Goal: Information Seeking & Learning: Learn about a topic

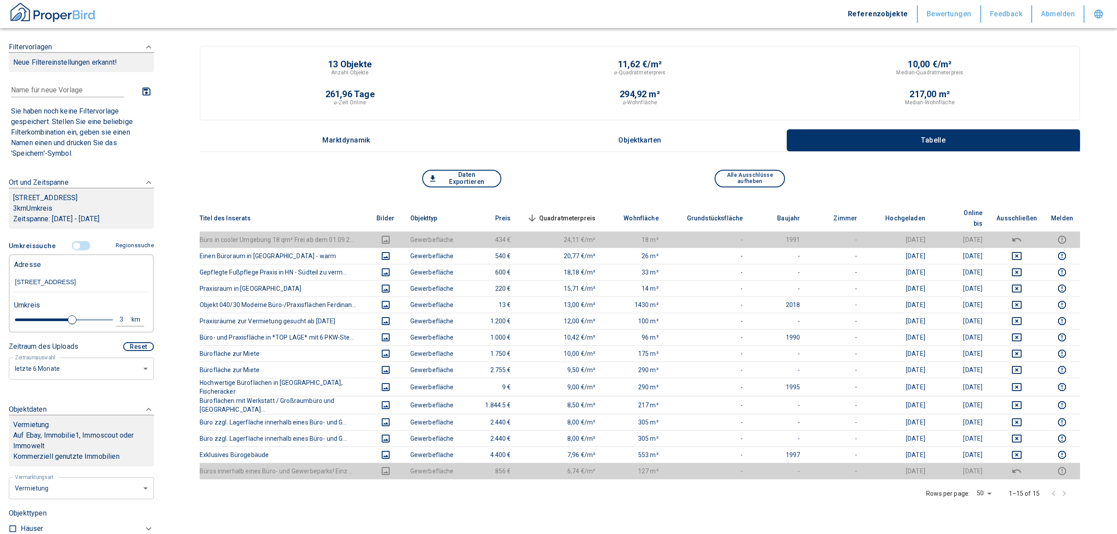
click at [76, 244] on input "controlled" at bounding box center [76, 246] width 26 height 10
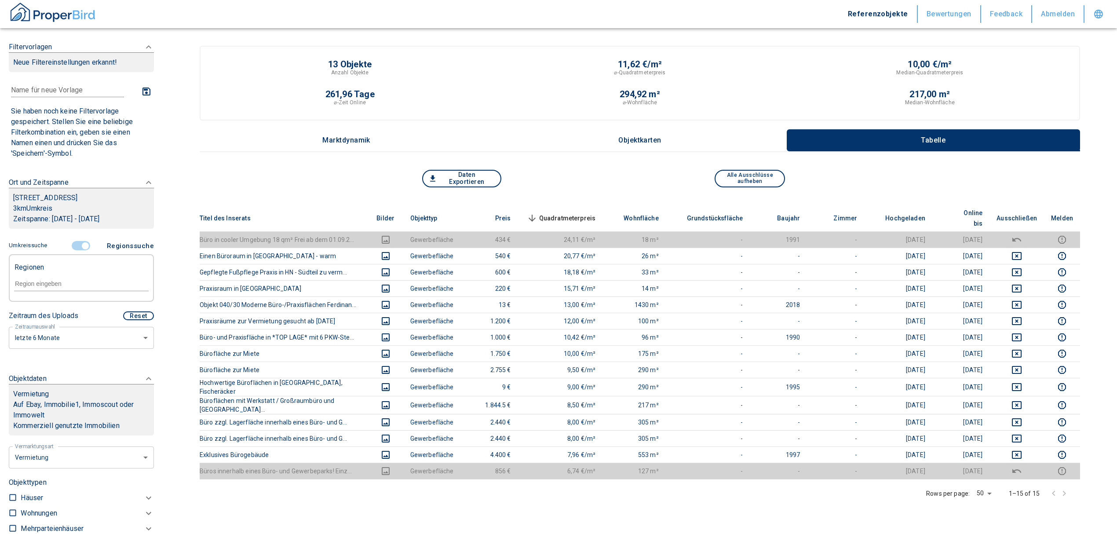
click at [85, 244] on input "controlled" at bounding box center [85, 246] width 26 height 10
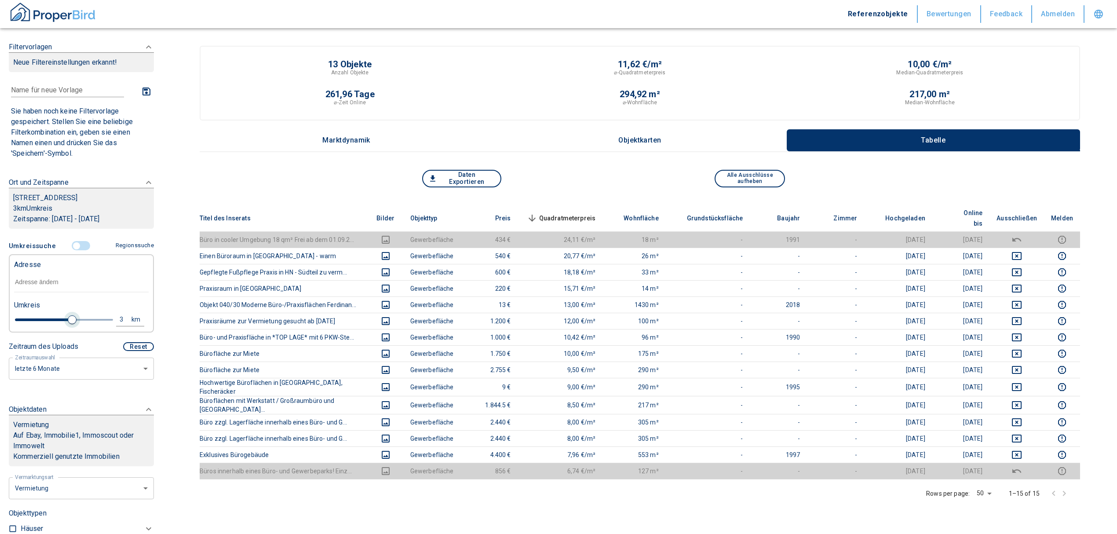
type input "2020"
type input "999999990"
type input "2.8"
type input "2020"
type input "999999990"
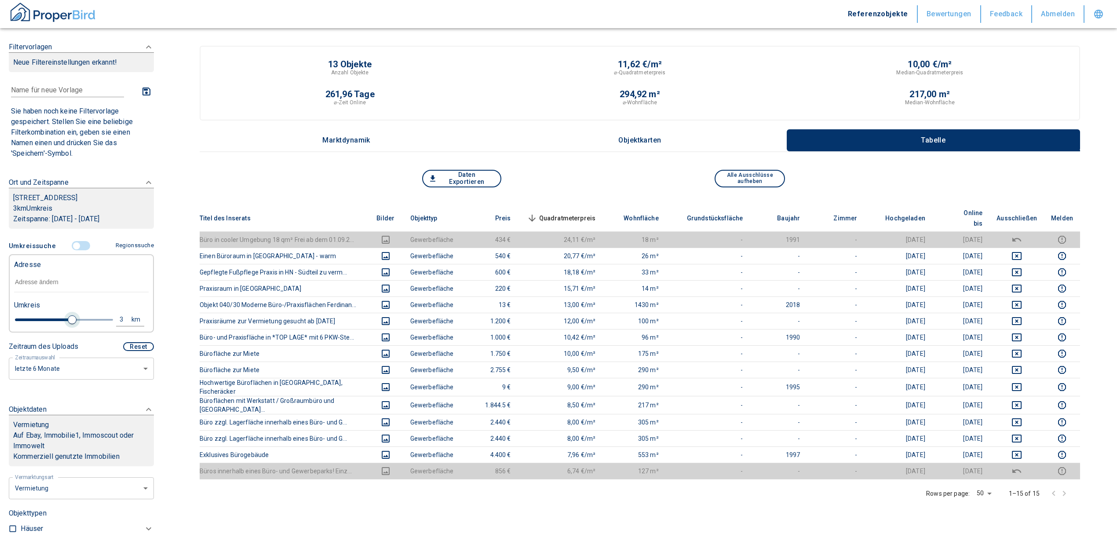
type input "2.2"
type input "2020"
type input "999999990"
type input "2"
type input "2020"
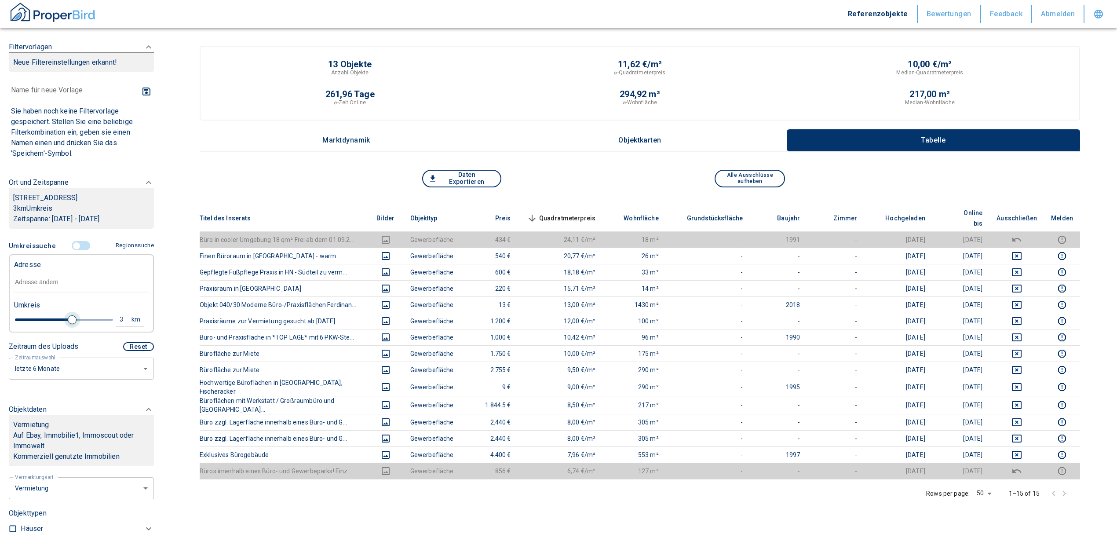
type input "999999990"
type input "1.8"
type input "2020"
type input "999999990"
type input "1.6"
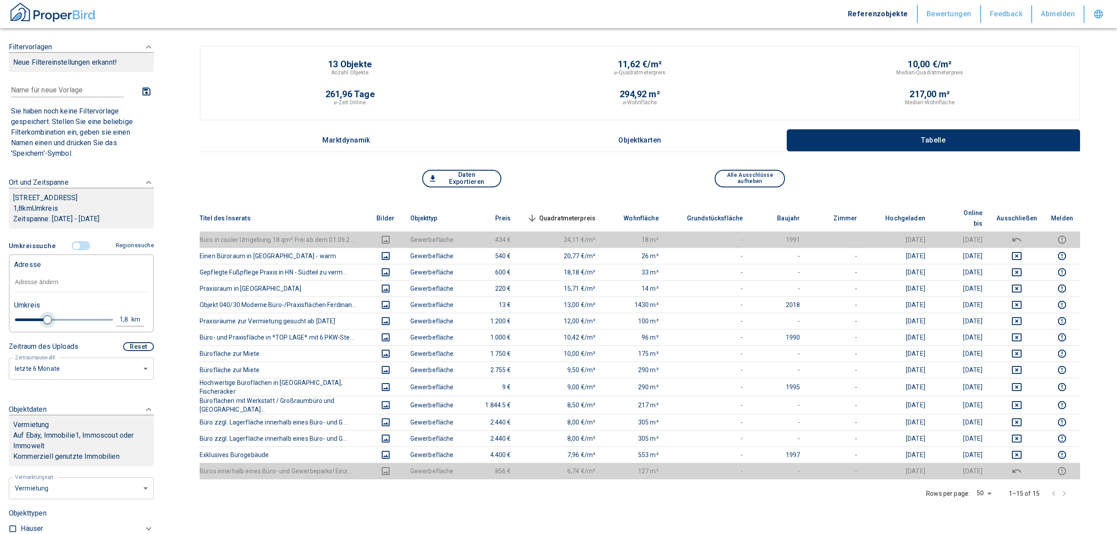
type input "2020"
type input "999999990"
type input "1.4"
type input "2020"
type input "999999990"
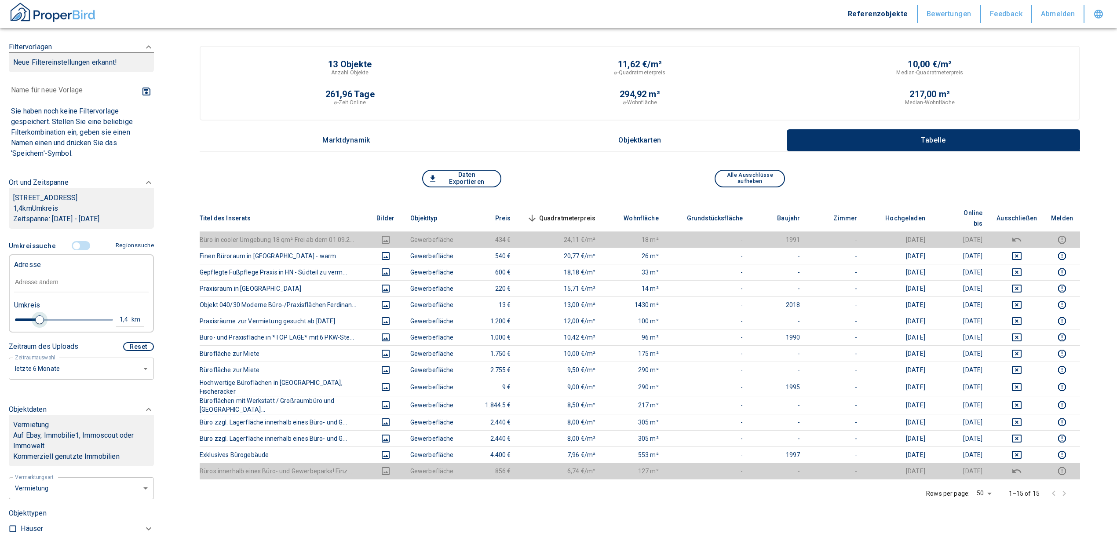
type input "1.2"
type input "2020"
type input "999999990"
type input "1"
drag, startPoint x: 69, startPoint y: 317, endPoint x: 30, endPoint y: 317, distance: 38.7
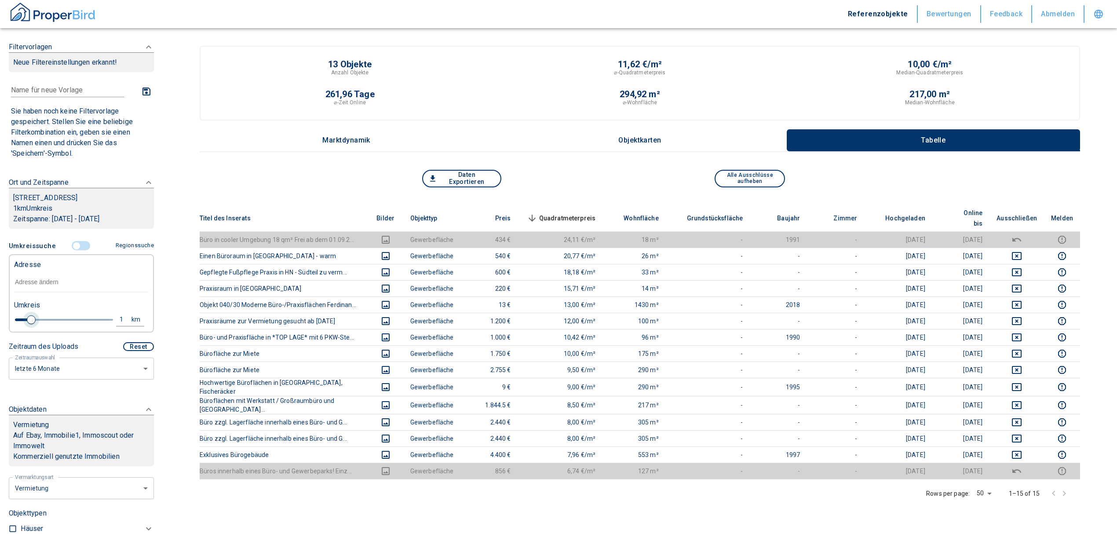
click at [30, 317] on span at bounding box center [31, 319] width 9 height 9
type input "2020"
type input "999999990"
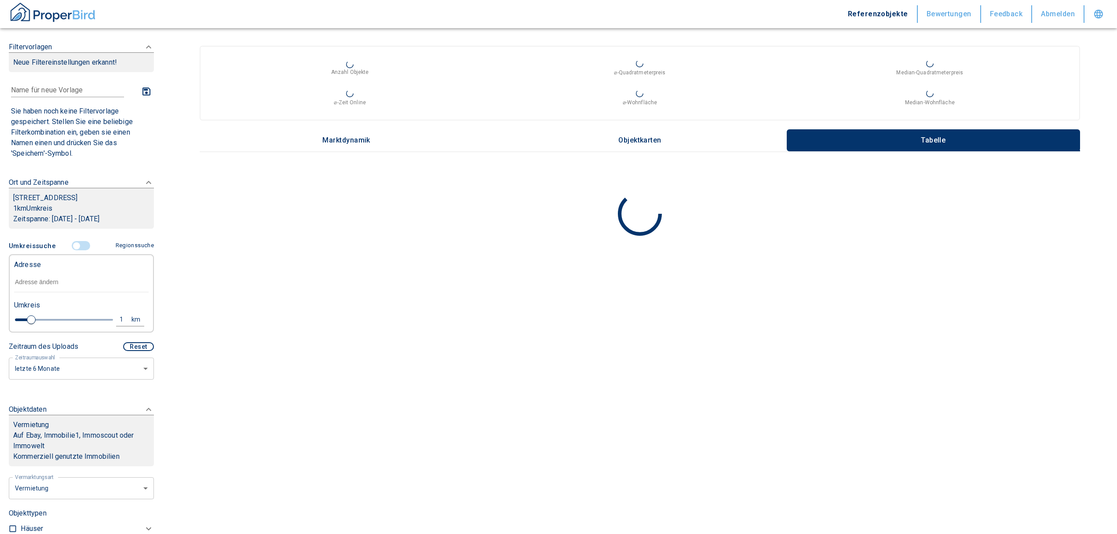
click at [36, 279] on input "text" at bounding box center [81, 282] width 135 height 20
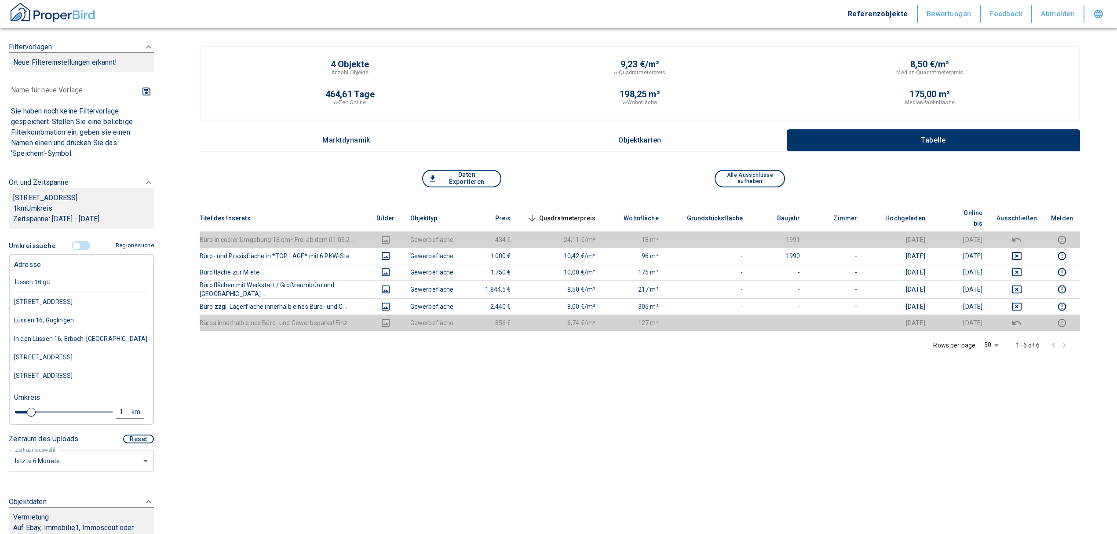
type input "lüssen 16 güg"
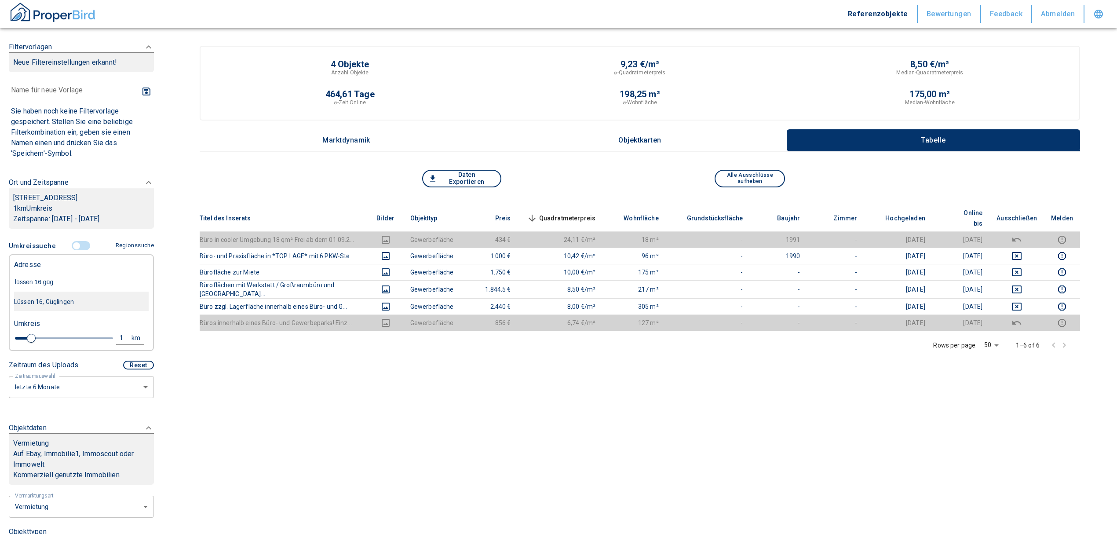
click at [62, 304] on div "Lüssen 16, Güglingen" at bounding box center [81, 301] width 135 height 18
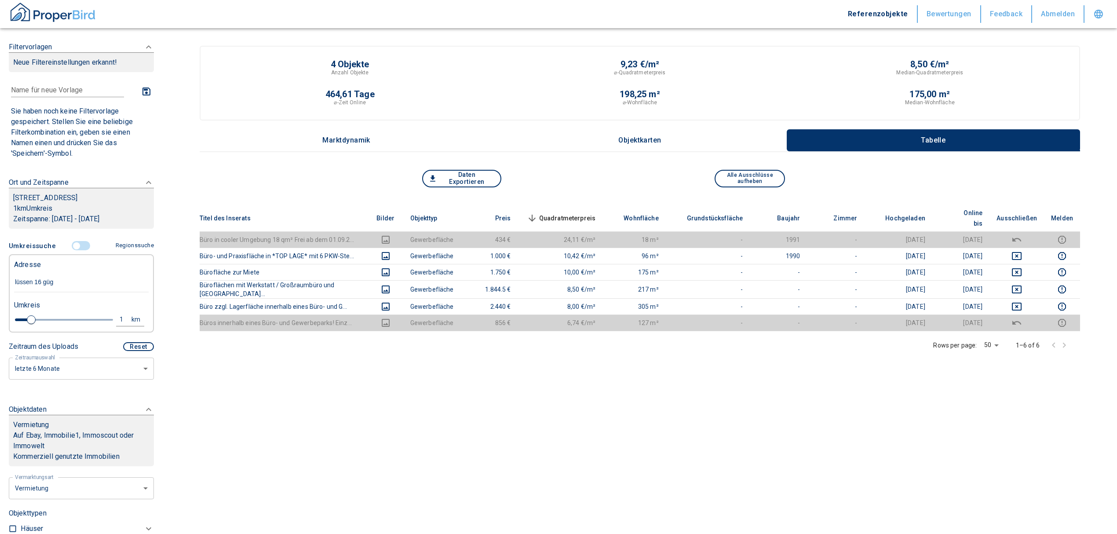
type input "2020"
type input "999999990"
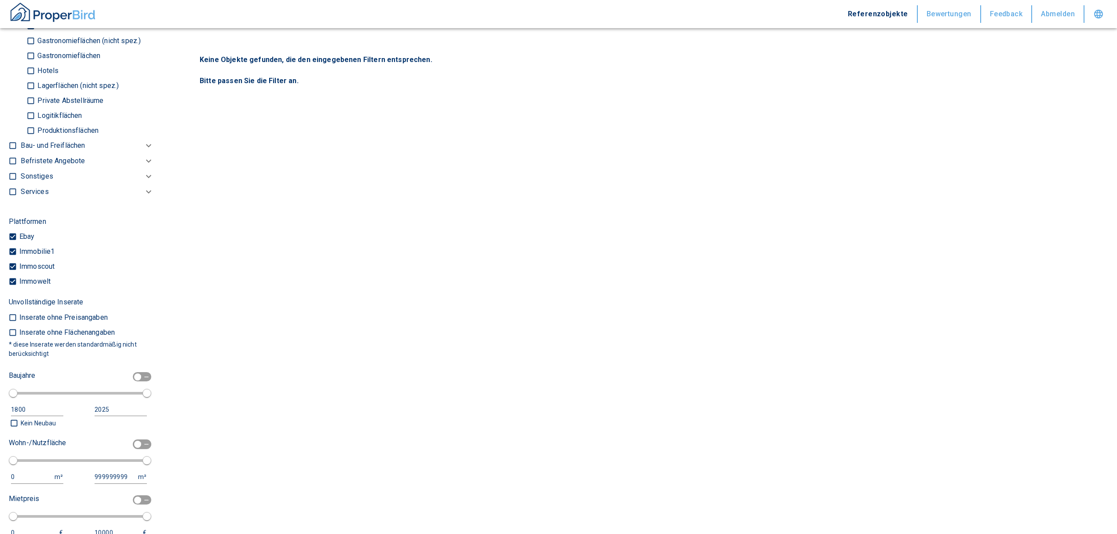
scroll to position [645, 0]
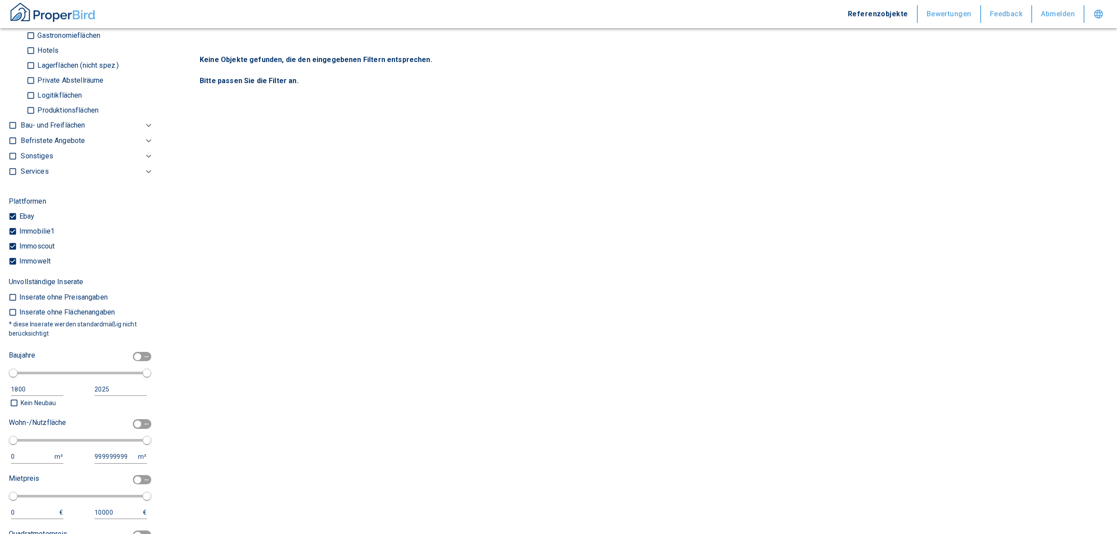
type input "Lüssen 16, Güglingen"
click at [131, 422] on input "checkbox" at bounding box center [137, 424] width 26 height 10
checkbox input "true"
type input "2020"
type input "50"
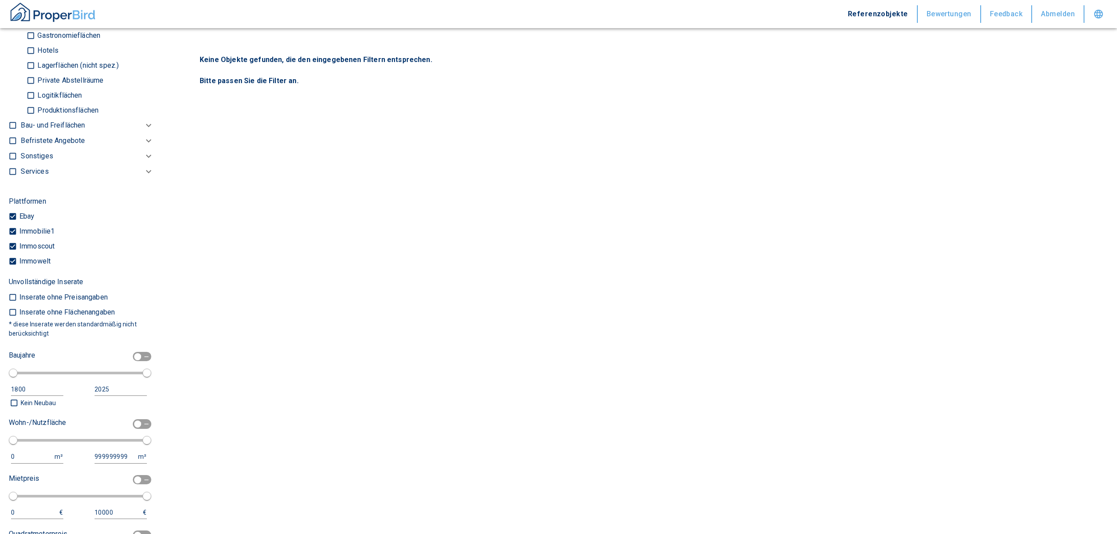
type input "150"
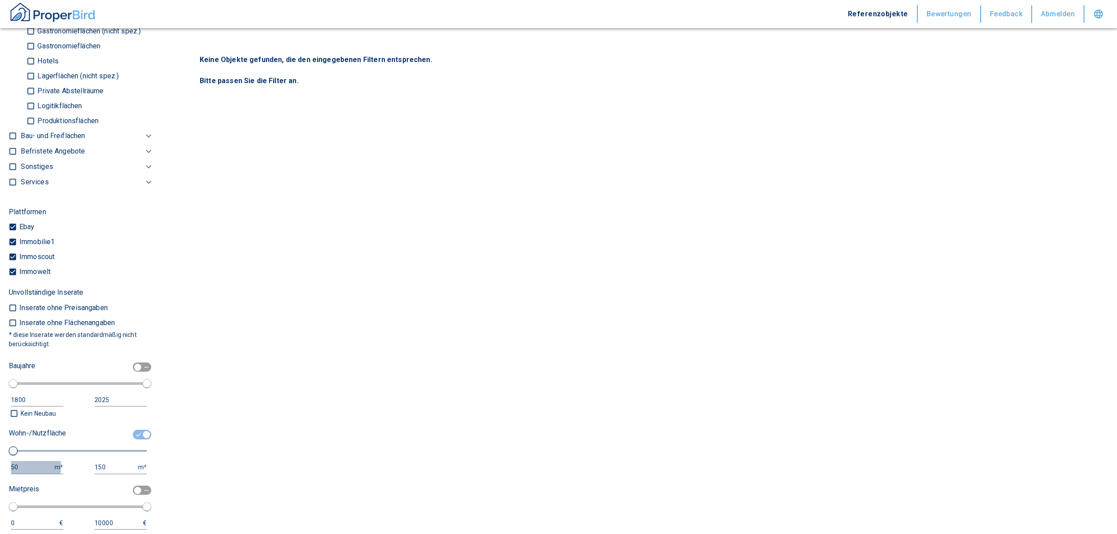
drag, startPoint x: 27, startPoint y: 466, endPoint x: -17, endPoint y: 465, distance: 44.0
click at [0, 465] on html "Referenzobjekte Bewertungen Feedback Abmelden Filtervorlagen Neue Filtereinstel…" at bounding box center [558, 267] width 1117 height 534
type input "2020"
type input "112026840"
drag, startPoint x: 30, startPoint y: 455, endPoint x: 25, endPoint y: 462, distance: 8.5
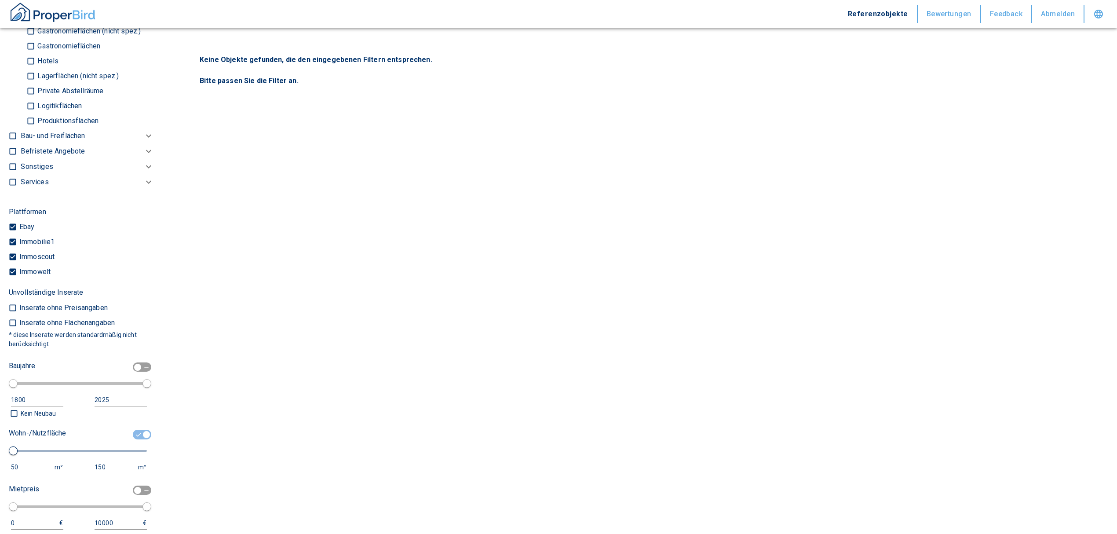
click at [26, 462] on div "Wohn-/Nutzfläche 50 m² 150 m²" at bounding box center [78, 450] width 138 height 48
type input "2020"
type input "105025160"
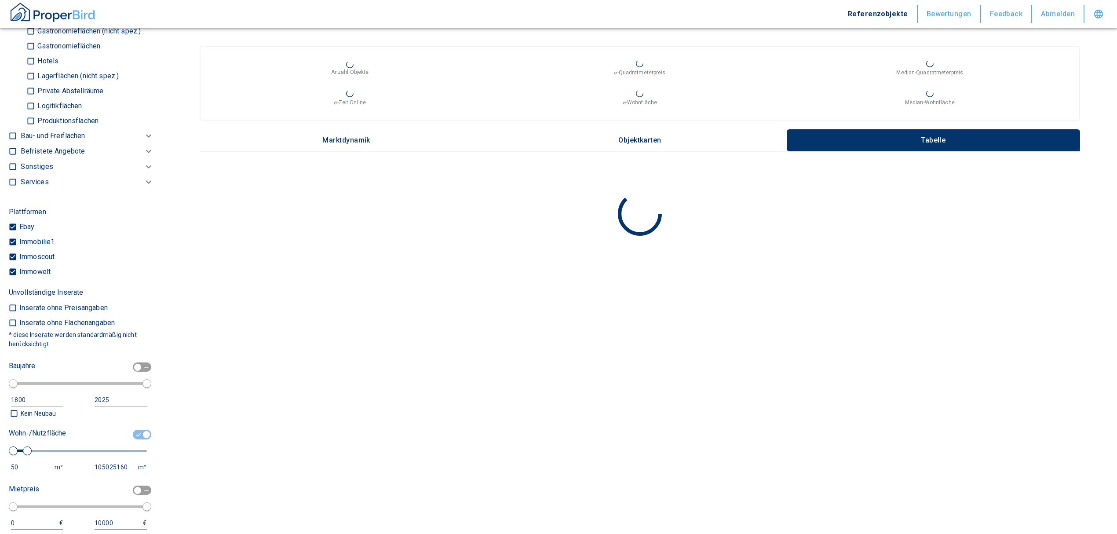
click at [21, 463] on div "50" at bounding box center [28, 467] width 35 height 11
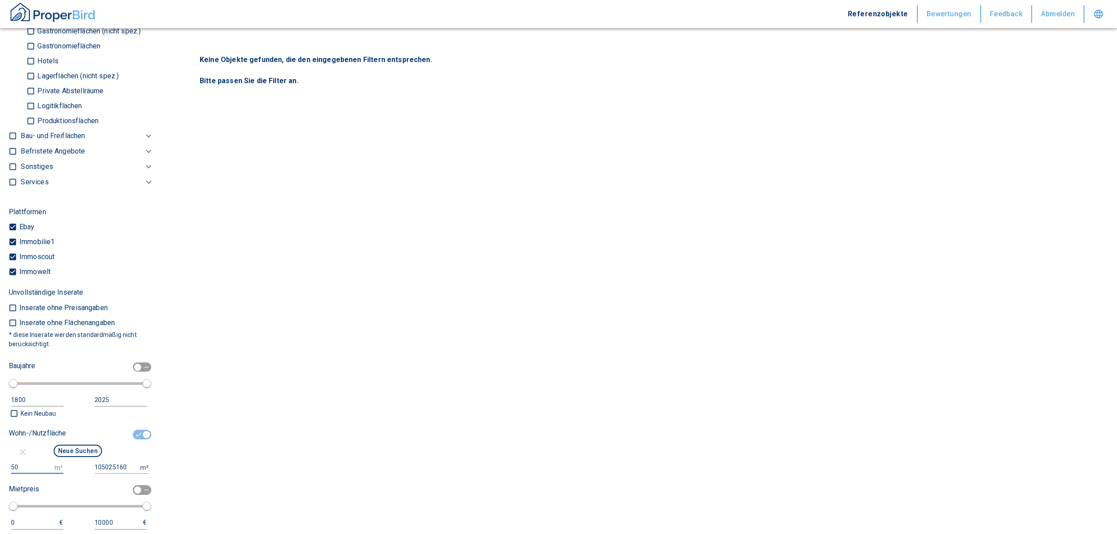
click at [18, 470] on input "50" at bounding box center [31, 467] width 40 height 13
type input "5"
type input "1000"
click at [119, 468] on input "105025160" at bounding box center [116, 467] width 42 height 13
drag, startPoint x: 67, startPoint y: 464, endPoint x: 47, endPoint y: 464, distance: 20.7
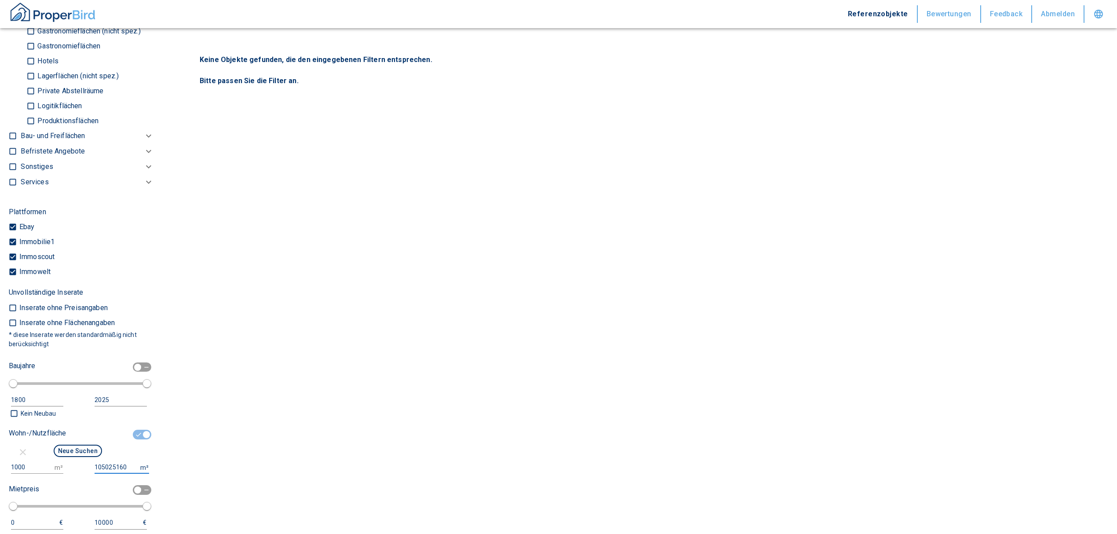
click at [47, 464] on div "1000 m² 105025160 m²" at bounding box center [78, 467] width 138 height 13
type input "999999999"
click at [74, 448] on button "Neue Suchen" at bounding box center [78, 450] width 48 height 12
type input "2020"
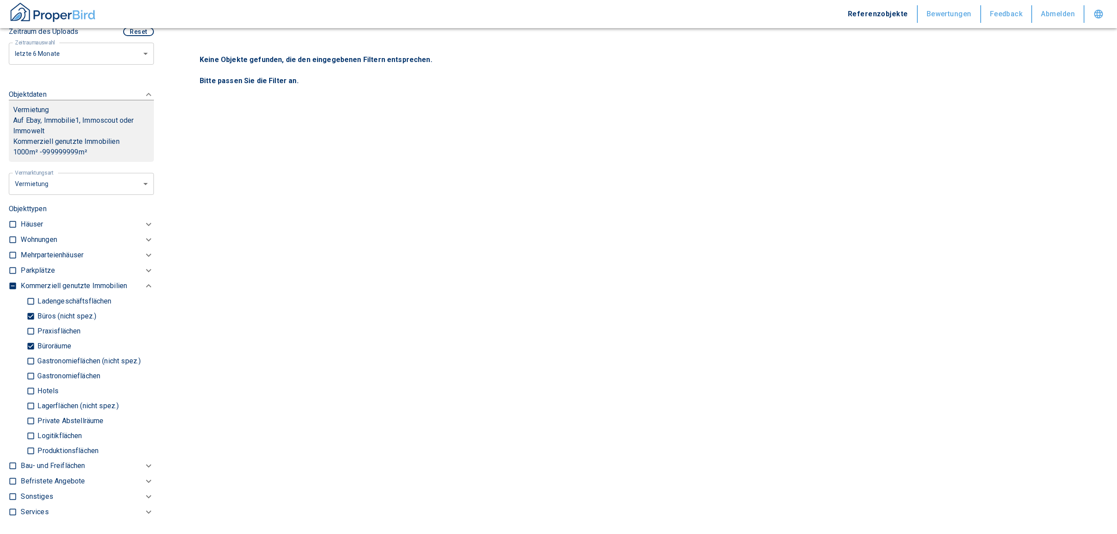
scroll to position [352, 0]
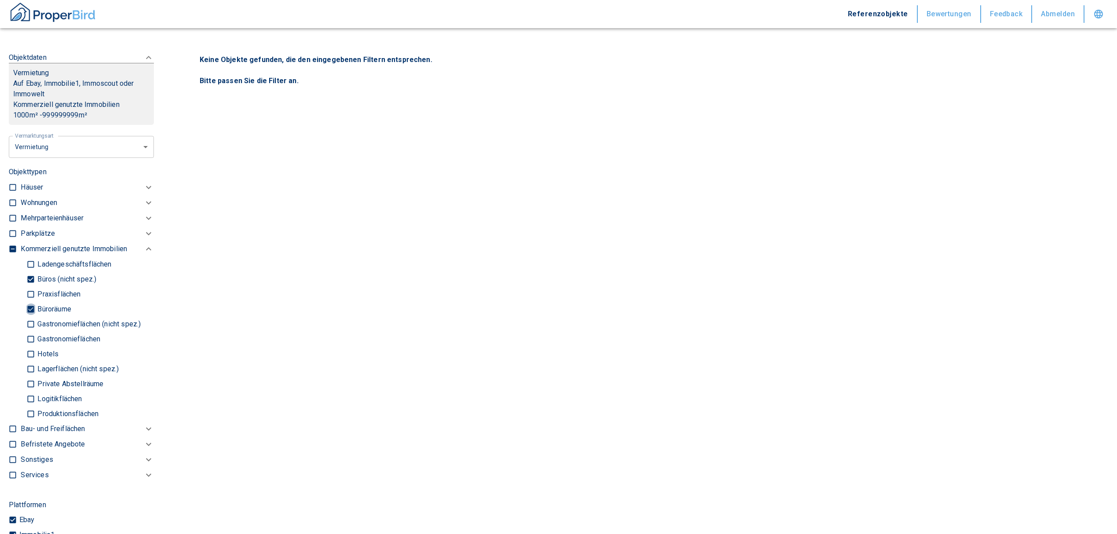
click at [29, 304] on input "Büroräume" at bounding box center [30, 308] width 9 height 15
checkbox input "false"
type input "2020"
click at [29, 280] on input "Büros (nicht spez.)" at bounding box center [30, 278] width 9 height 15
checkbox input "false"
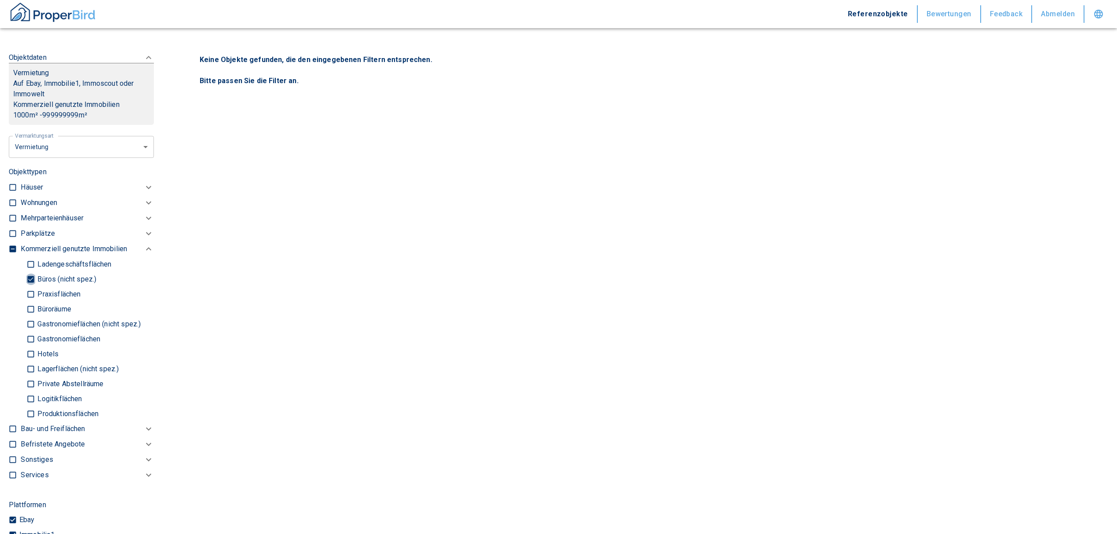
type input "2020"
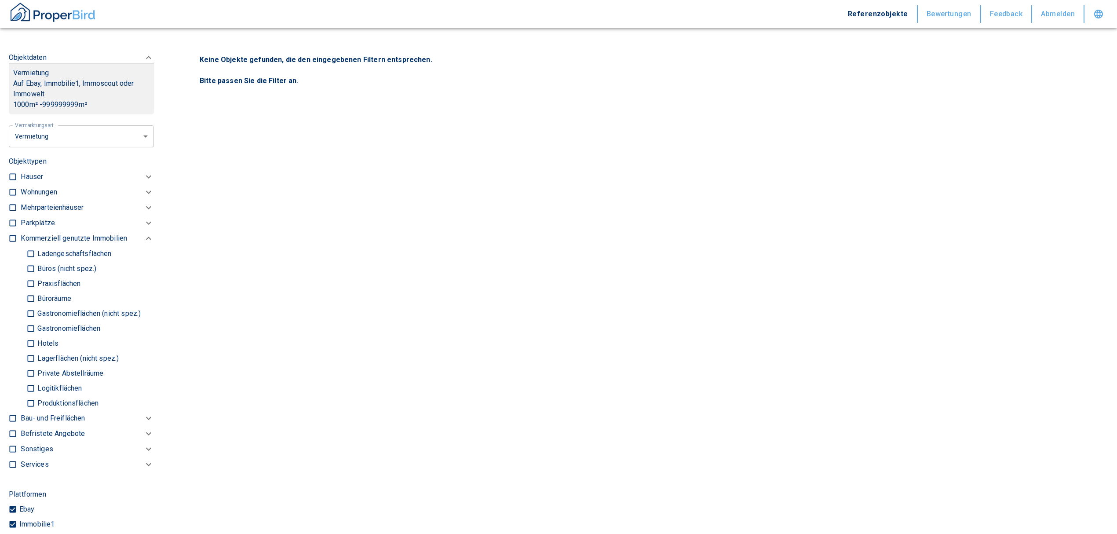
click at [30, 384] on input "Logitikflächen" at bounding box center [30, 387] width 9 height 15
checkbox input "true"
type input "2020"
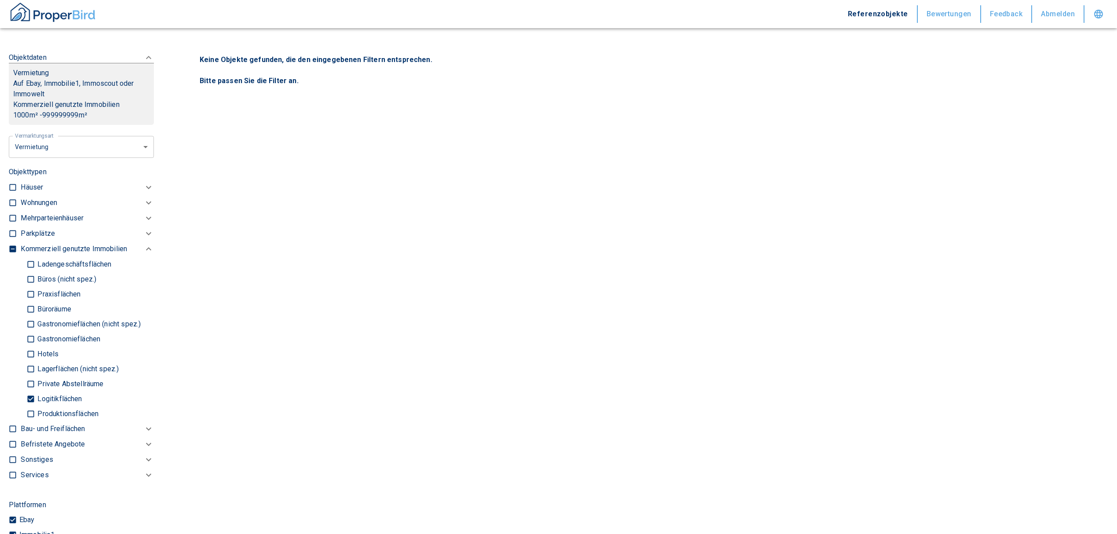
click at [30, 364] on input "Lagerflächen (nicht spez.)" at bounding box center [30, 368] width 9 height 15
checkbox input "true"
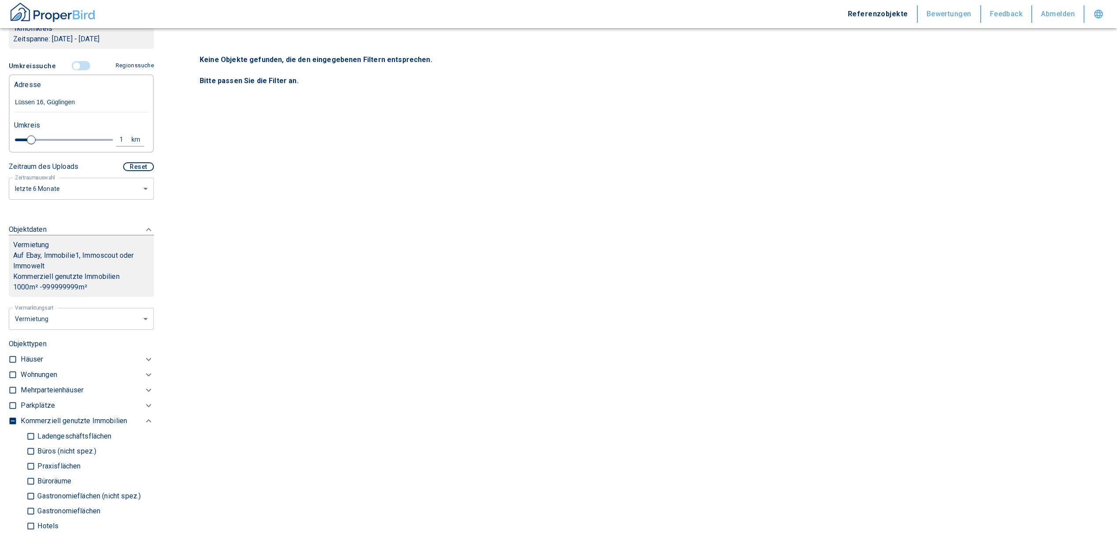
scroll to position [117, 0]
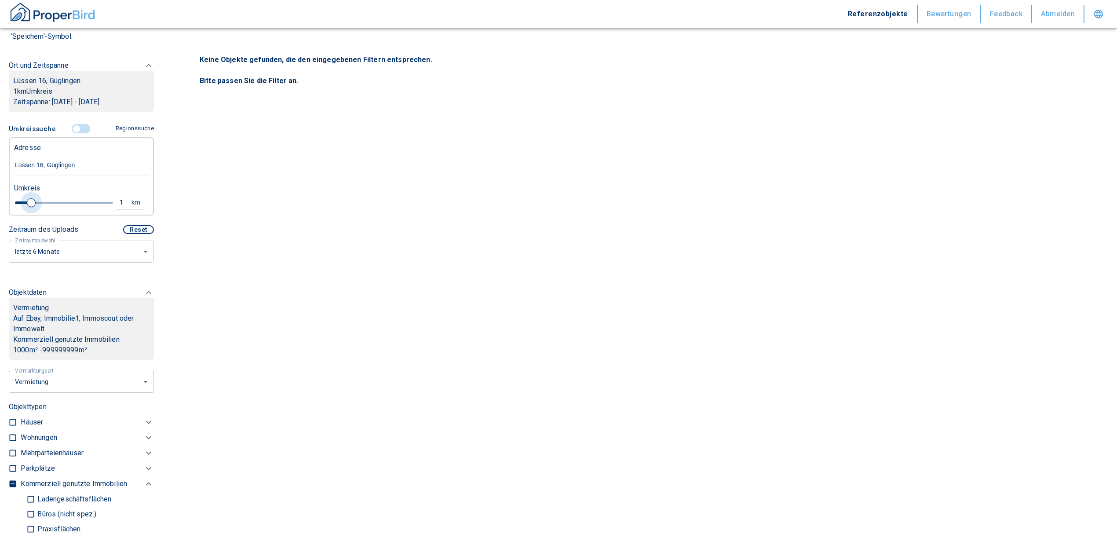
type input "2020"
type input "1.4"
type input "2020"
type input "3.2"
type input "2020"
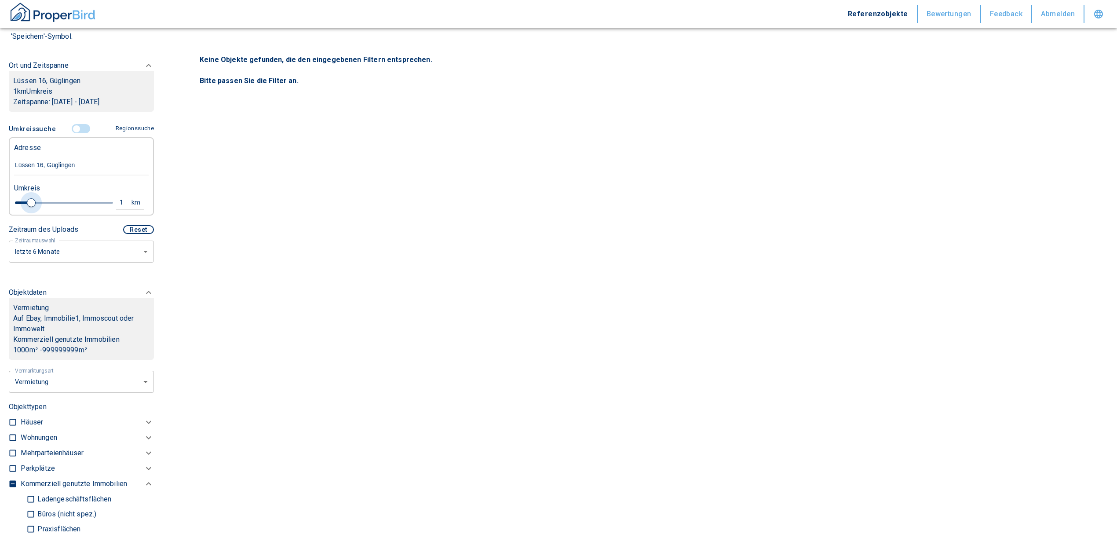
type input "5"
drag, startPoint x: 32, startPoint y: 202, endPoint x: 120, endPoint y: 186, distance: 89.3
click at [120, 186] on div "Umkreis 5 km" at bounding box center [78, 195] width 135 height 35
type input "2020"
click at [118, 200] on div "5" at bounding box center [126, 202] width 16 height 11
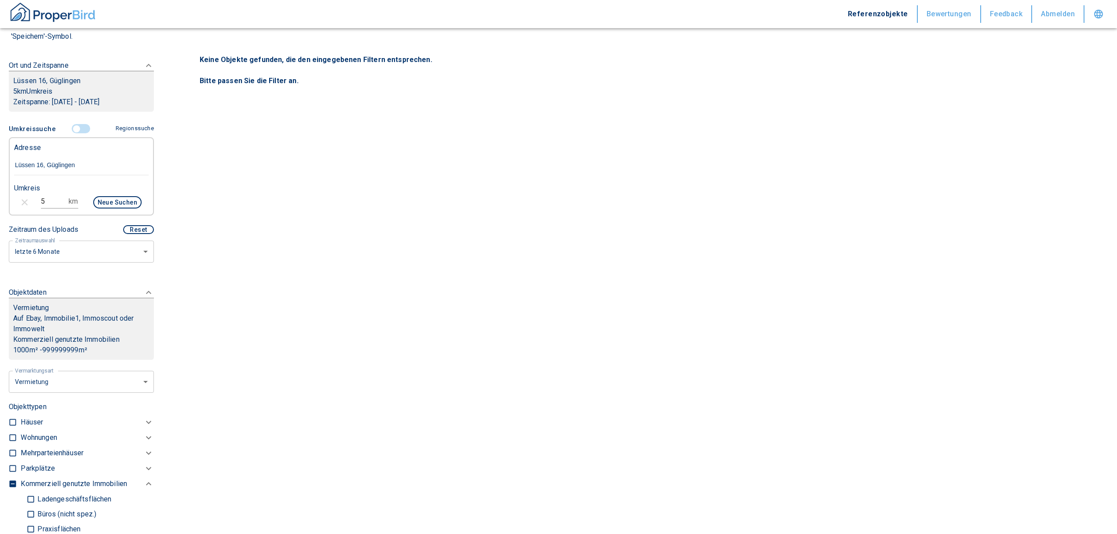
drag, startPoint x: 34, startPoint y: 206, endPoint x: 22, endPoint y: 206, distance: 12.3
click at [23, 206] on div "5 km Neue Suchen" at bounding box center [74, 203] width 135 height 21
type input "10"
click at [111, 203] on button "Neue Suchen" at bounding box center [117, 202] width 48 height 12
type input "2020"
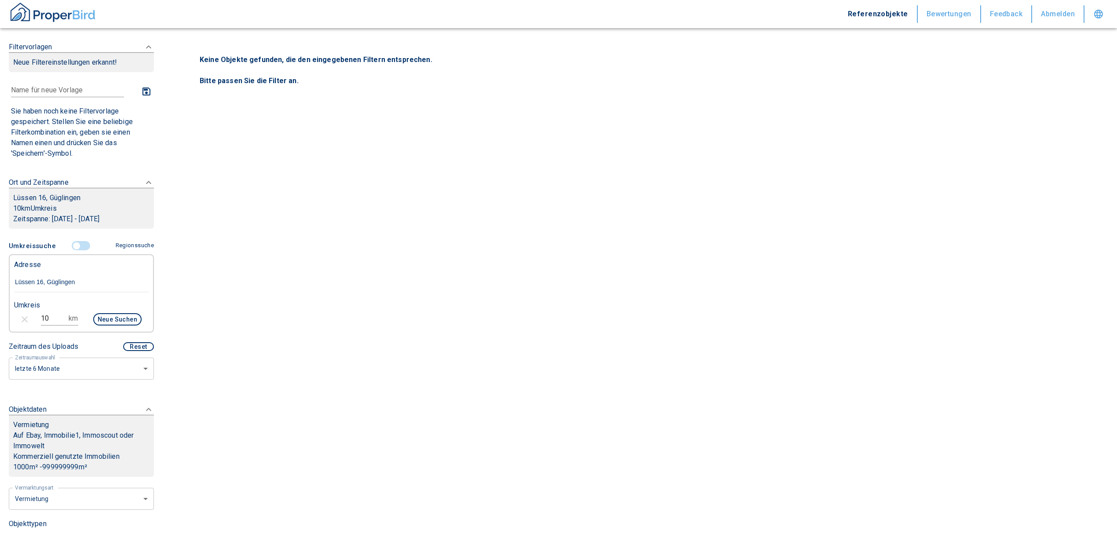
drag, startPoint x: 21, startPoint y: 315, endPoint x: -18, endPoint y: 313, distance: 39.6
click at [0, 313] on html "Referenzobjekte Bewertungen Feedback Abmelden Filtervorlagen Neue Filtereinstel…" at bounding box center [558, 267] width 1117 height 534
type input "20"
click at [106, 322] on button "Neue Suchen" at bounding box center [117, 319] width 48 height 12
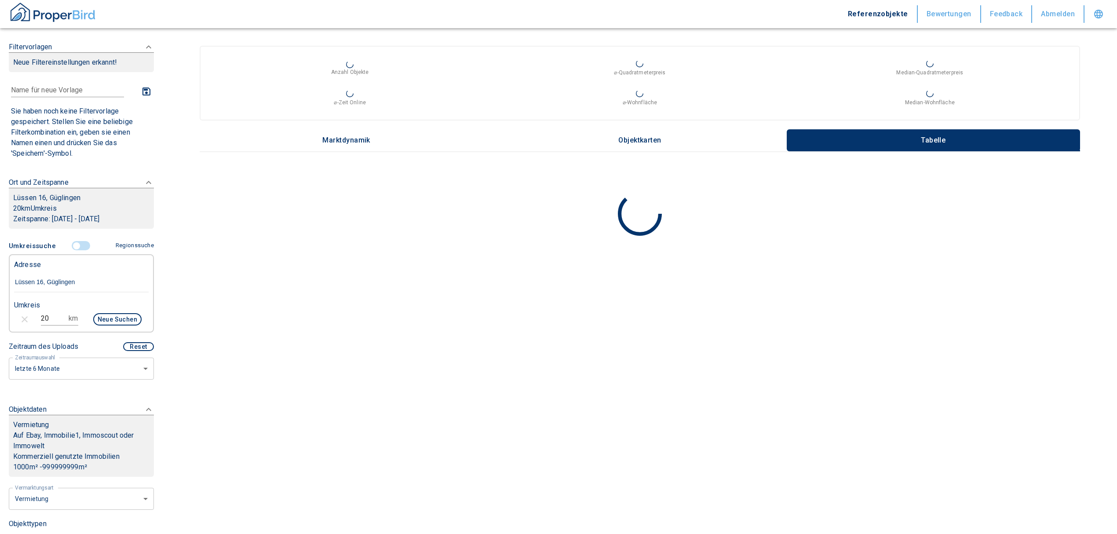
type input "2020"
click at [73, 245] on input "controlled" at bounding box center [76, 246] width 26 height 10
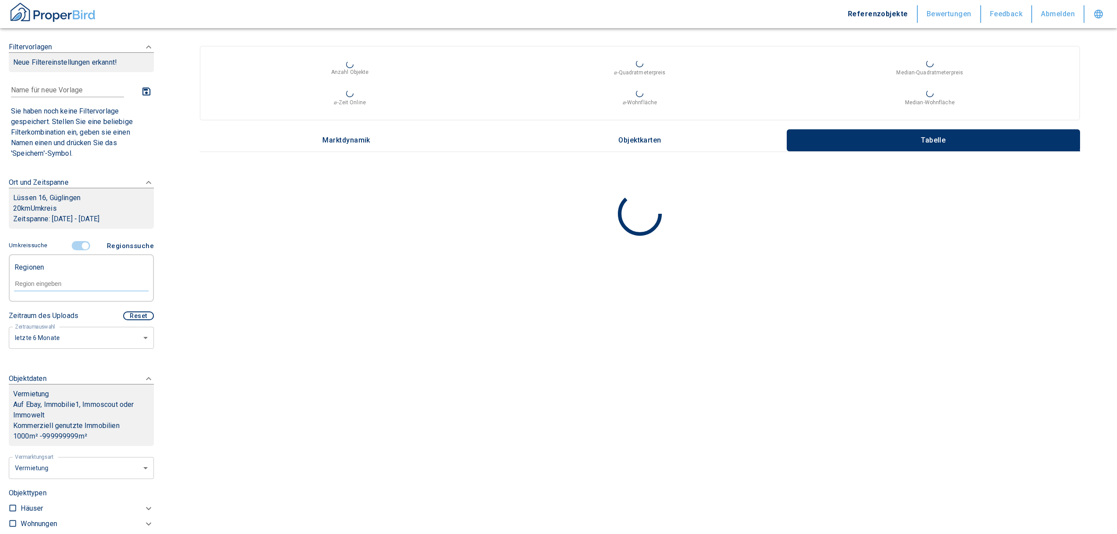
click at [81, 247] on input "controlled" at bounding box center [85, 246] width 26 height 10
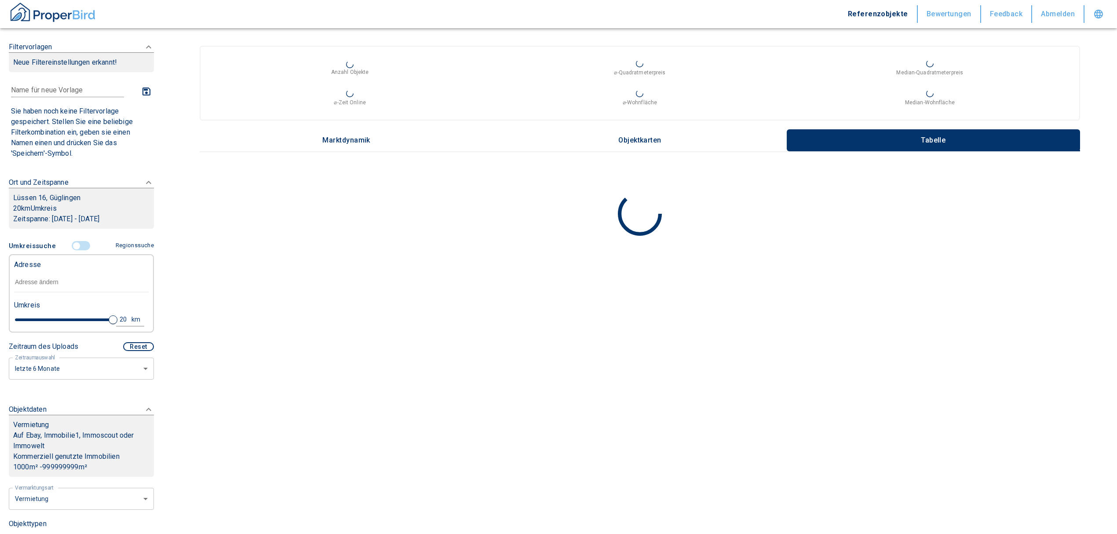
click at [35, 281] on input "text" at bounding box center [81, 282] width 135 height 20
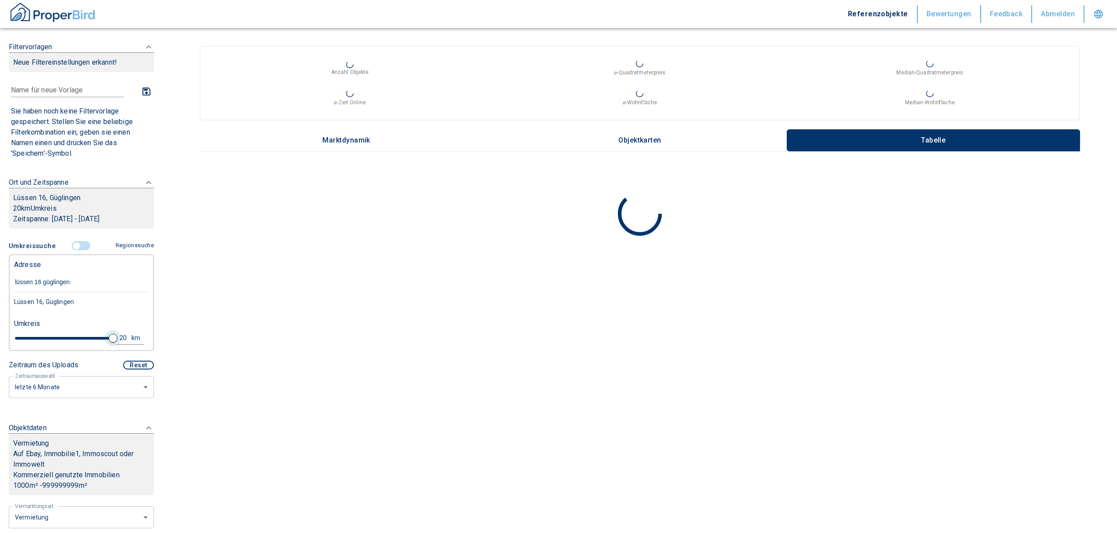
type input "lüssen 16 güglingen"
type input "2020"
type input "4.8"
type input "2020"
type input "4.6"
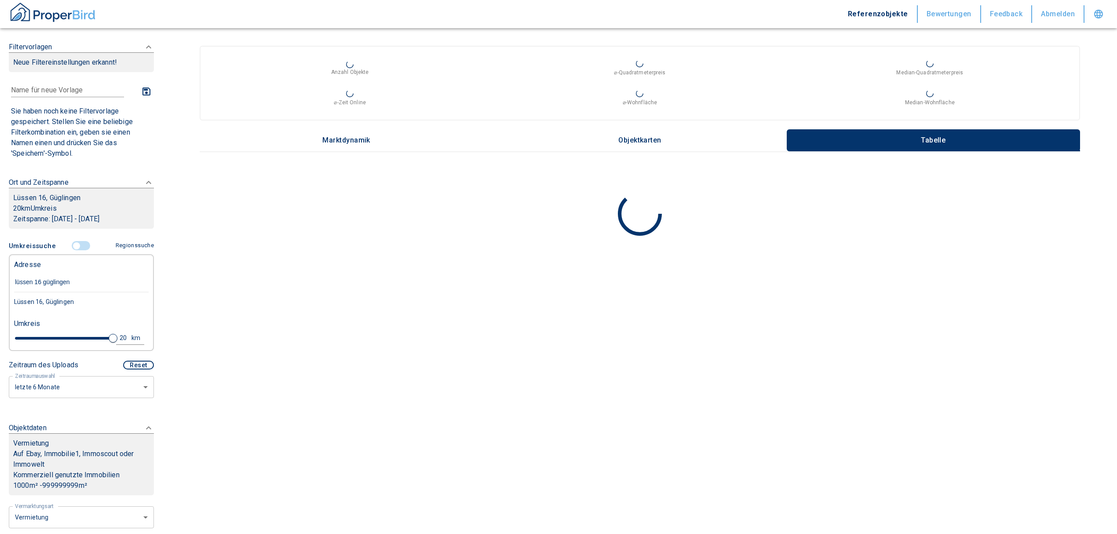
type input "2020"
type input "4.2"
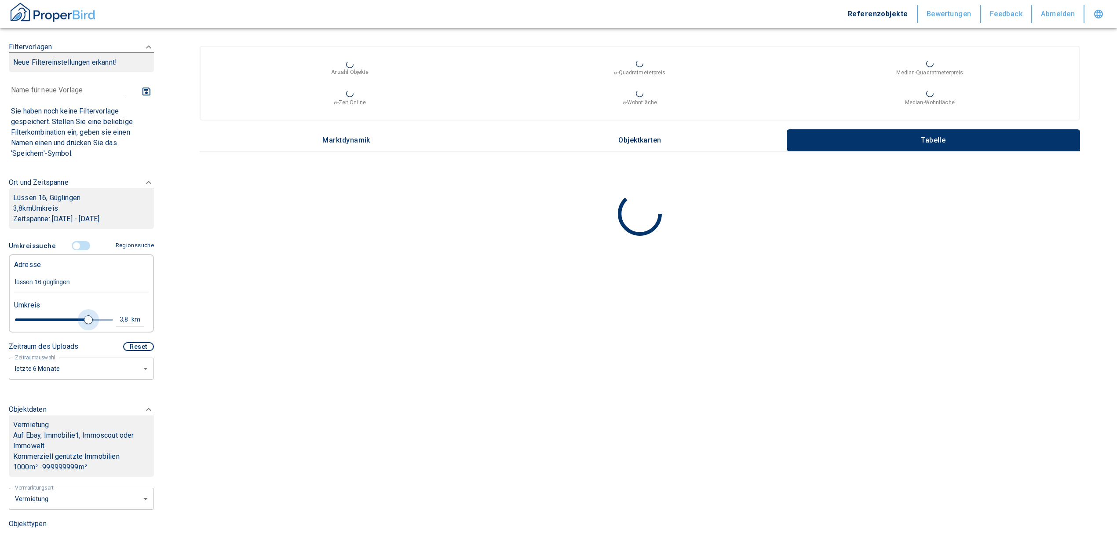
type input "2020"
type input "3.8"
type input "2020"
type input "3.2"
type input "2020"
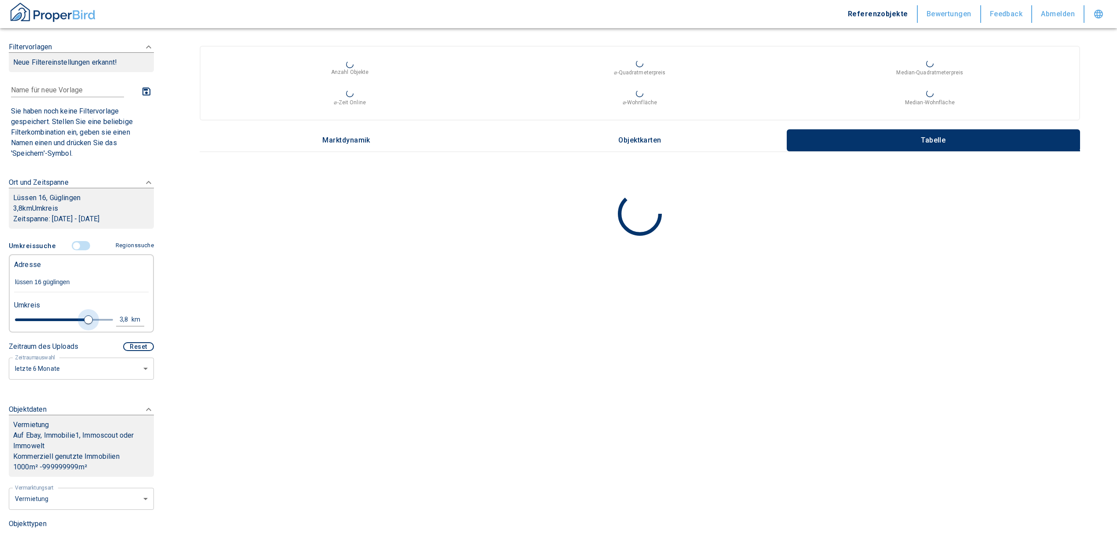
type input "3"
type input "2020"
type input "3.2"
type input "2020"
type input "3.4"
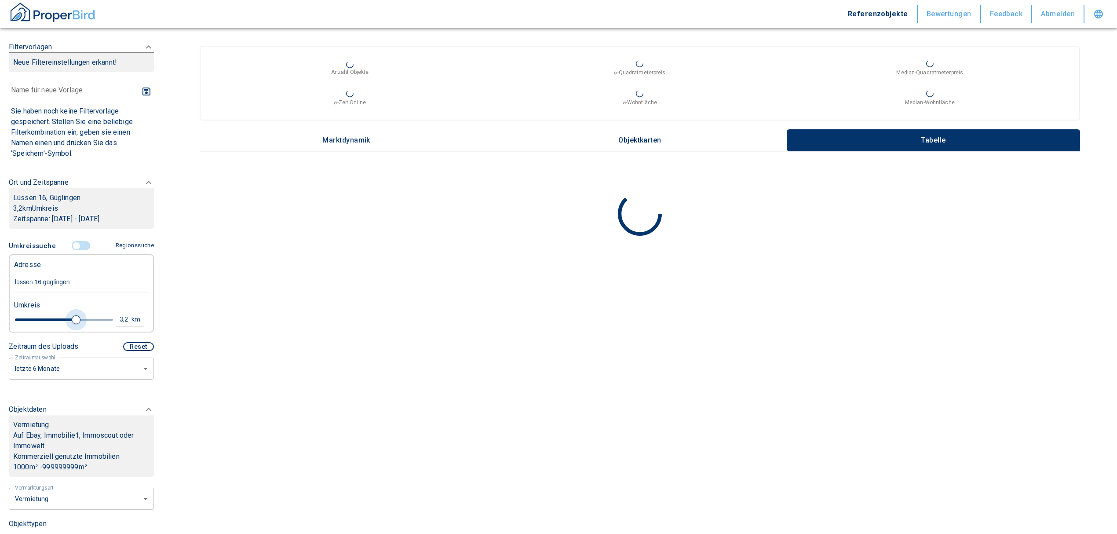
type input "2020"
type input "3.6"
type input "2020"
type input "3.8"
type input "2020"
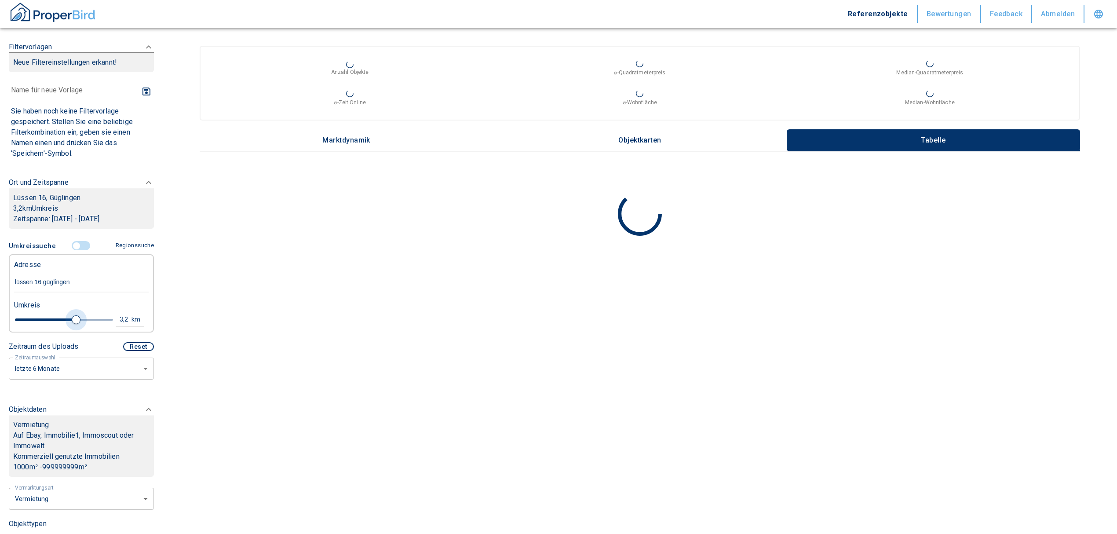
type input "4.2"
type input "2020"
type input "4.4"
drag, startPoint x: 106, startPoint y: 335, endPoint x: 95, endPoint y: 327, distance: 13.5
click at [96, 324] on span at bounding box center [100, 319] width 9 height 9
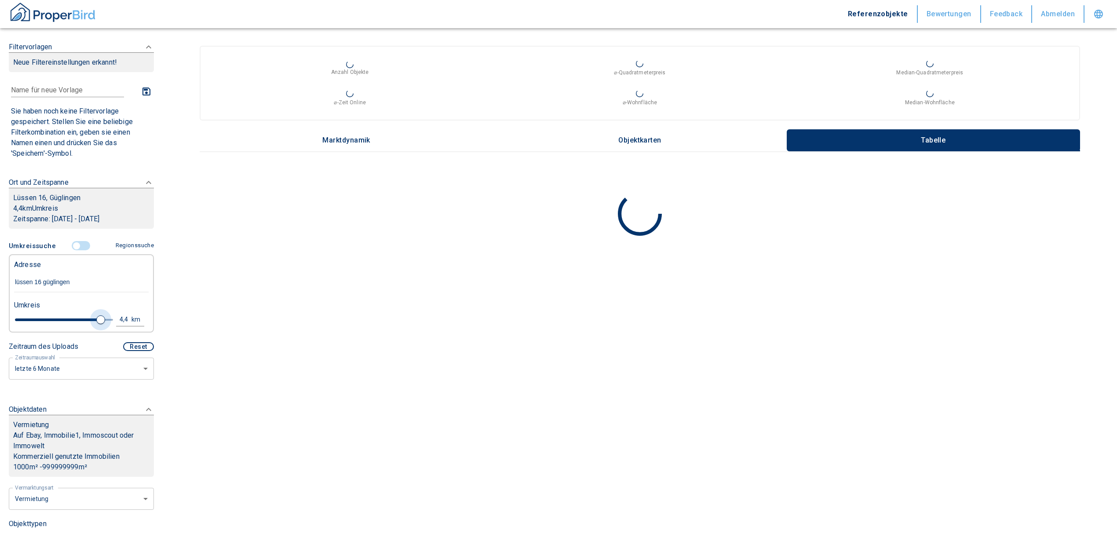
type input "2020"
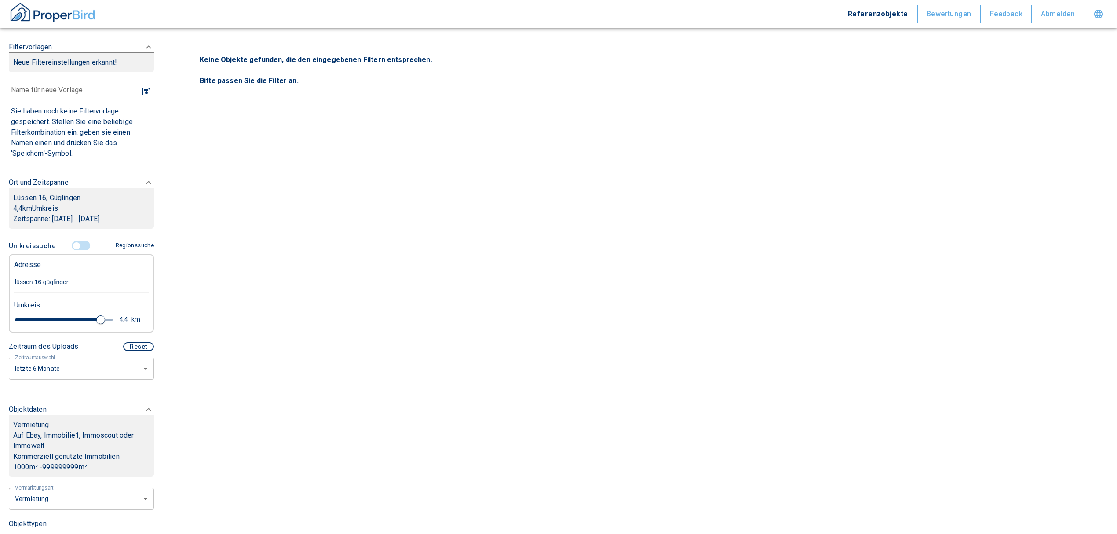
click at [121, 315] on div "4,4" at bounding box center [126, 319] width 16 height 11
drag, startPoint x: 44, startPoint y: 315, endPoint x: 12, endPoint y: 322, distance: 32.3
click at [16, 320] on div "4,4 km Neue Suchen" at bounding box center [74, 320] width 135 height 21
drag, startPoint x: 57, startPoint y: 320, endPoint x: 30, endPoint y: 317, distance: 26.6
click at [31, 317] on div "4,4 km Neue Suchen" at bounding box center [74, 320] width 135 height 21
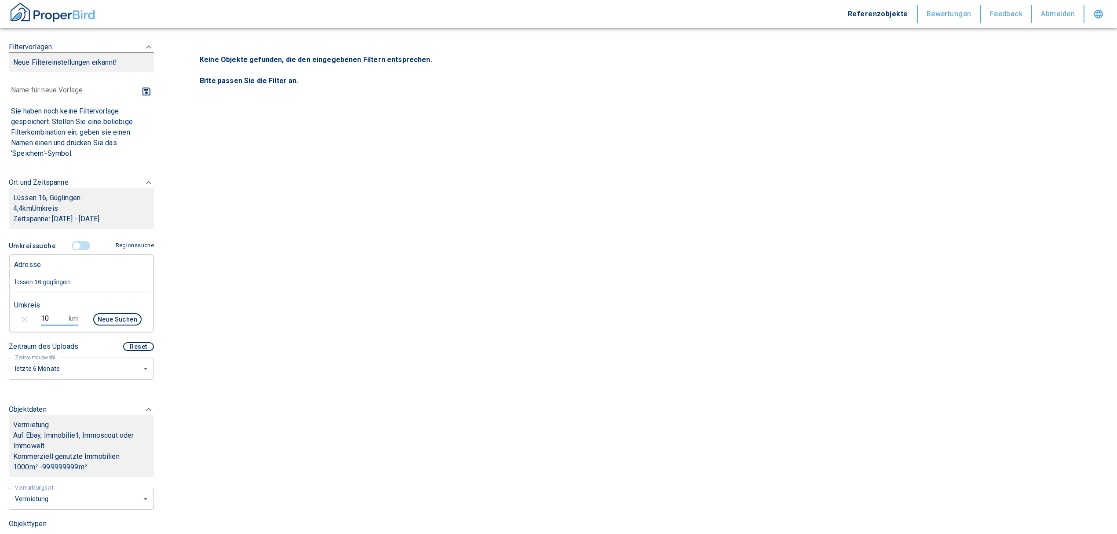
type input "10"
click at [44, 364] on body "Referenzobjekte Bewertungen Feedback Abmelden Filtervorlagen Neue Filtereinstel…" at bounding box center [558, 267] width 1117 height 534
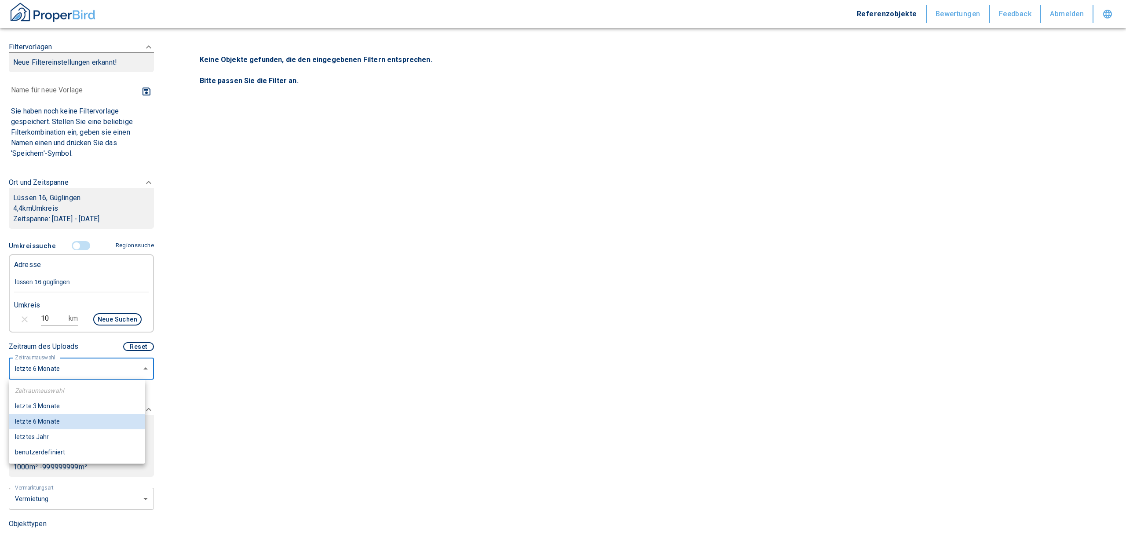
click at [50, 430] on li "letztes Jahr" at bounding box center [77, 436] width 136 height 15
type input "12"
type input "2020"
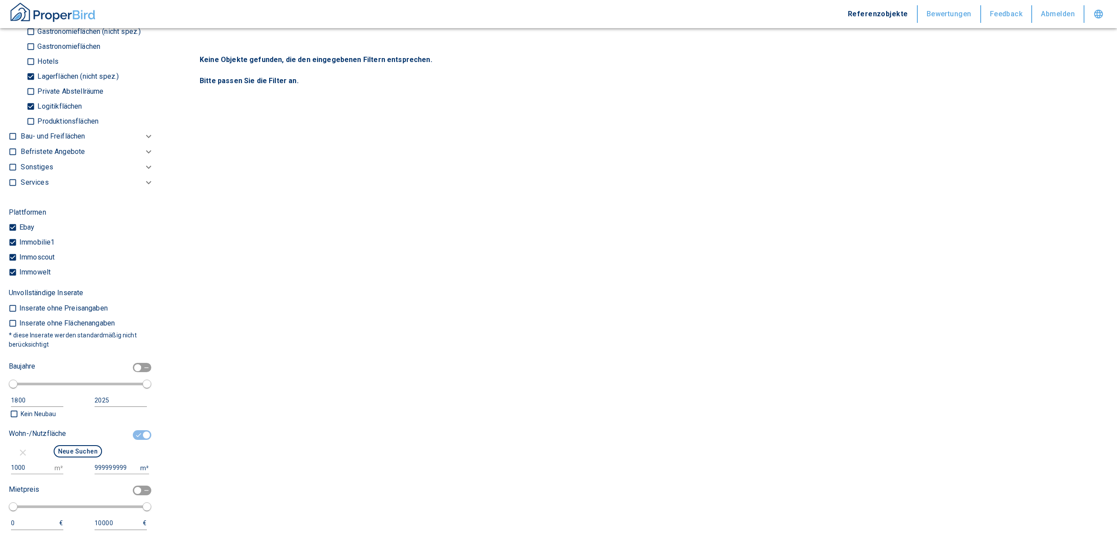
scroll to position [645, 0]
click at [36, 468] on input "1000" at bounding box center [31, 467] width 40 height 13
drag, startPoint x: 27, startPoint y: 467, endPoint x: -22, endPoint y: 469, distance: 48.8
click at [0, 469] on html "Referenzobjekte Bewertungen Feedback Abmelden Filtervorlagen Neue Filtereinstel…" at bounding box center [558, 267] width 1117 height 534
click at [69, 450] on button "Neue Suchen" at bounding box center [78, 450] width 48 height 12
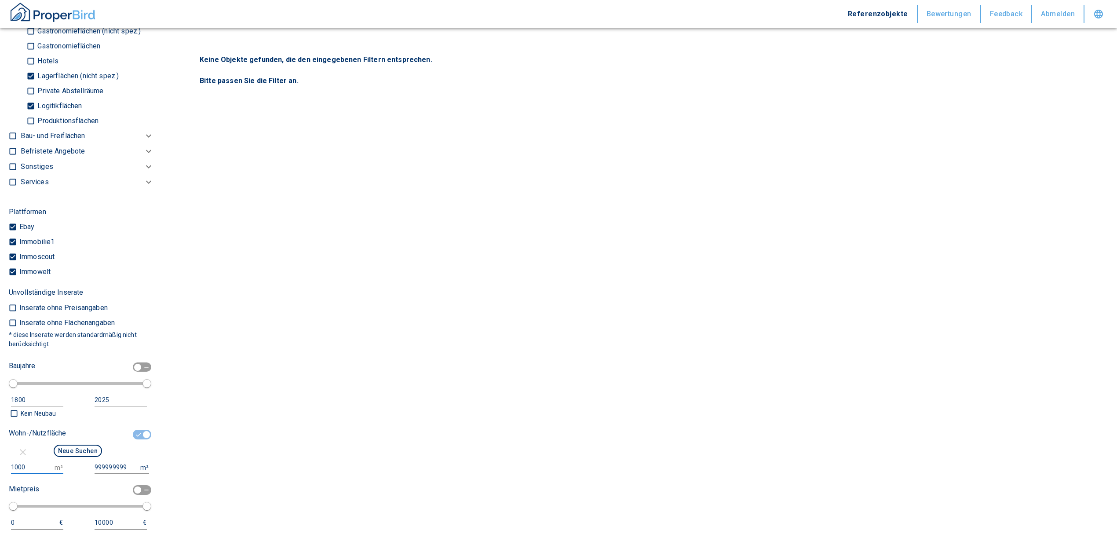
click at [21, 468] on input "1000" at bounding box center [31, 467] width 40 height 13
drag, startPoint x: 28, startPoint y: 466, endPoint x: -12, endPoint y: 470, distance: 40.6
click at [0, 470] on html "Referenzobjekte Bewertungen Feedback Abmelden Filtervorlagen Neue Filtereinstel…" at bounding box center [558, 267] width 1117 height 534
type input "500"
click at [80, 448] on button "Neue Suchen" at bounding box center [78, 450] width 48 height 12
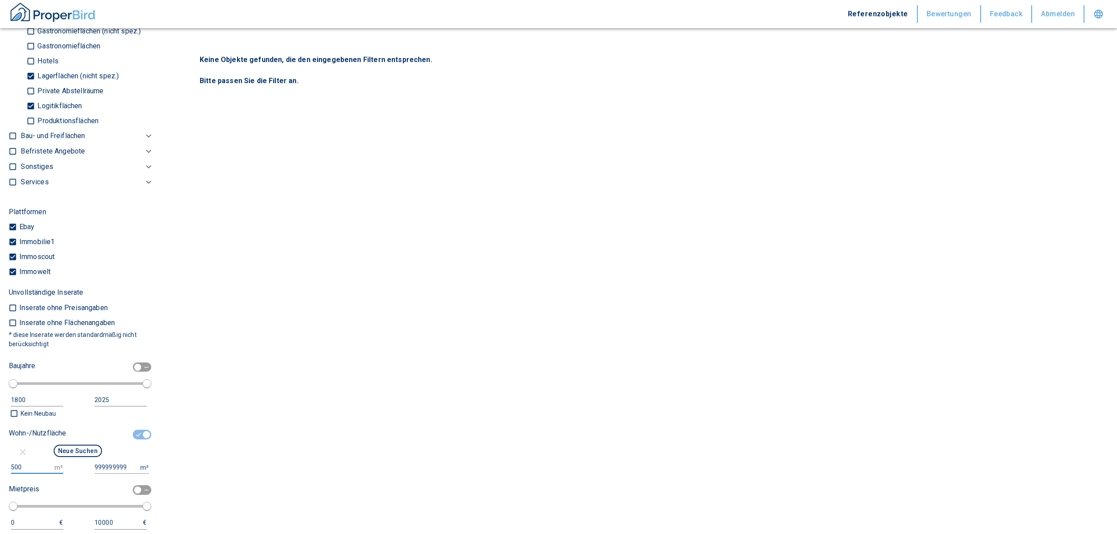
type input "2020"
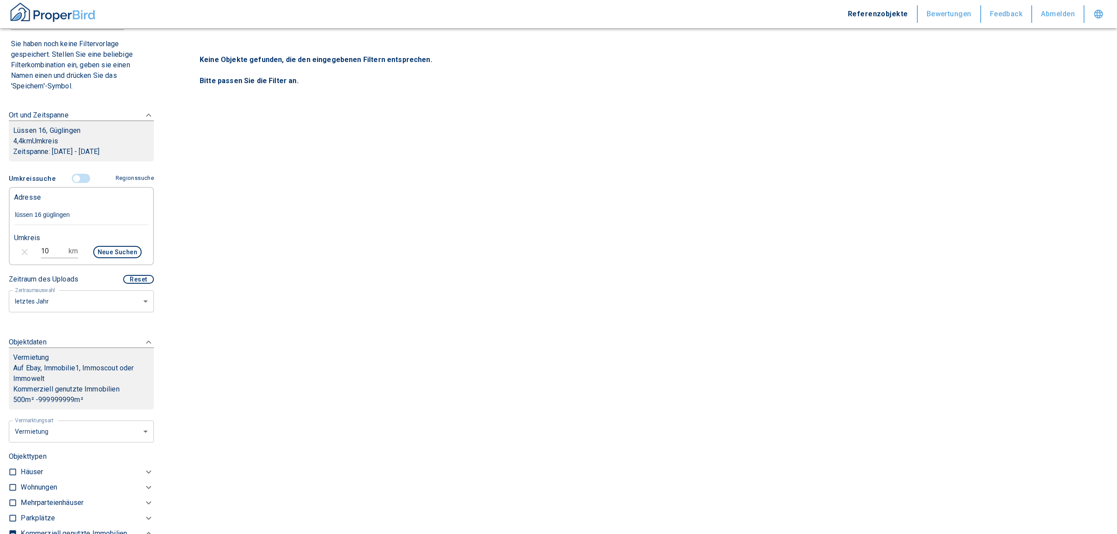
scroll to position [58, 0]
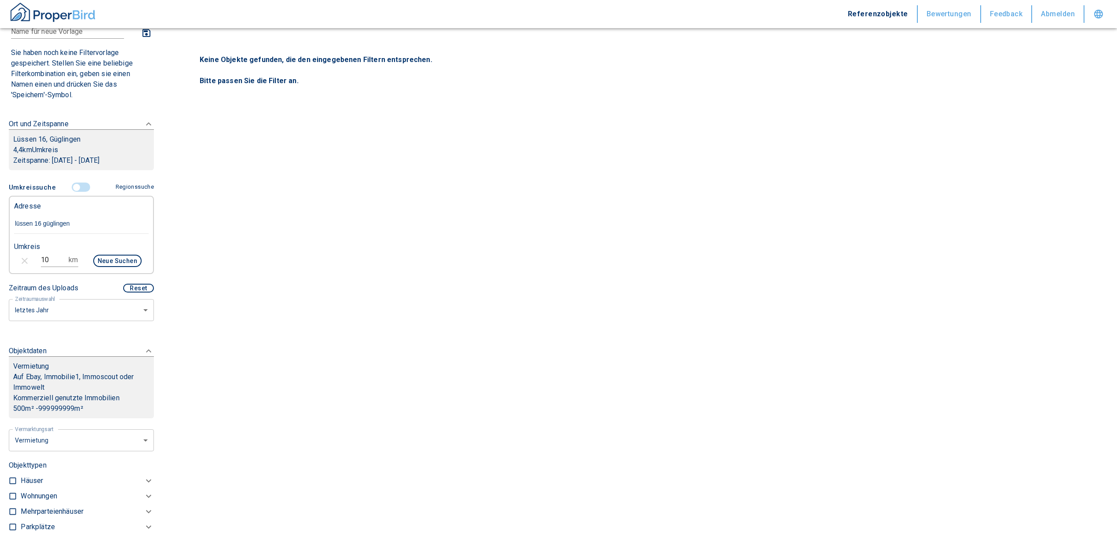
click at [48, 259] on input "10" at bounding box center [53, 260] width 25 height 14
type input "15"
click at [100, 255] on button "Neue Suchen" at bounding box center [117, 261] width 48 height 12
type input "2020"
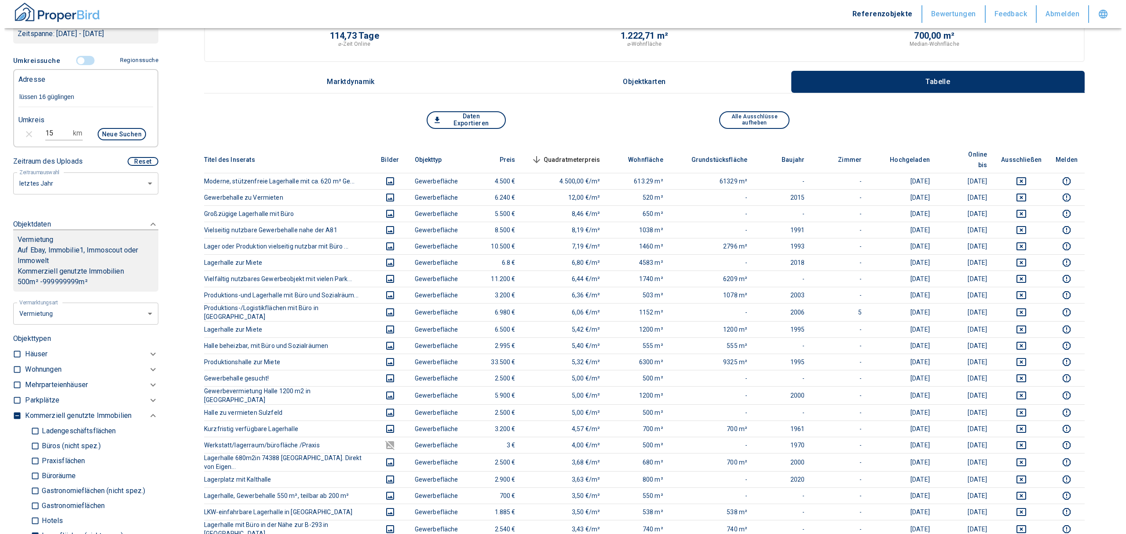
scroll to position [176, 0]
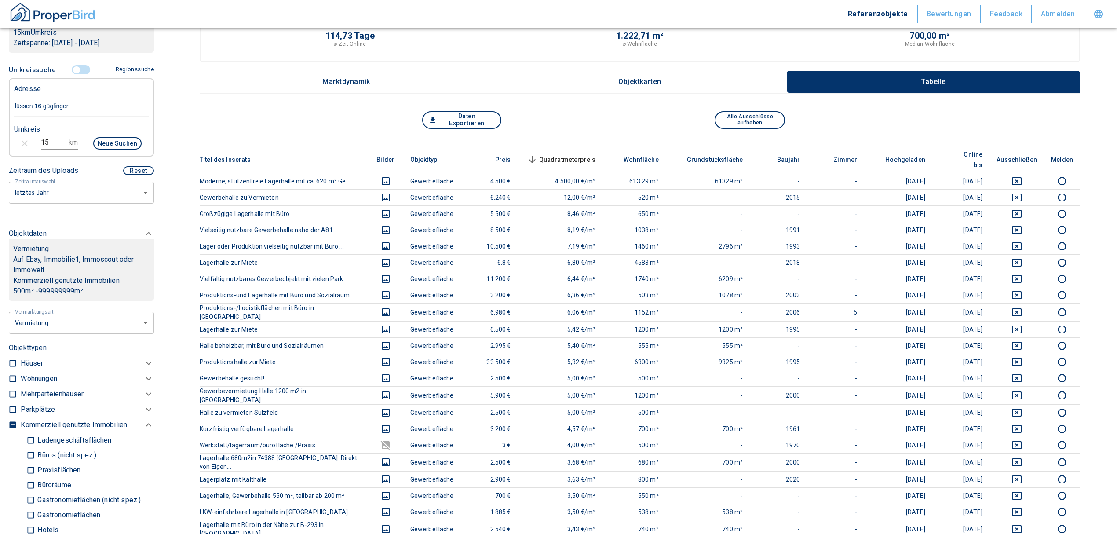
click at [71, 196] on body "Referenzobjekte Bewertungen Feedback Abmelden Filtervorlagen Neue Filtereinstel…" at bounding box center [558, 416] width 1117 height 948
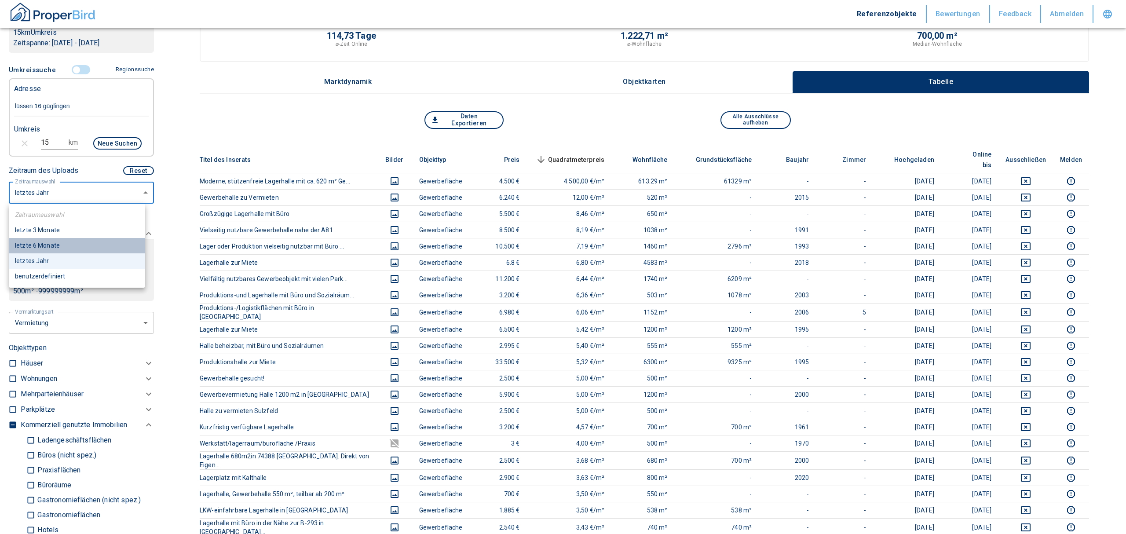
click at [54, 241] on li "letzte 6 Monate" at bounding box center [77, 245] width 136 height 15
type input "6"
type input "2020"
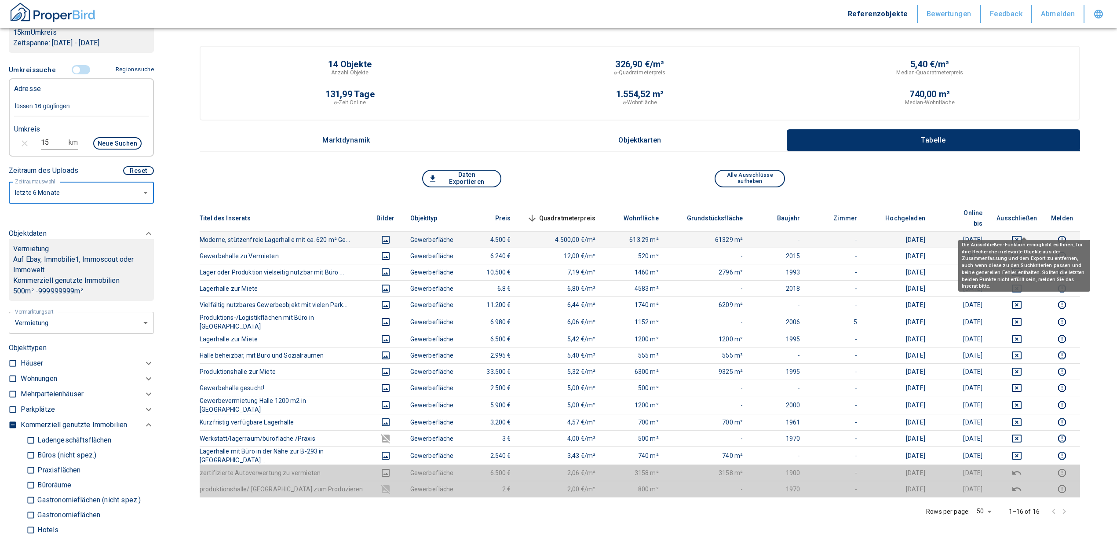
click at [1022, 234] on icon "deselect this listing" at bounding box center [1016, 239] width 11 height 11
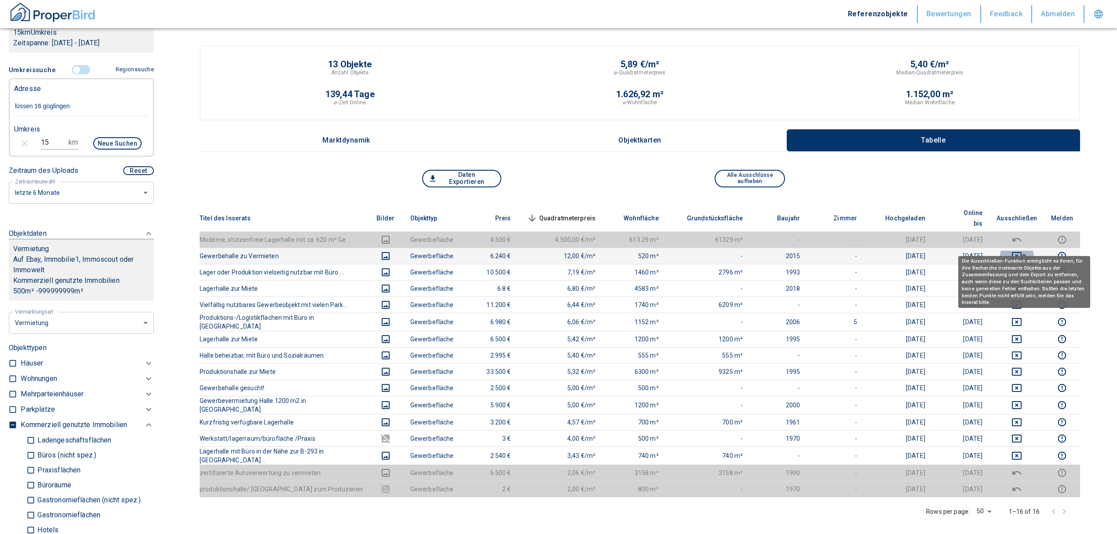
click at [1022, 251] on icon "deselect this listing" at bounding box center [1016, 256] width 11 height 11
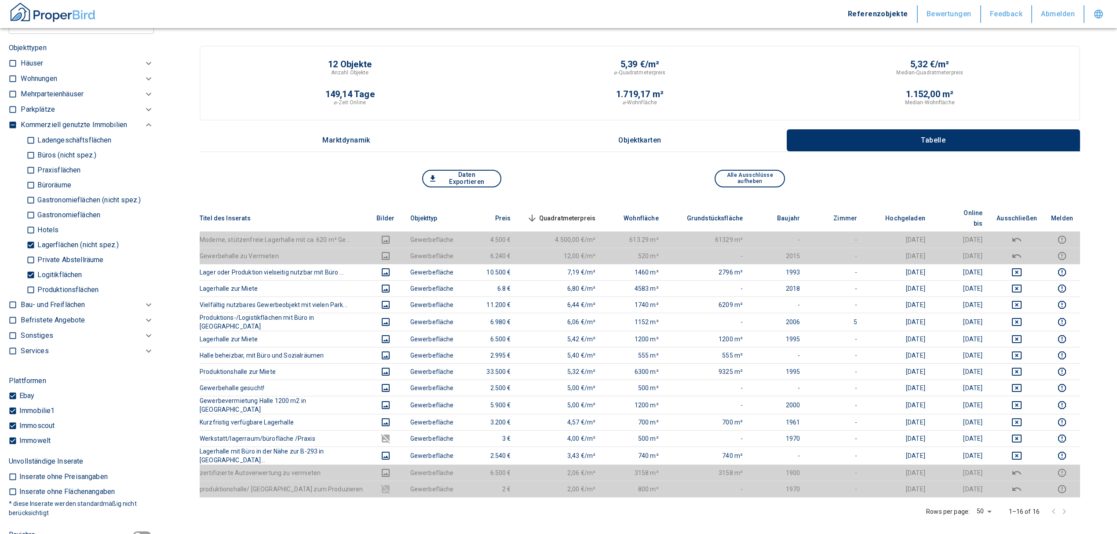
scroll to position [410, 0]
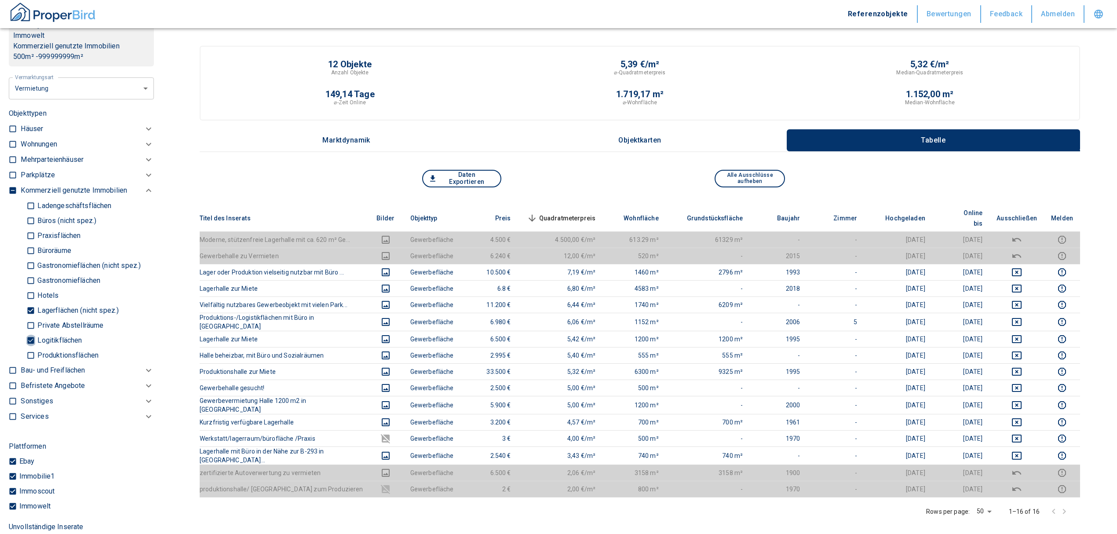
click at [30, 339] on input "Logitikflächen" at bounding box center [30, 339] width 9 height 15
checkbox input "false"
type input "2020"
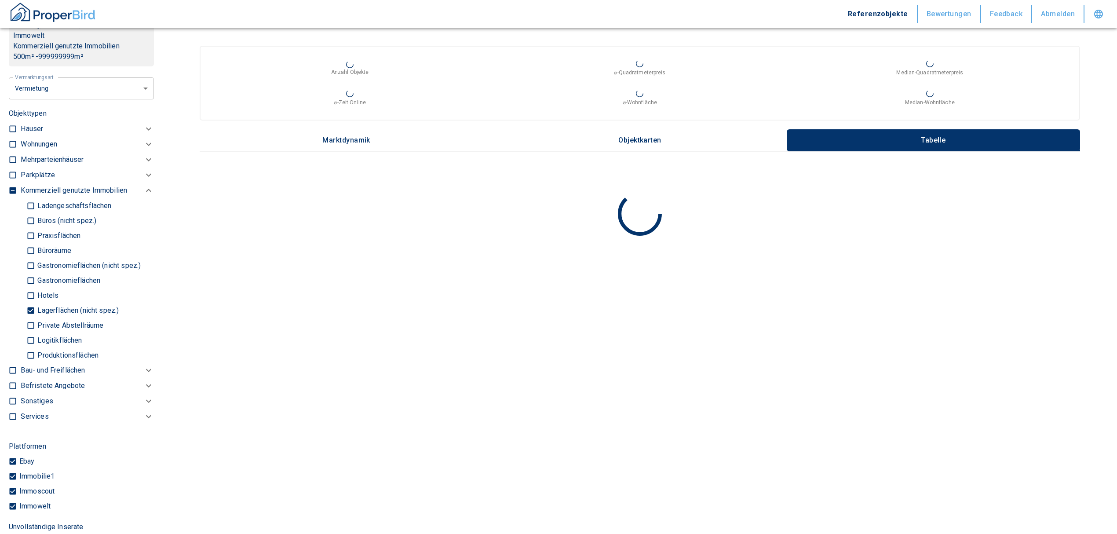
click at [30, 308] on input "Lagerflächen (nicht spez.)" at bounding box center [30, 309] width 9 height 15
checkbox input "false"
type input "2020"
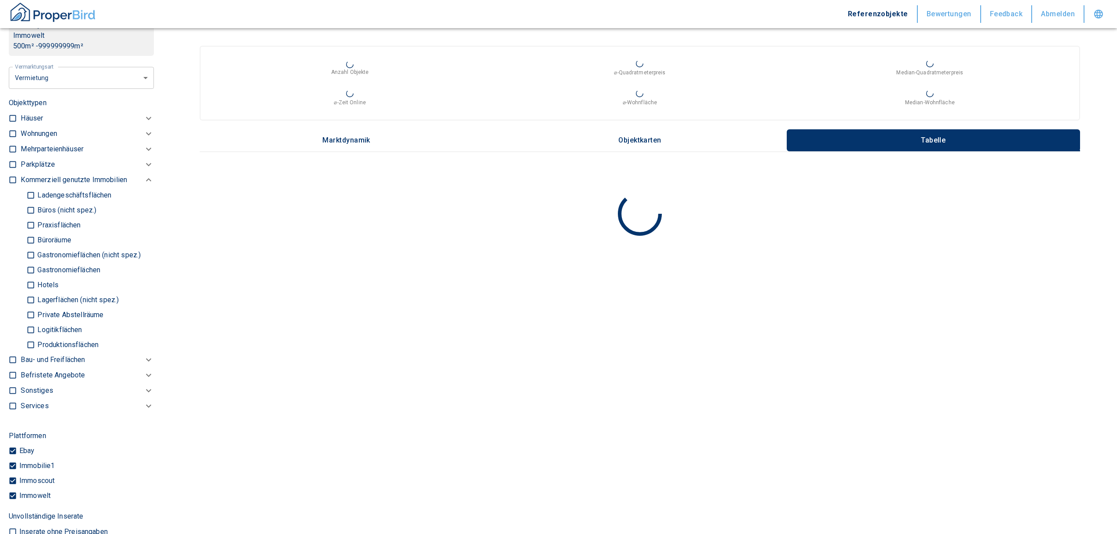
click at [29, 208] on input "Büros (nicht spez.)" at bounding box center [30, 209] width 9 height 15
checkbox input "true"
type input "2020"
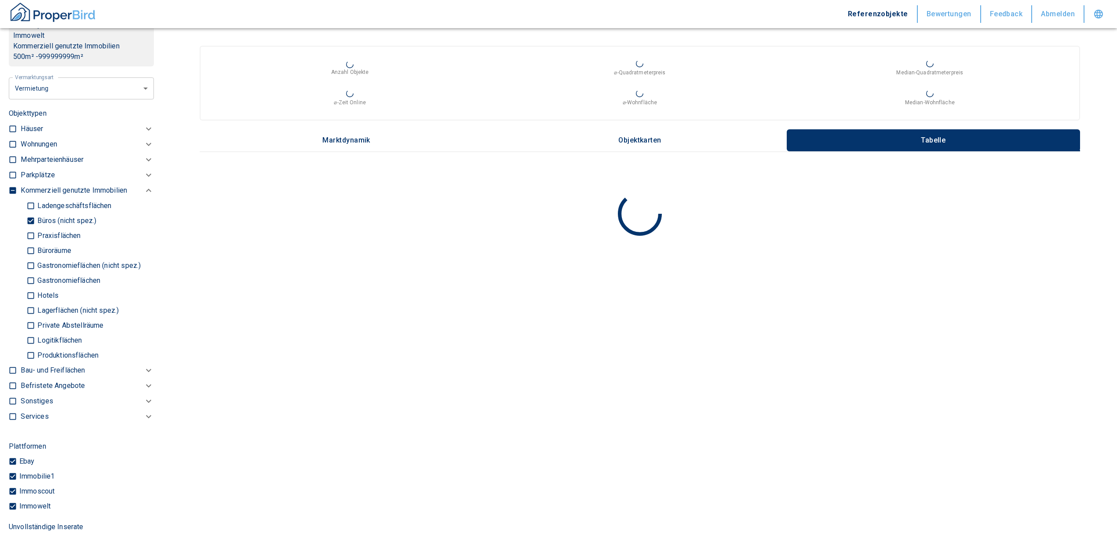
click at [33, 248] on input "Büroräume" at bounding box center [30, 250] width 9 height 15
checkbox input "true"
type input "2020"
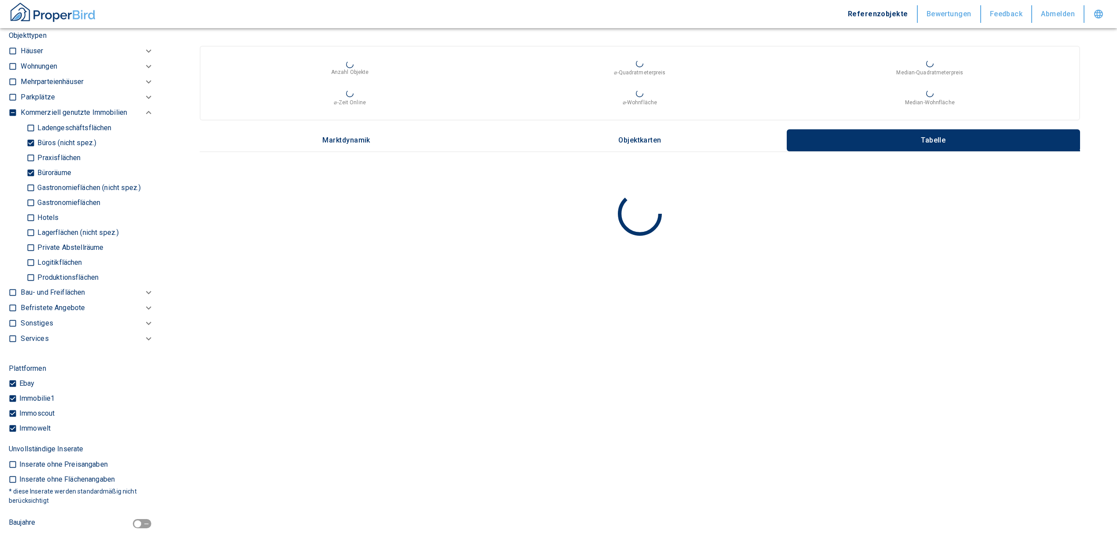
scroll to position [645, 0]
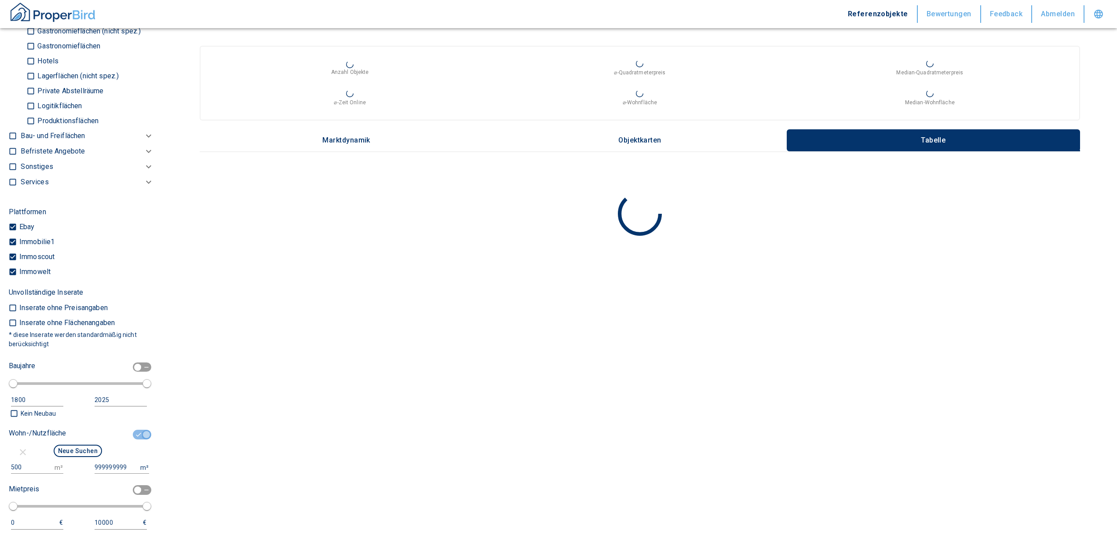
click at [133, 435] on input "checkbox" at bounding box center [146, 435] width 26 height 10
checkbox input "false"
type input "2020"
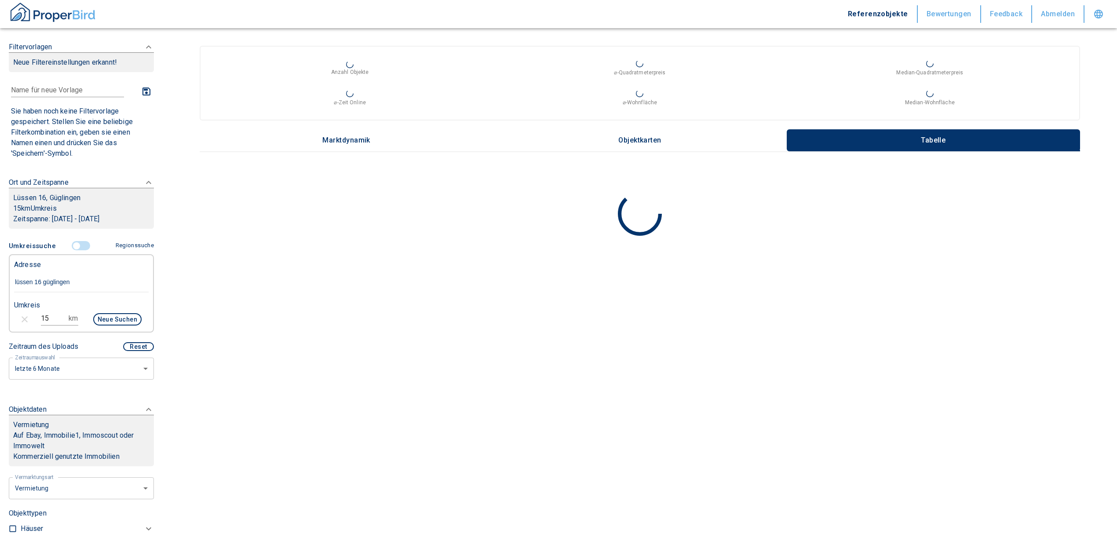
click at [50, 318] on input "15" at bounding box center [53, 318] width 25 height 14
drag, startPoint x: 48, startPoint y: 316, endPoint x: 38, endPoint y: 315, distance: 10.6
click at [41, 315] on input "15" at bounding box center [53, 318] width 25 height 14
type input "5"
click at [93, 317] on button "Neue Suchen" at bounding box center [117, 319] width 48 height 12
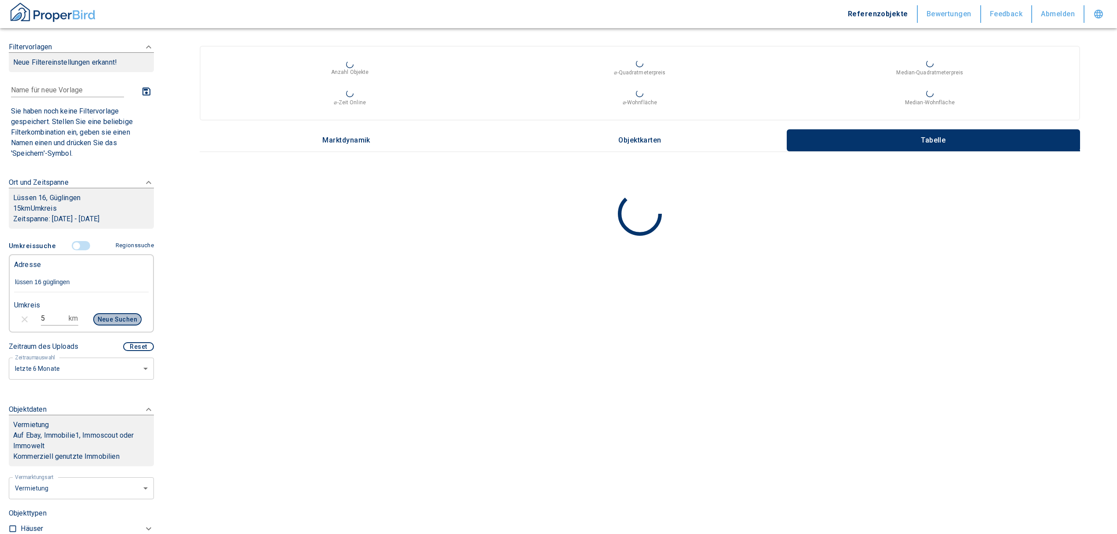
type input "2020"
type input "999999990"
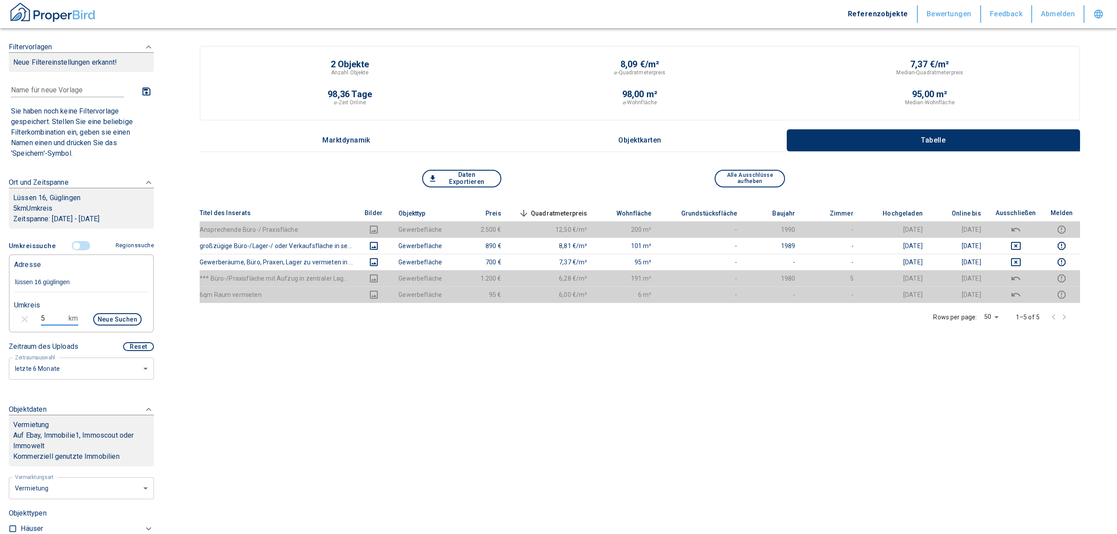
drag, startPoint x: 47, startPoint y: 320, endPoint x: 9, endPoint y: 325, distance: 37.7
click at [9, 324] on div "5 km Neue Suchen" at bounding box center [74, 320] width 135 height 21
type input "10"
click at [102, 322] on button "Neue Suchen" at bounding box center [117, 319] width 48 height 12
type input "2020"
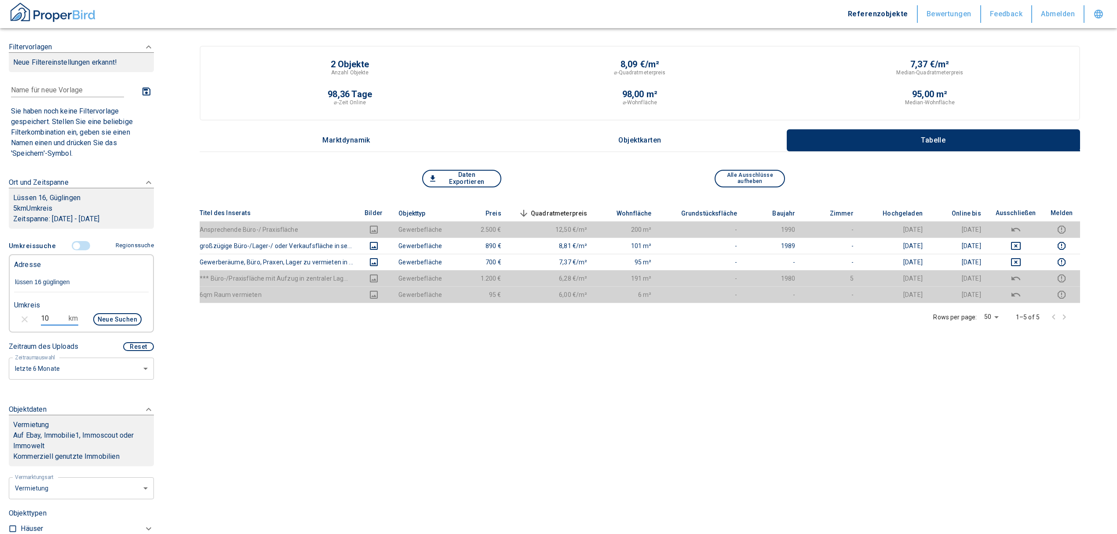
type input "999999990"
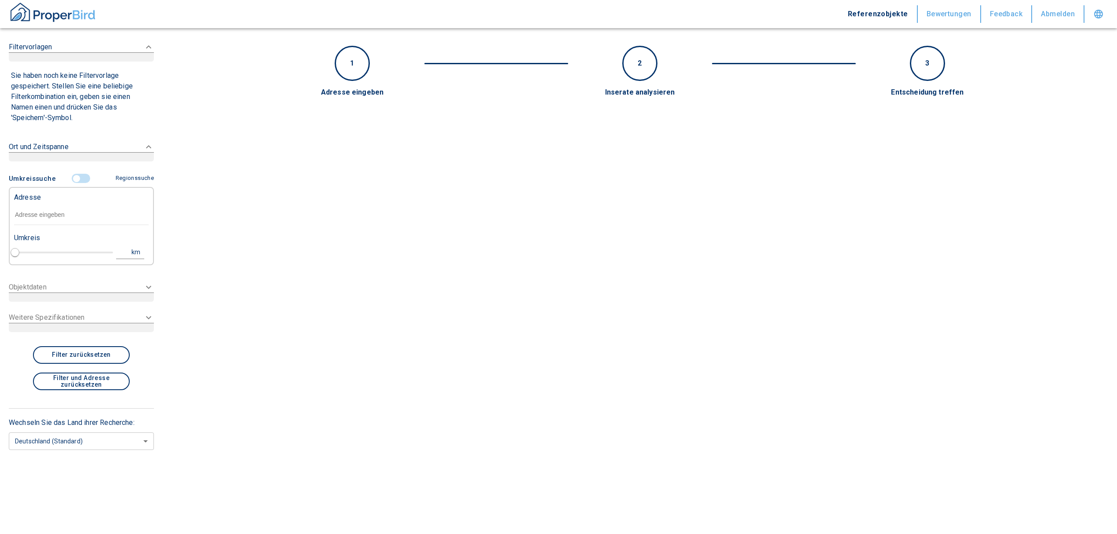
click at [70, 219] on input "text" at bounding box center [81, 215] width 135 height 20
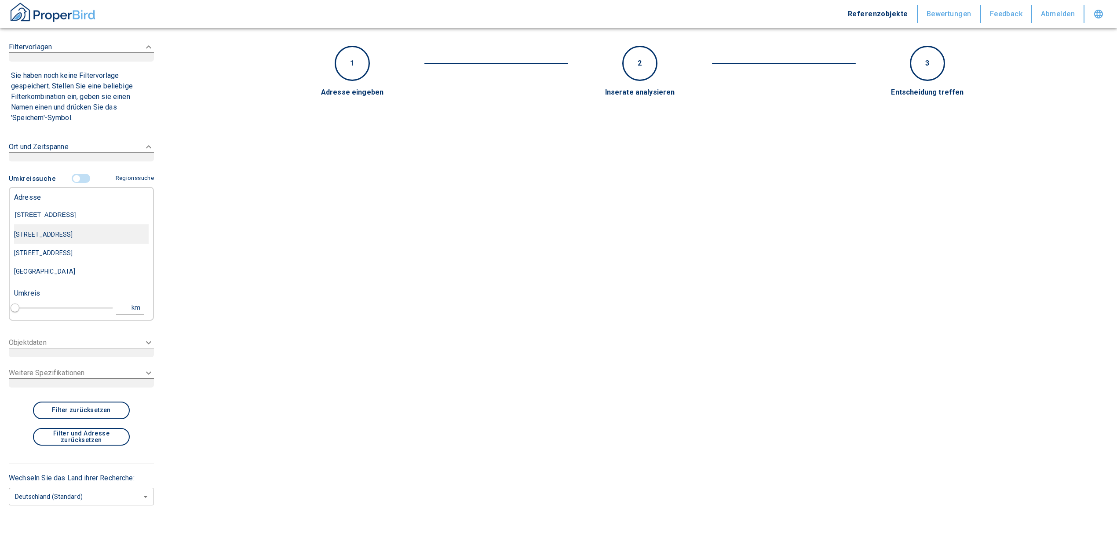
click at [86, 237] on div "Haidhauser Straße 9, München-Au-Haidhausen" at bounding box center [81, 234] width 135 height 18
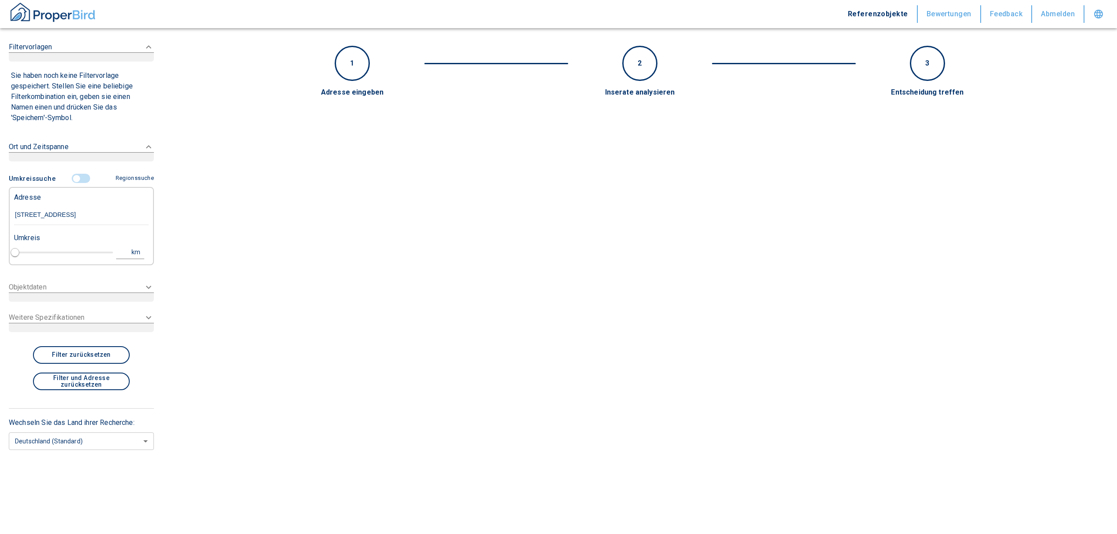
type input "Haidhauser Straße 9, München-Au-Haidhausen"
type input "1"
type input "2020"
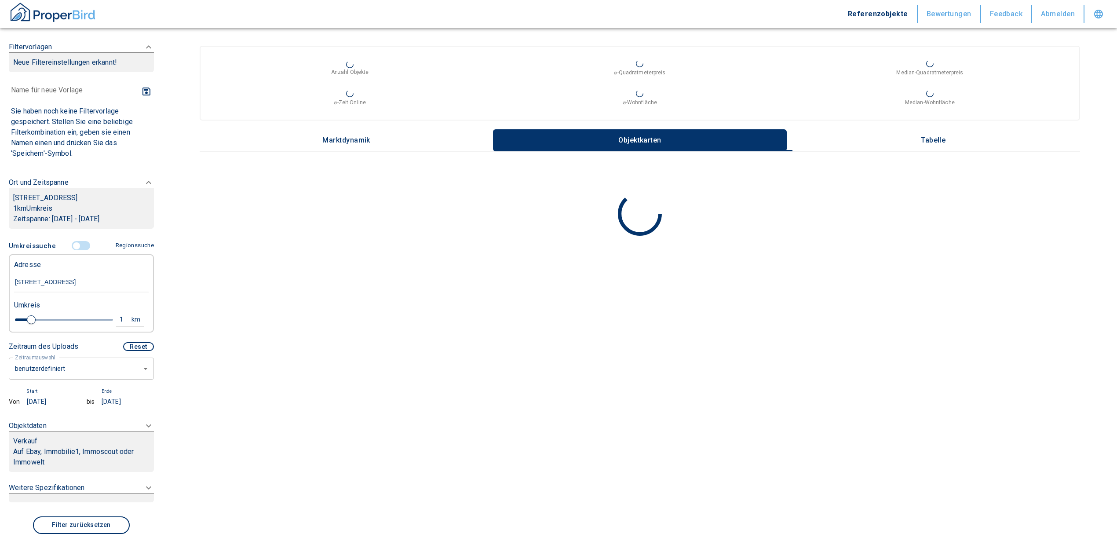
type input "Haidhauser Straße 9, München-Au-Haidhausen"
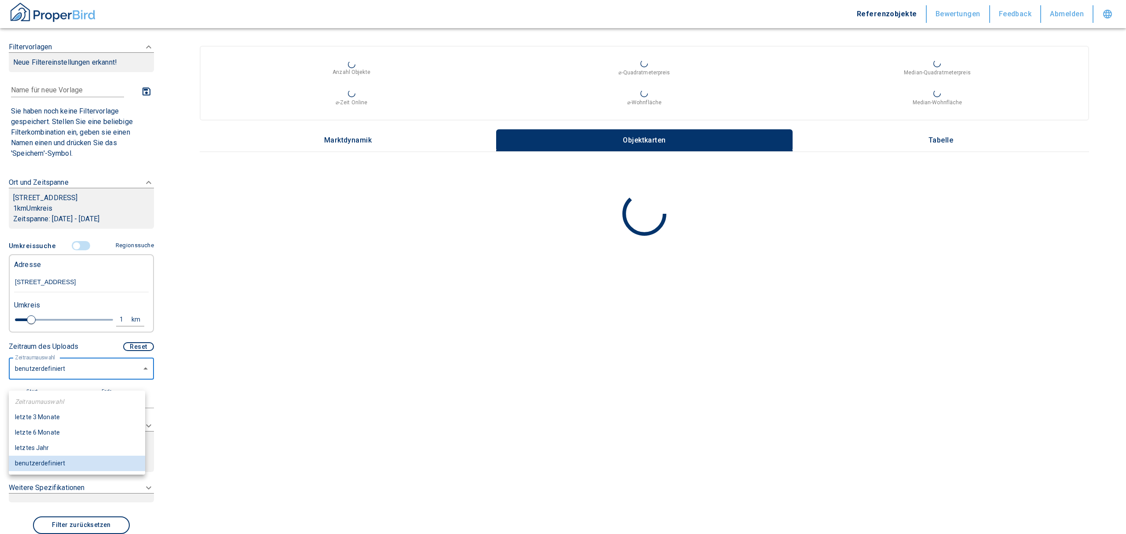
click at [87, 386] on body "Referenzobjekte Bewertungen Feedback Abmelden Filtervorlagen Neue Filtereinstel…" at bounding box center [563, 267] width 1126 height 534
click at [53, 431] on li "letzte 6 Monate" at bounding box center [77, 432] width 136 height 15
type input "2020"
type input "6"
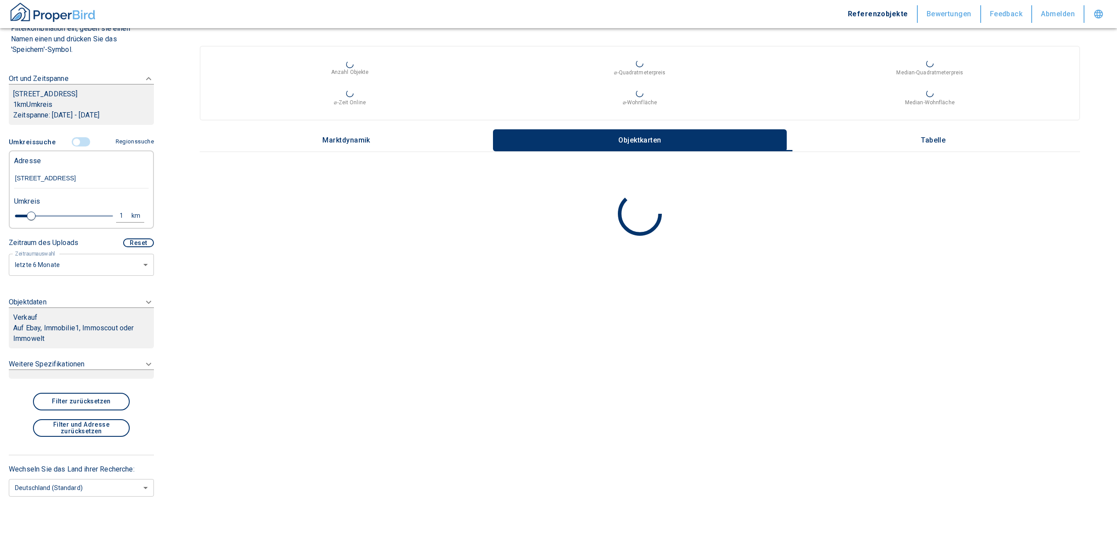
click at [89, 324] on p "Auf Ebay, Immobilie1, Immoscout oder Immowelt" at bounding box center [81, 333] width 136 height 21
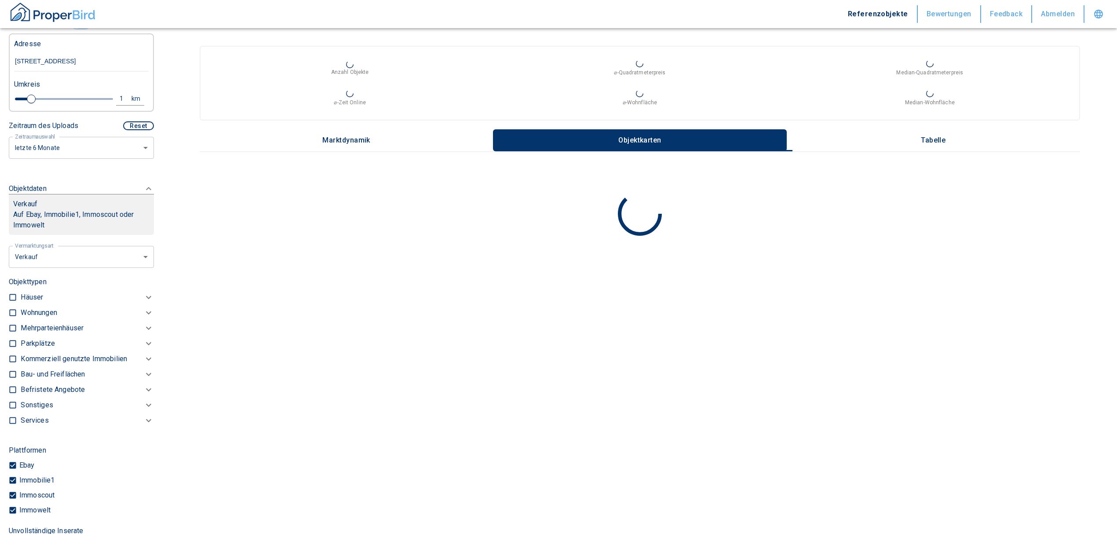
scroll to position [152, 0]
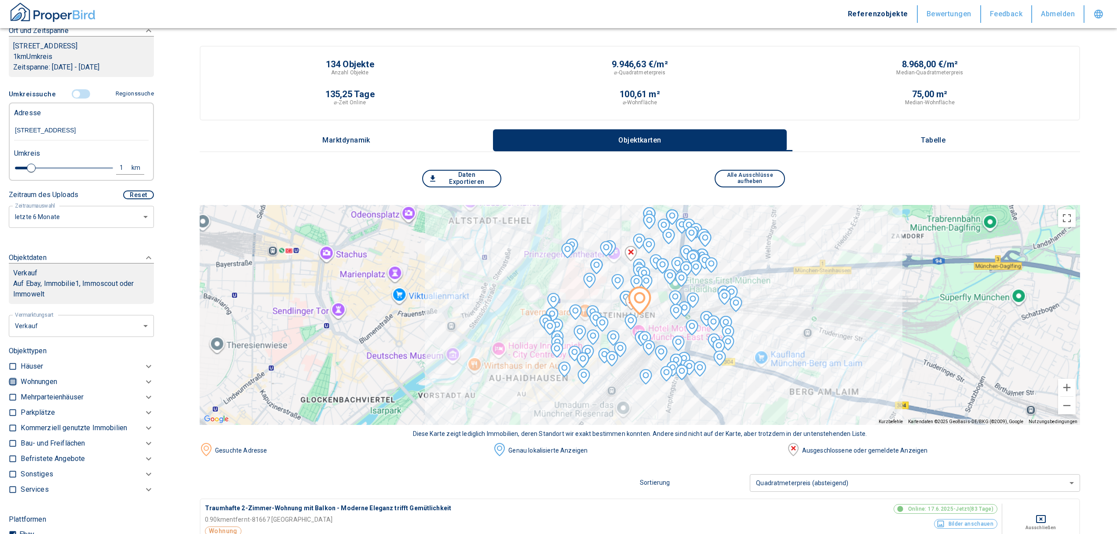
click at [11, 386] on input "checkbox" at bounding box center [12, 381] width 9 height 9
checkbox input "true"
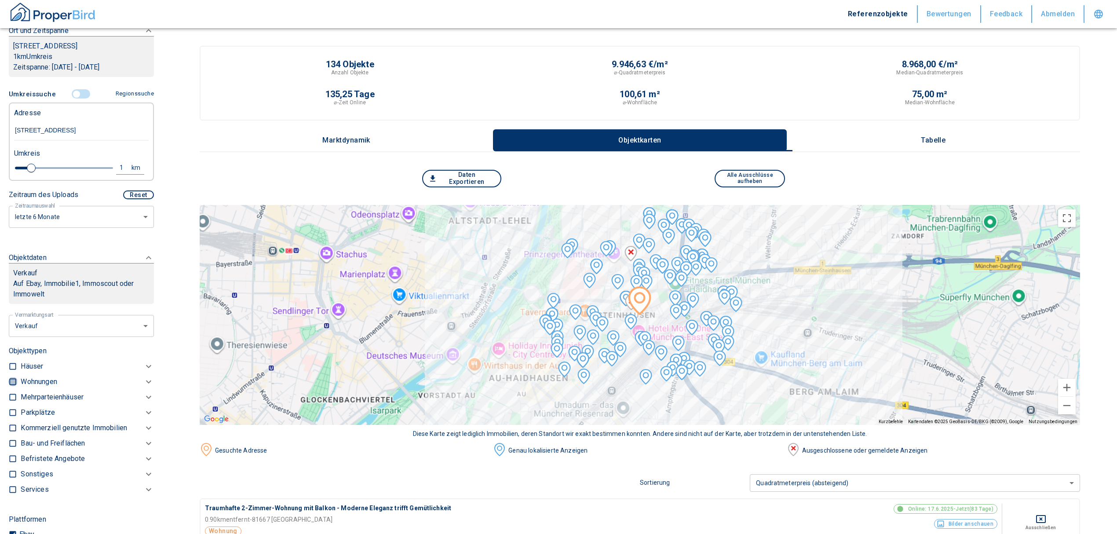
checkbox input "true"
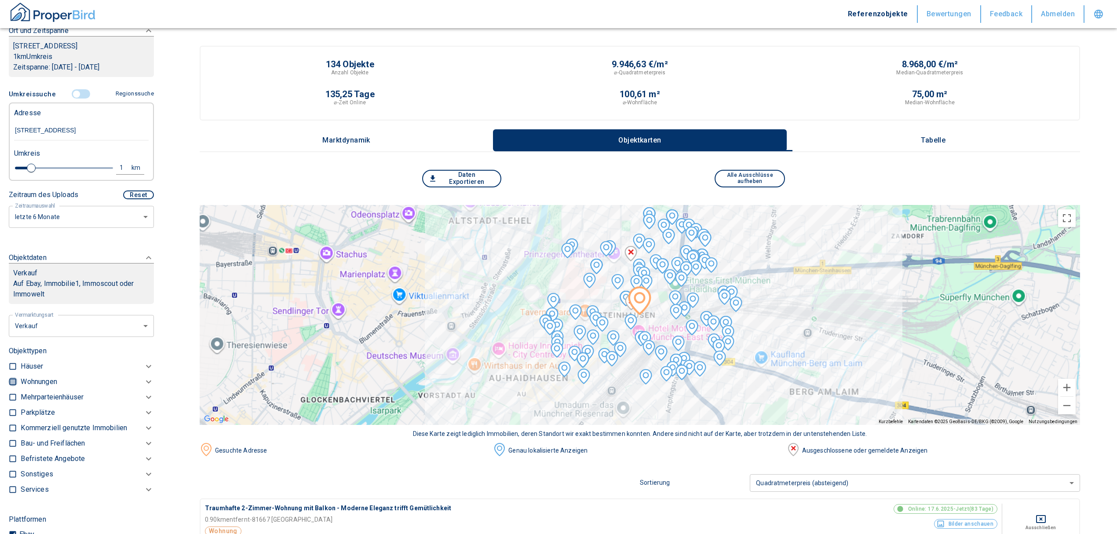
type input "2020"
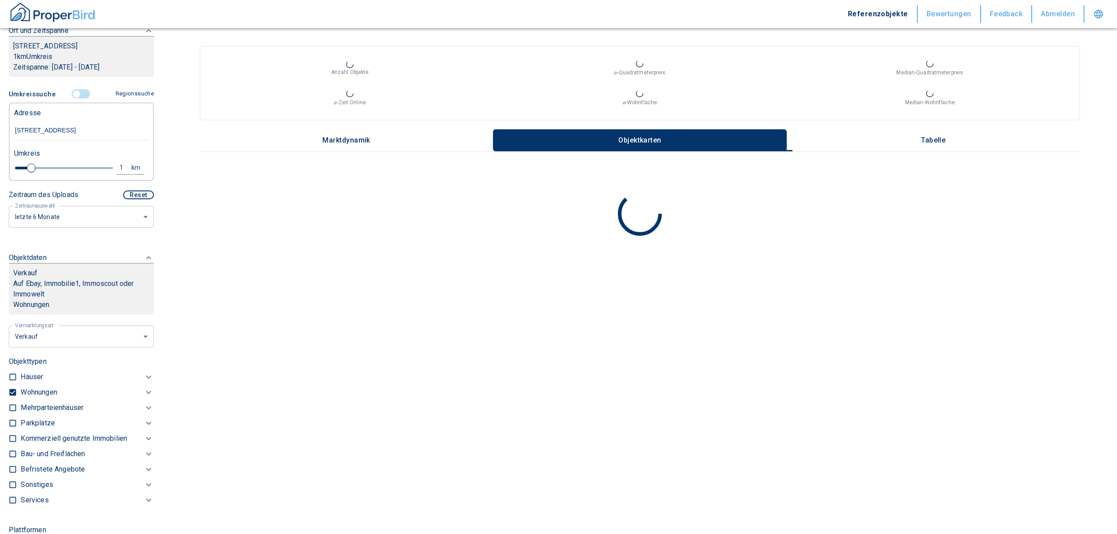
click at [41, 397] on p "Wohnungen" at bounding box center [39, 392] width 36 height 11
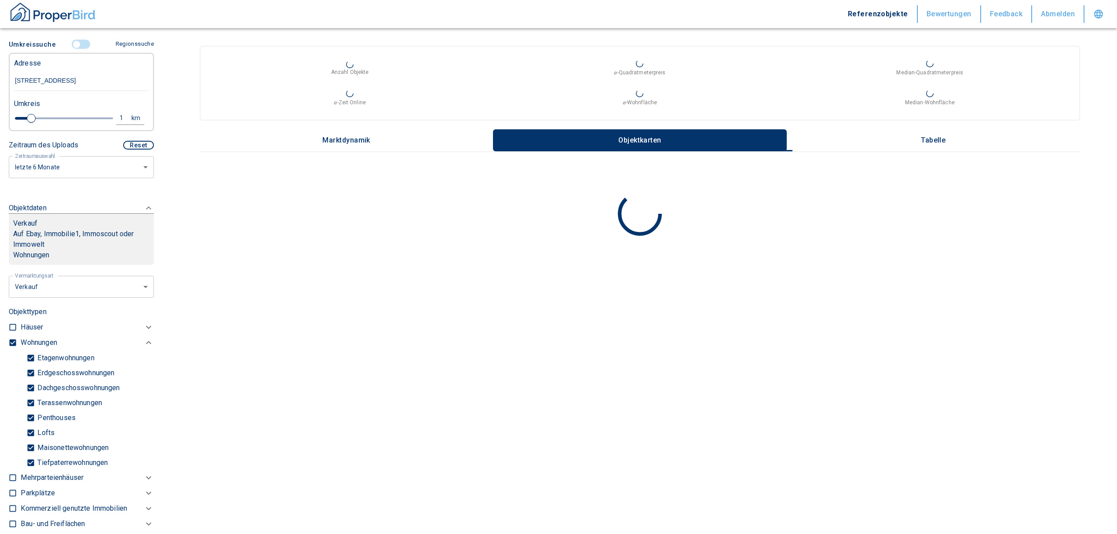
scroll to position [269, 0]
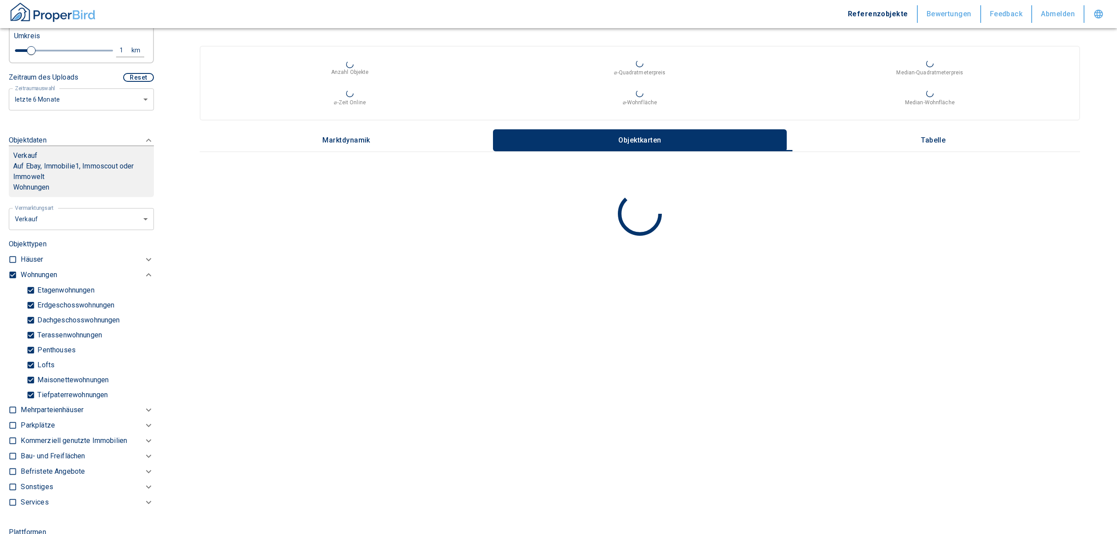
click at [32, 402] on input "Tiefpaterrewohnungen" at bounding box center [30, 394] width 9 height 15
checkbox input "false"
type input "2020"
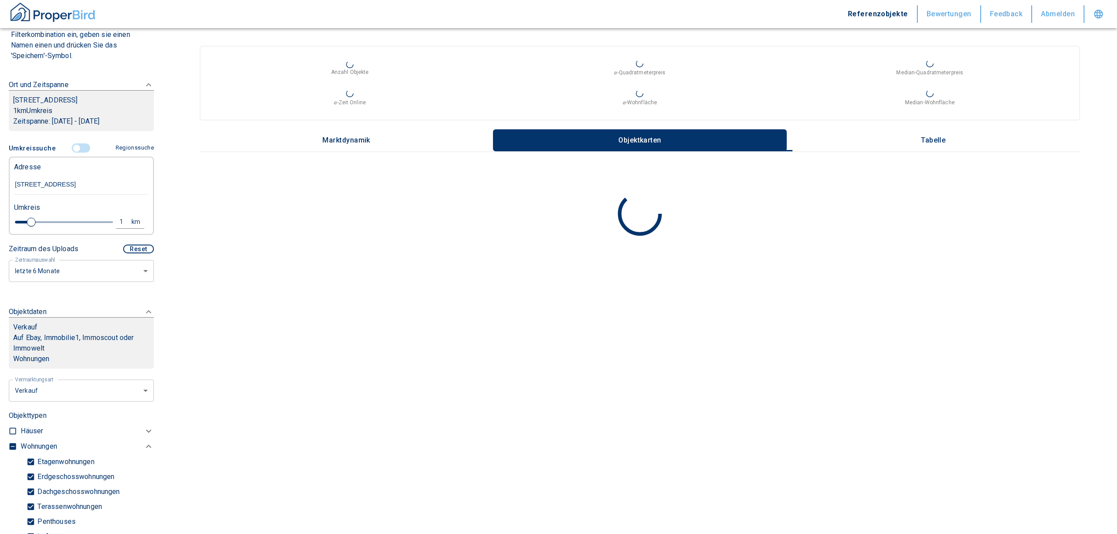
scroll to position [93, 0]
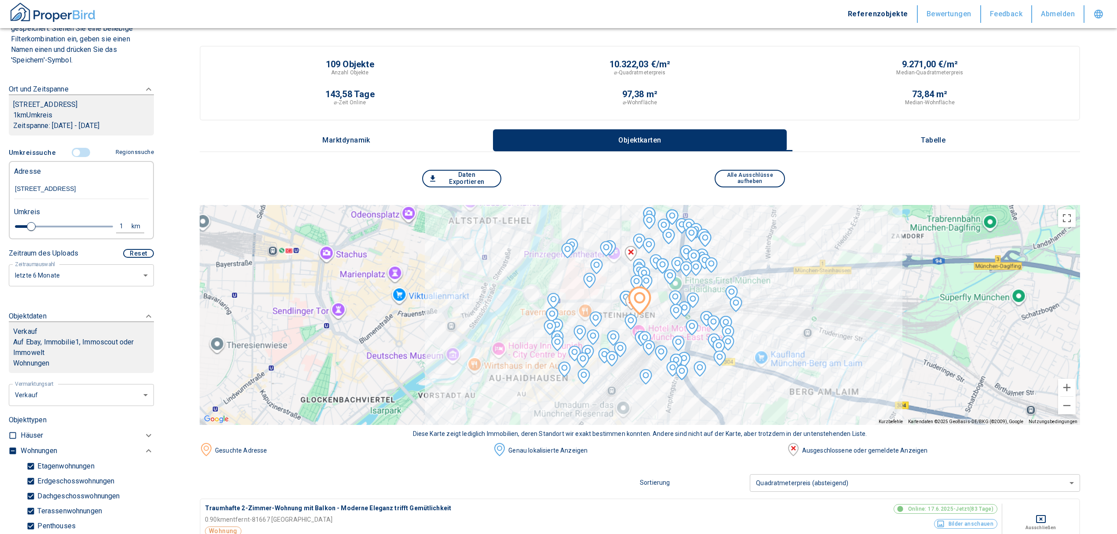
click at [952, 136] on p "Tabelle" at bounding box center [933, 140] width 44 height 8
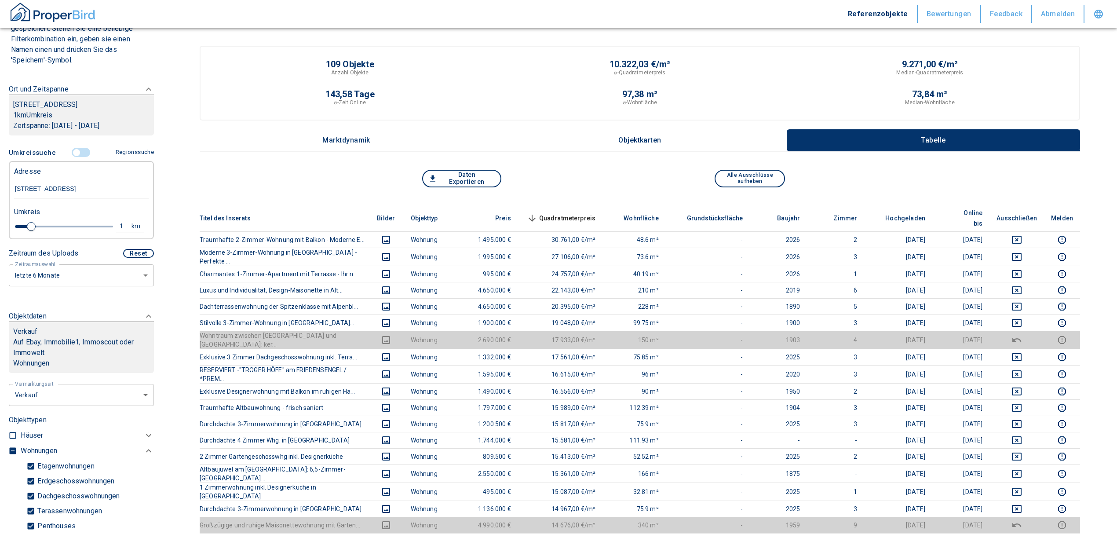
click at [597, 205] on th "Quadratmeterpreis sorted descending" at bounding box center [560, 218] width 85 height 27
click at [593, 213] on span "Quadratmeterpreis sorted descending" at bounding box center [560, 218] width 71 height 11
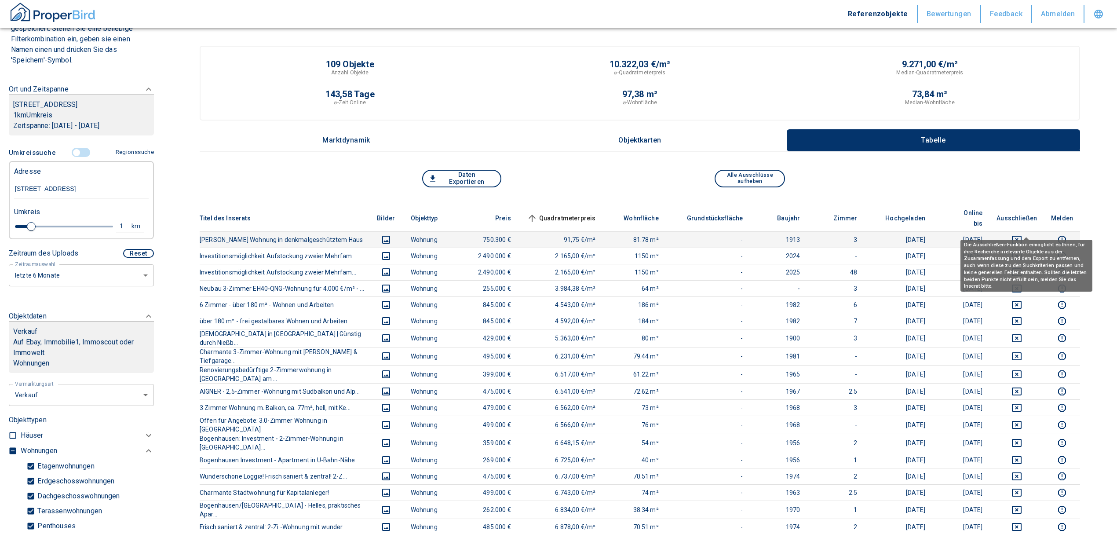
click at [1022, 234] on icon "deselect this listing" at bounding box center [1016, 239] width 11 height 11
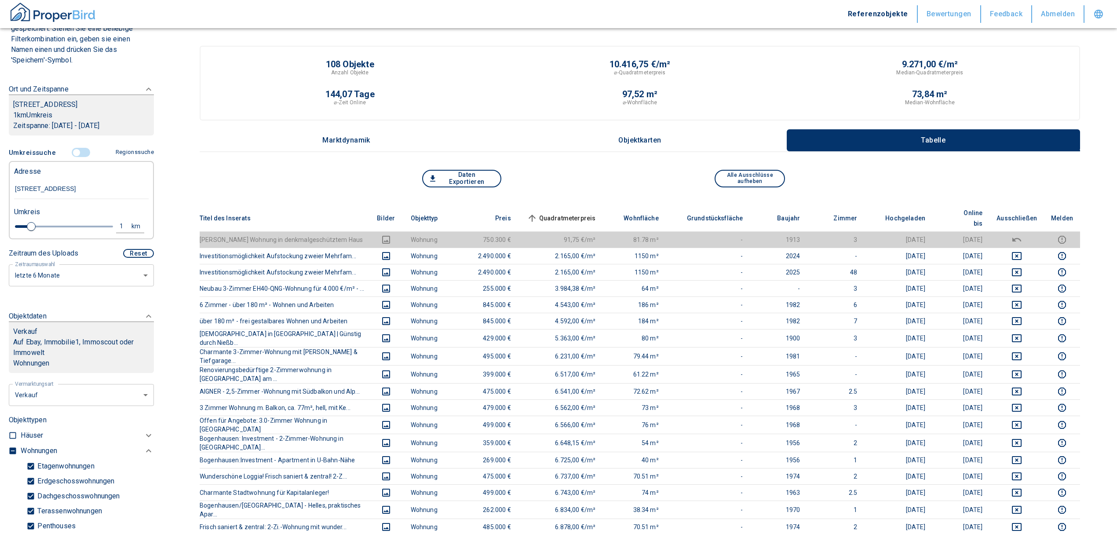
click at [596, 213] on span "Quadratmeterpreis sorted ascending" at bounding box center [560, 218] width 71 height 11
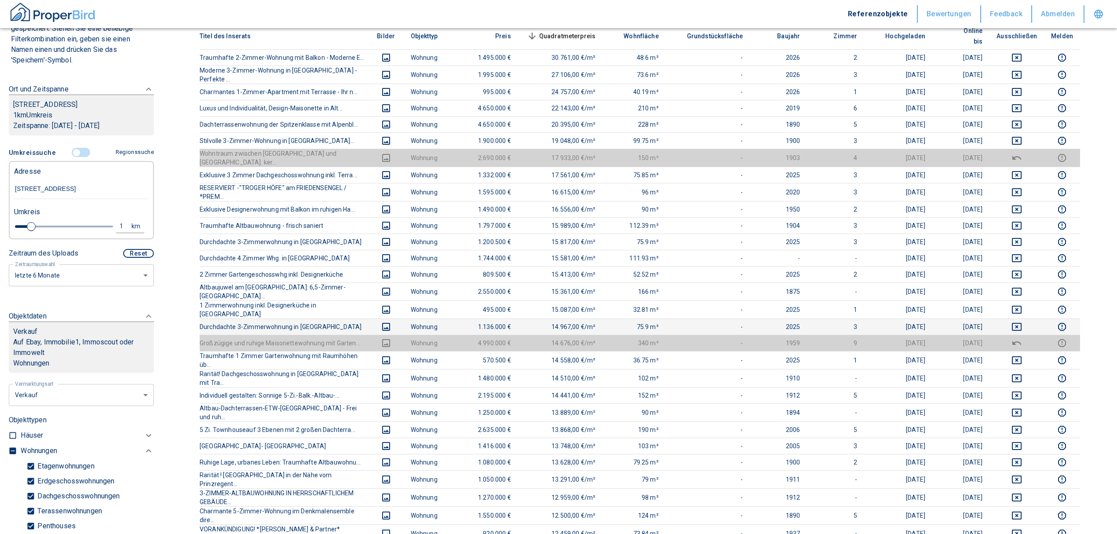
scroll to position [164, 0]
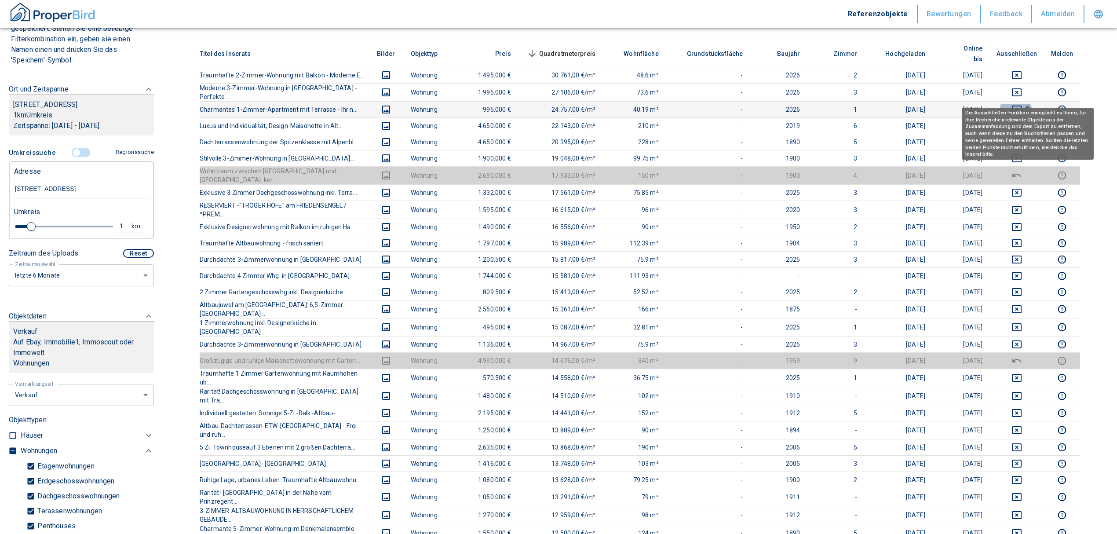
click at [1022, 104] on icon "deselect this listing" at bounding box center [1016, 109] width 11 height 11
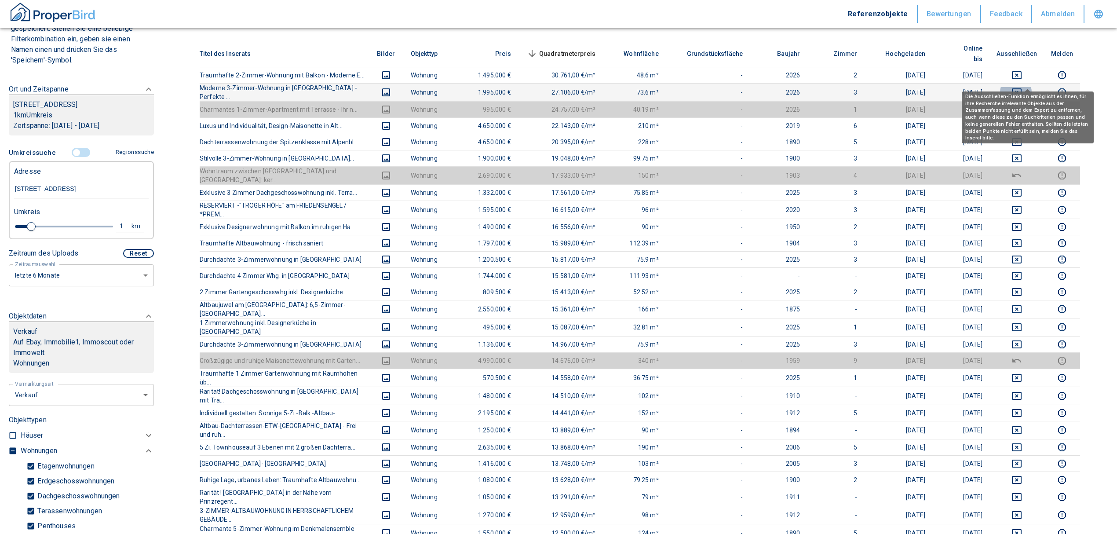
click at [1021, 88] on icon "deselect this listing" at bounding box center [1017, 92] width 10 height 8
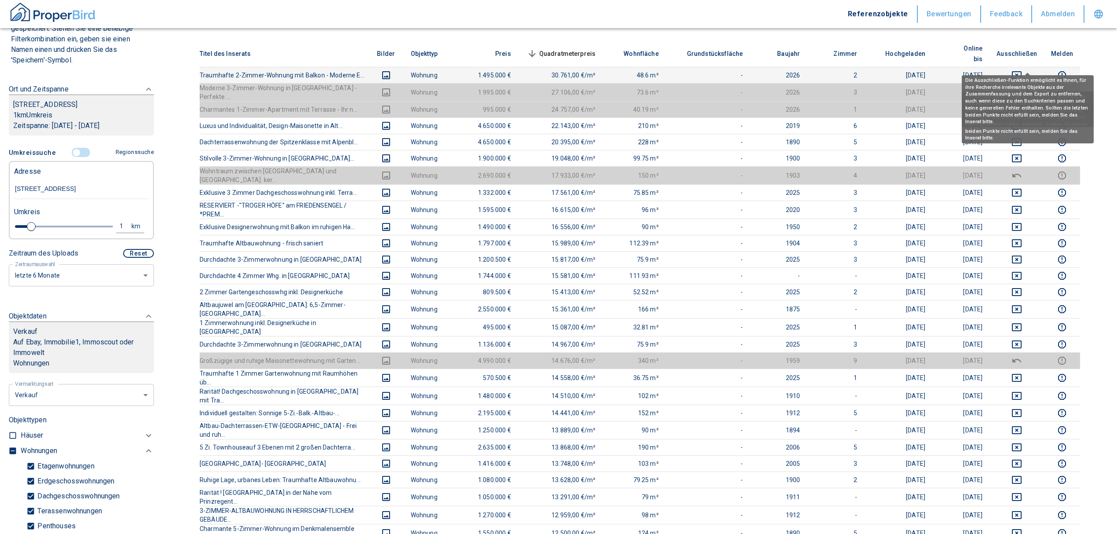
click at [1027, 67] on td at bounding box center [1016, 75] width 55 height 16
click at [1022, 70] on icon "deselect this listing" at bounding box center [1016, 75] width 11 height 11
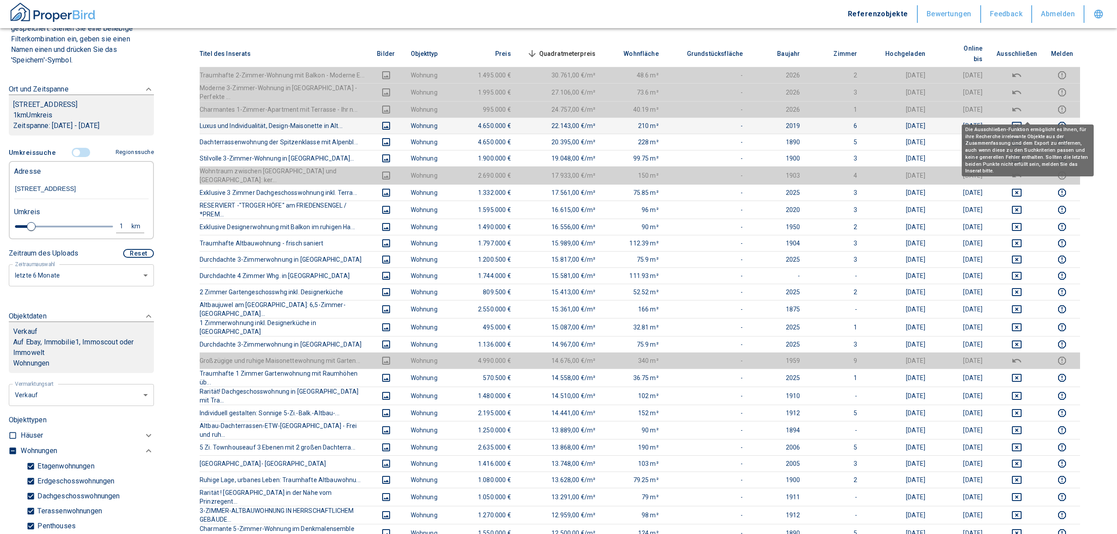
click at [1022, 120] on icon "deselect this listing" at bounding box center [1016, 125] width 11 height 11
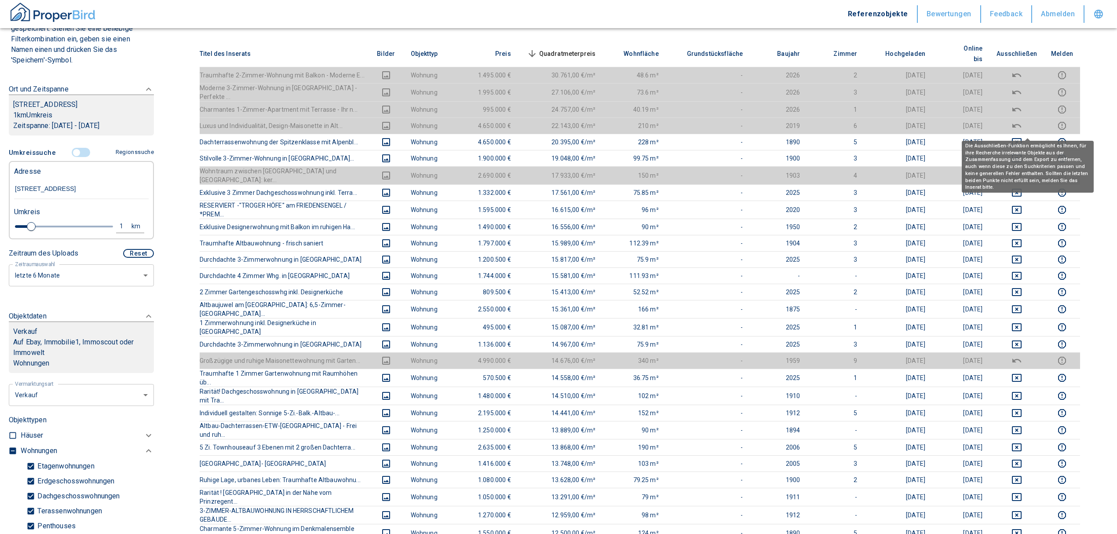
drag, startPoint x: 1024, startPoint y: 129, endPoint x: 1020, endPoint y: 143, distance: 14.2
click at [1022, 137] on icon "deselect this listing" at bounding box center [1016, 142] width 11 height 11
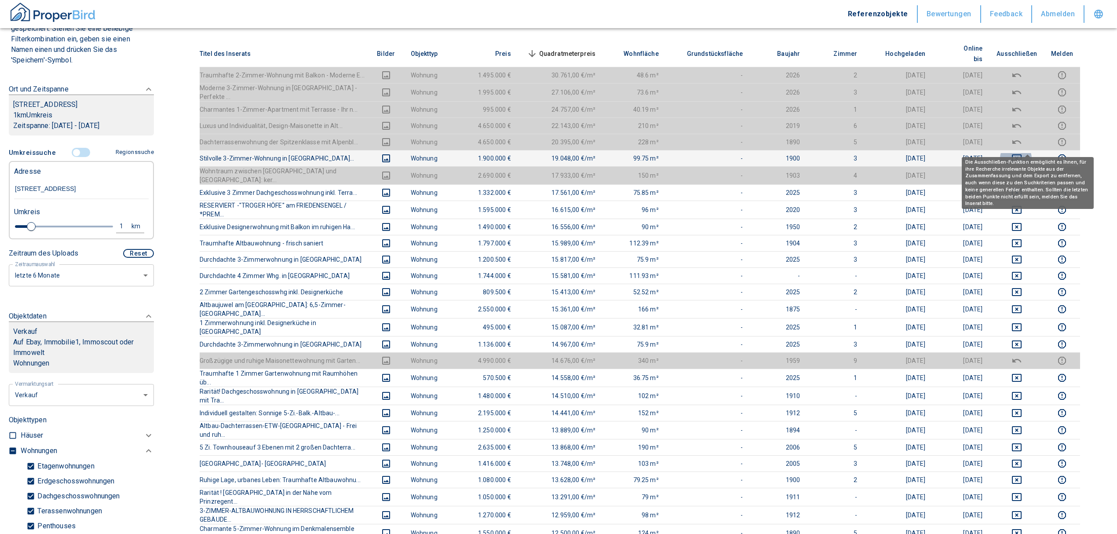
click at [1021, 154] on icon "deselect this listing" at bounding box center [1017, 158] width 10 height 8
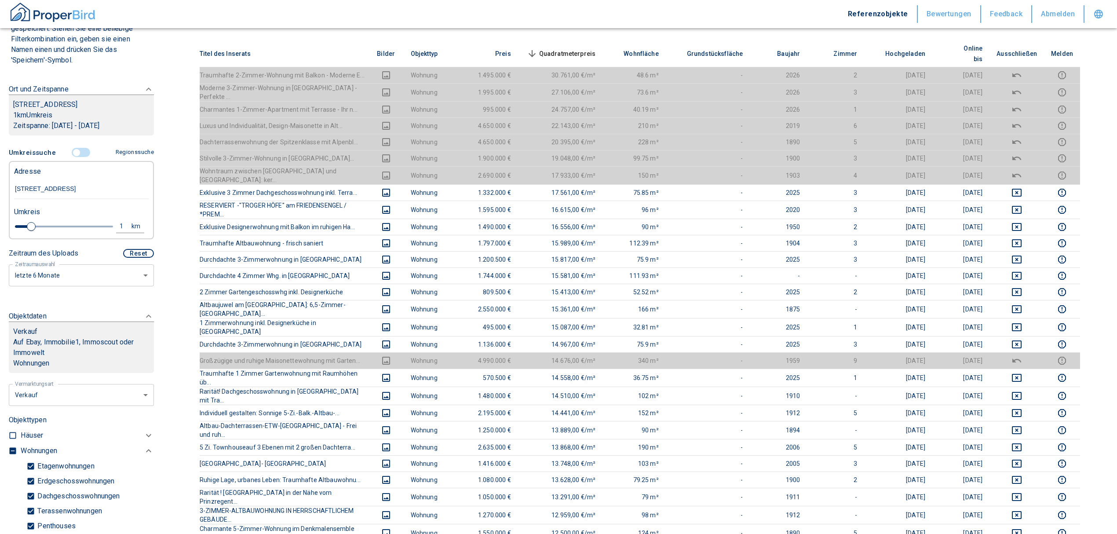
click at [586, 48] on span "Quadratmeterpreis sorted descending" at bounding box center [560, 53] width 71 height 11
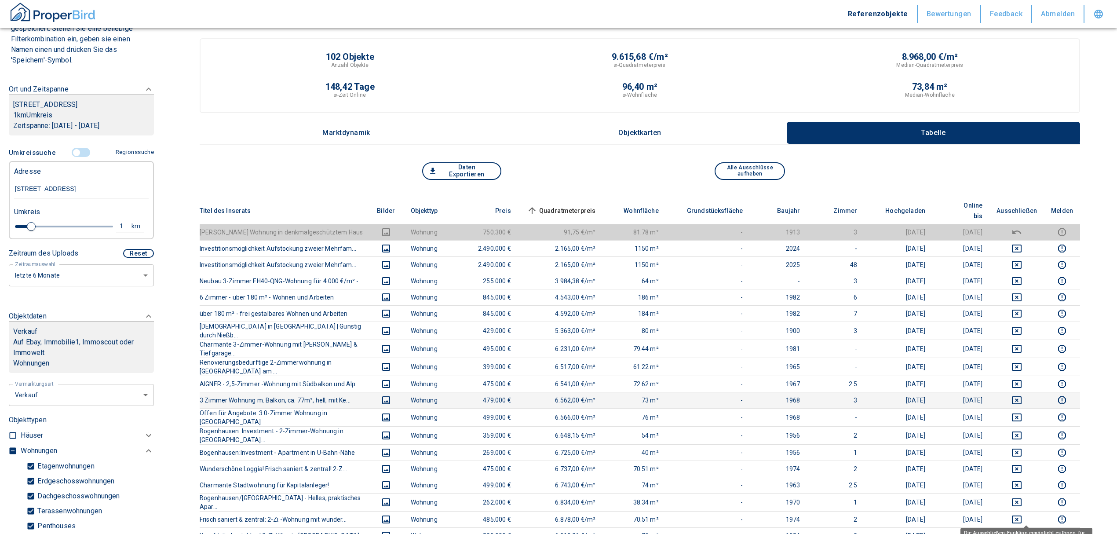
scroll to position [0, 0]
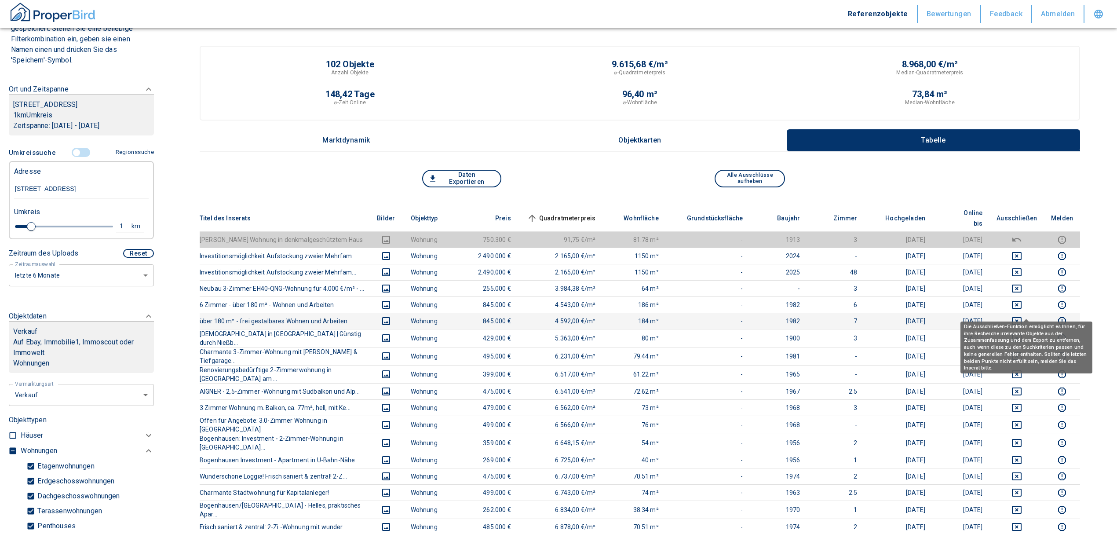
click at [1022, 316] on icon "deselect this listing" at bounding box center [1016, 321] width 11 height 11
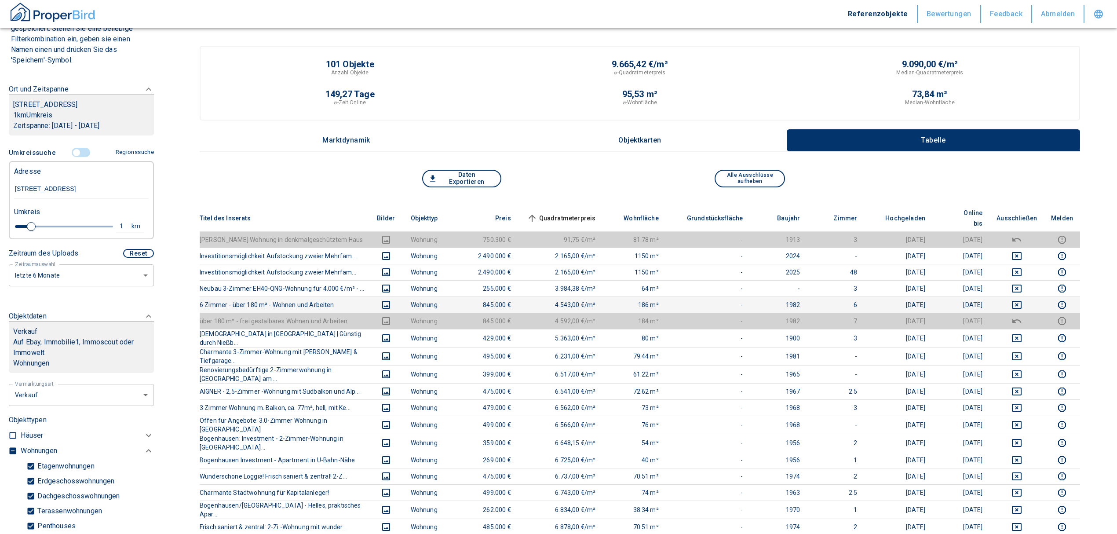
click at [1027, 299] on td at bounding box center [1016, 304] width 55 height 16
click at [1022, 299] on icon "deselect this listing" at bounding box center [1016, 304] width 11 height 11
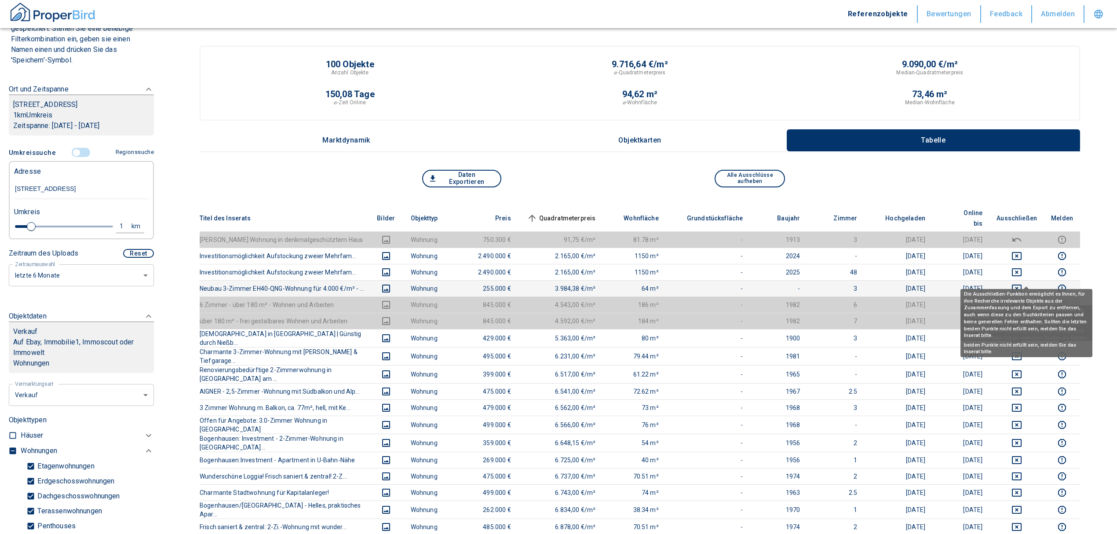
click at [1021, 284] on icon "deselect this listing" at bounding box center [1017, 288] width 10 height 8
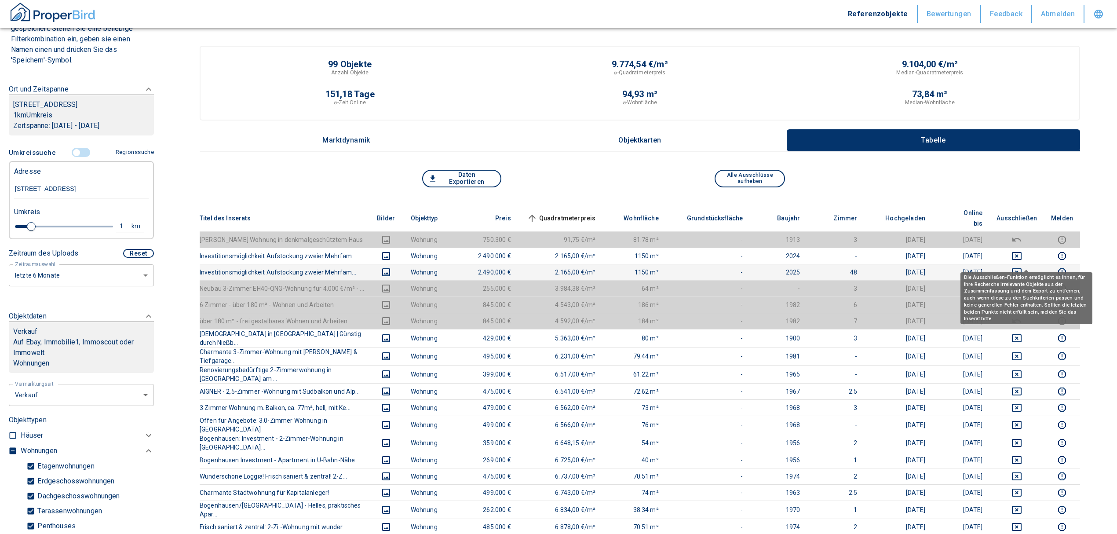
click at [1022, 267] on icon "deselect this listing" at bounding box center [1016, 272] width 11 height 11
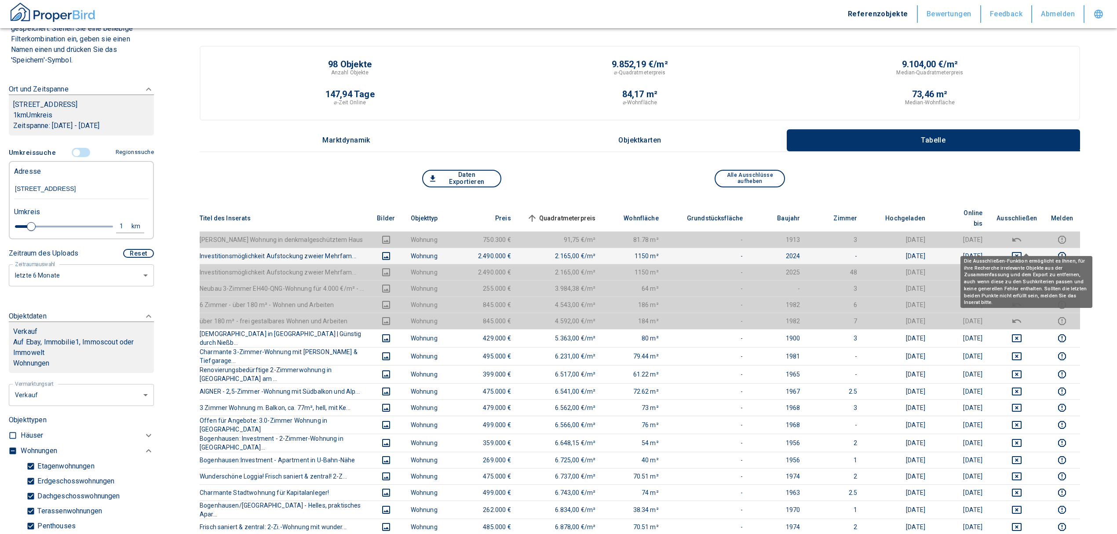
click at [1021, 252] on icon "deselect this listing" at bounding box center [1017, 256] width 10 height 8
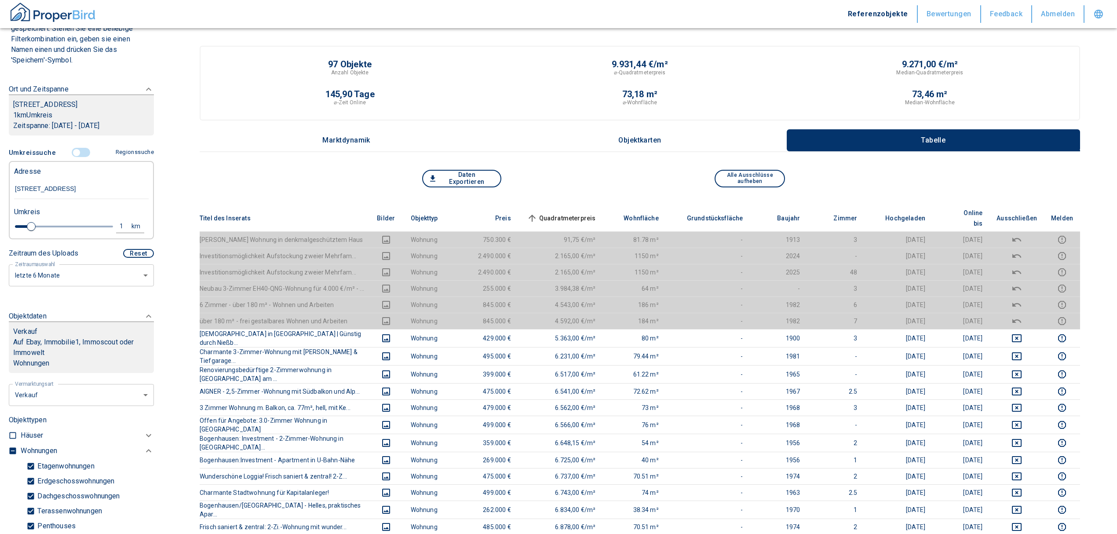
click at [574, 213] on span "Quadratmeterpreis sorted ascending" at bounding box center [560, 218] width 71 height 11
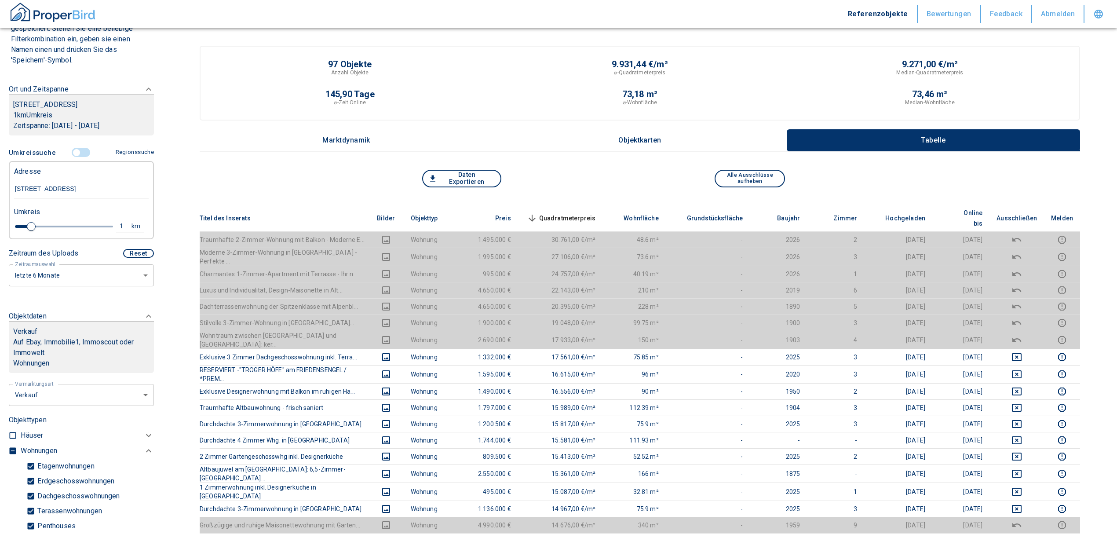
click at [579, 213] on span "Quadratmeterpreis sorted descending" at bounding box center [560, 218] width 71 height 11
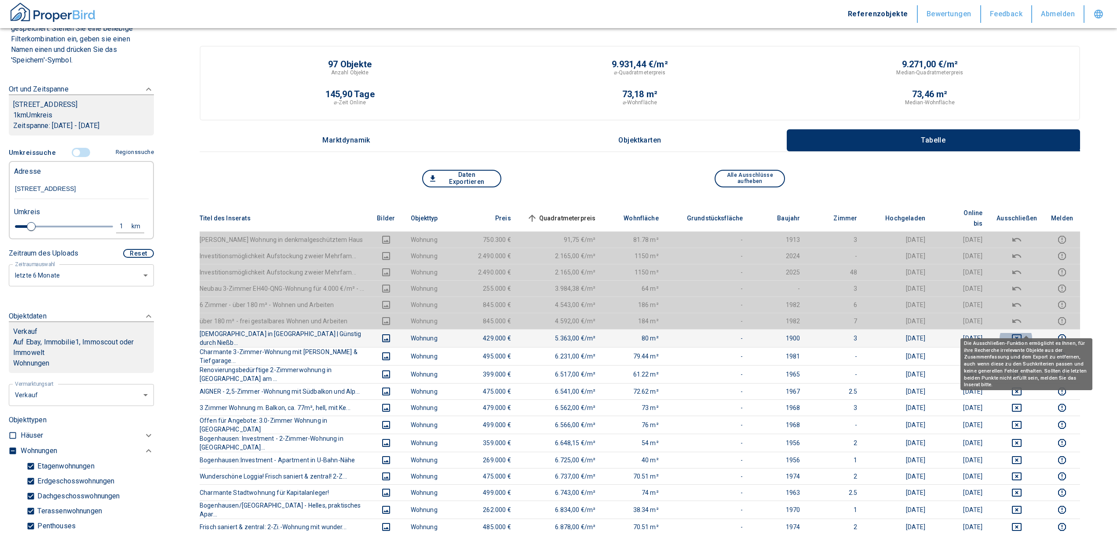
click at [1021, 334] on icon "deselect this listing" at bounding box center [1017, 338] width 10 height 8
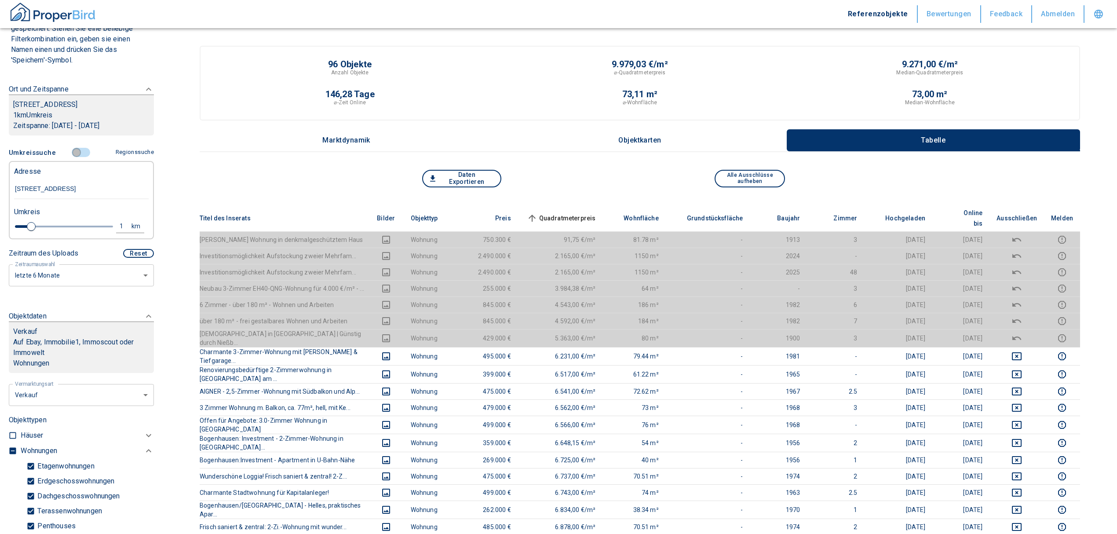
click at [71, 157] on input "controlled" at bounding box center [76, 153] width 26 height 10
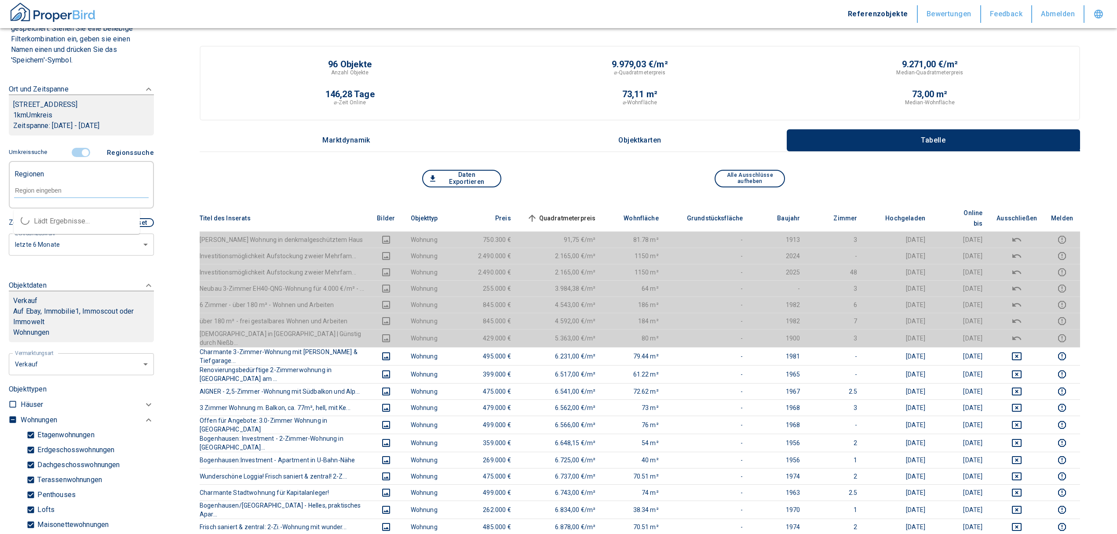
click at [59, 194] on input "text" at bounding box center [81, 190] width 135 height 8
click at [64, 217] on li "81675 München" at bounding box center [77, 221] width 126 height 16
type input "81675"
type input "2020"
type input "81675 München"
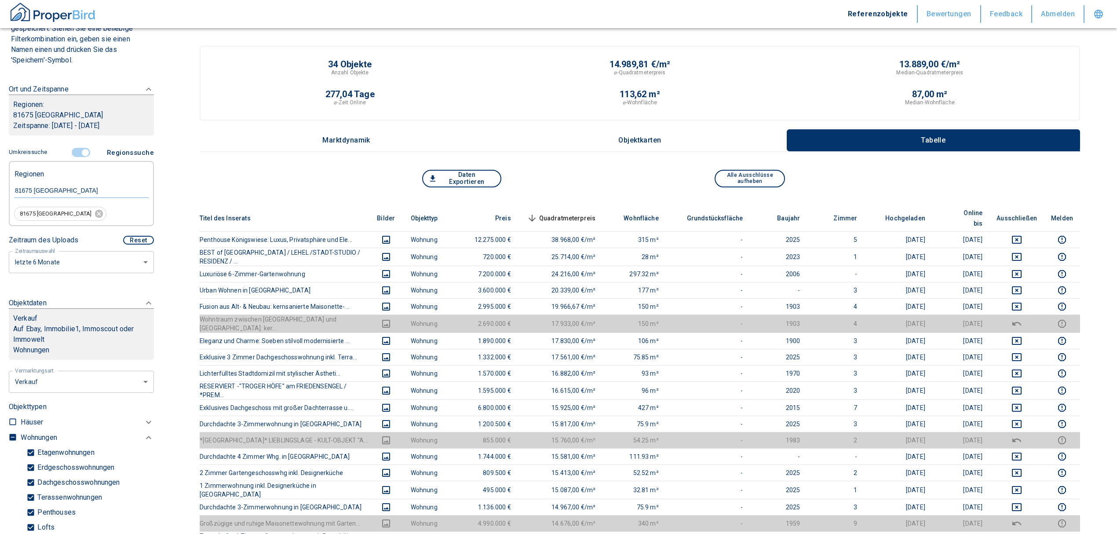
click at [590, 213] on span "Quadratmeterpreis sorted descending" at bounding box center [560, 218] width 71 height 11
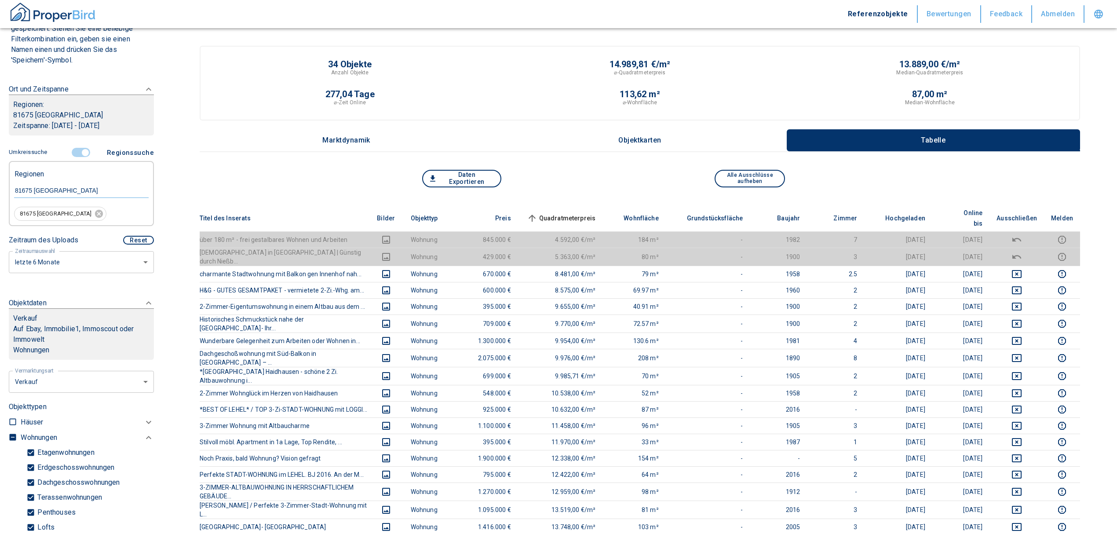
click at [590, 213] on span "Quadratmeterpreis sorted ascending" at bounding box center [560, 218] width 71 height 11
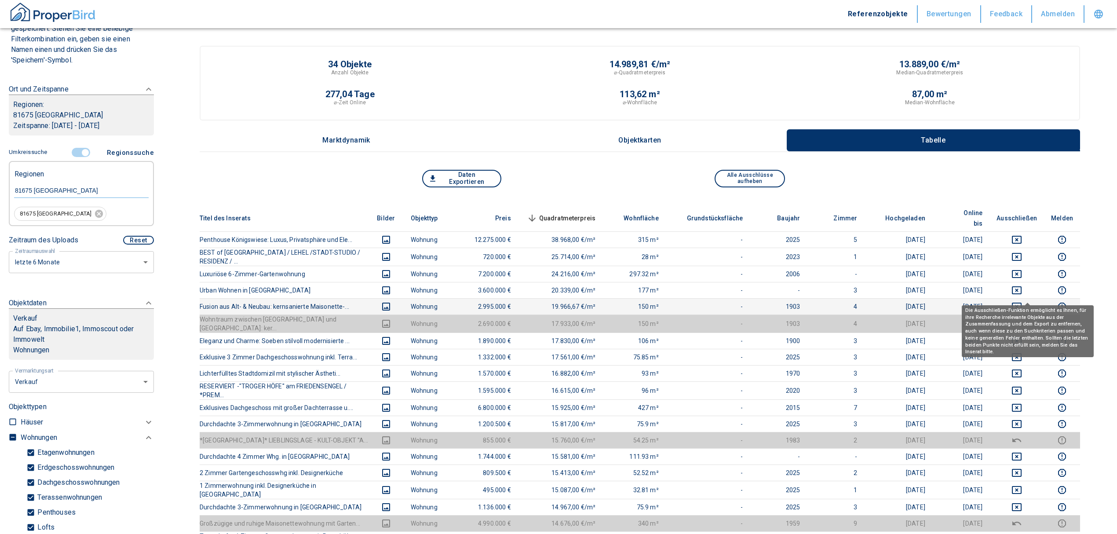
click at [1021, 302] on icon "deselect this listing" at bounding box center [1017, 306] width 10 height 8
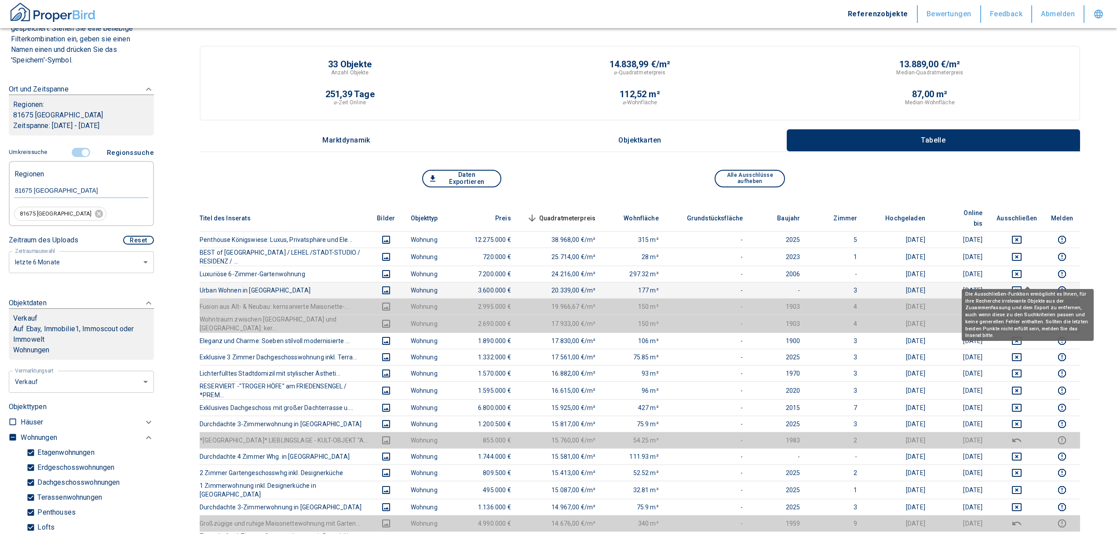
click at [1022, 285] on icon "deselect this listing" at bounding box center [1016, 290] width 11 height 11
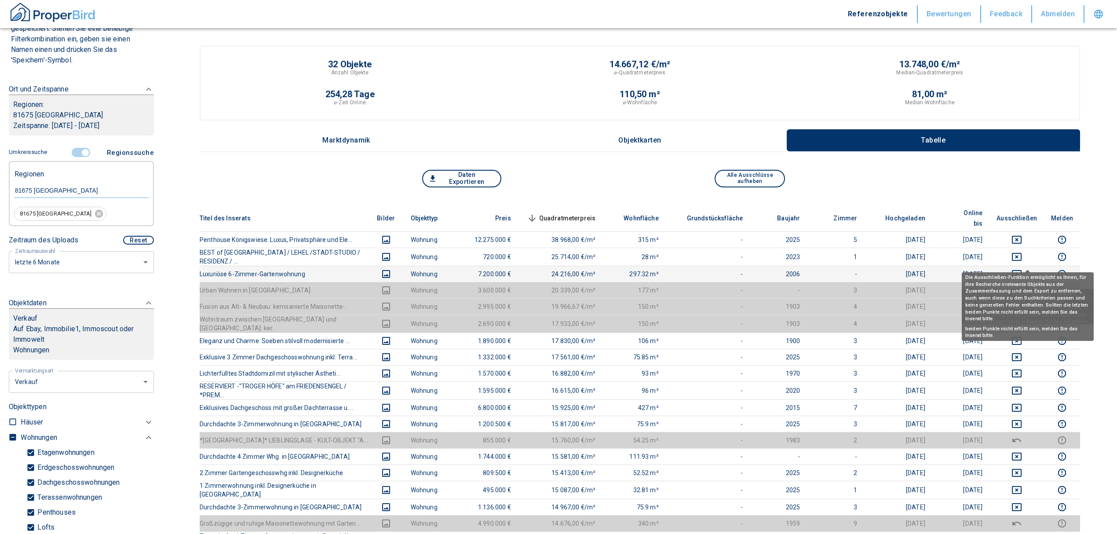
drag, startPoint x: 1026, startPoint y: 261, endPoint x: 1024, endPoint y: 250, distance: 11.6
click at [1022, 269] on icon "deselect this listing" at bounding box center [1016, 274] width 11 height 11
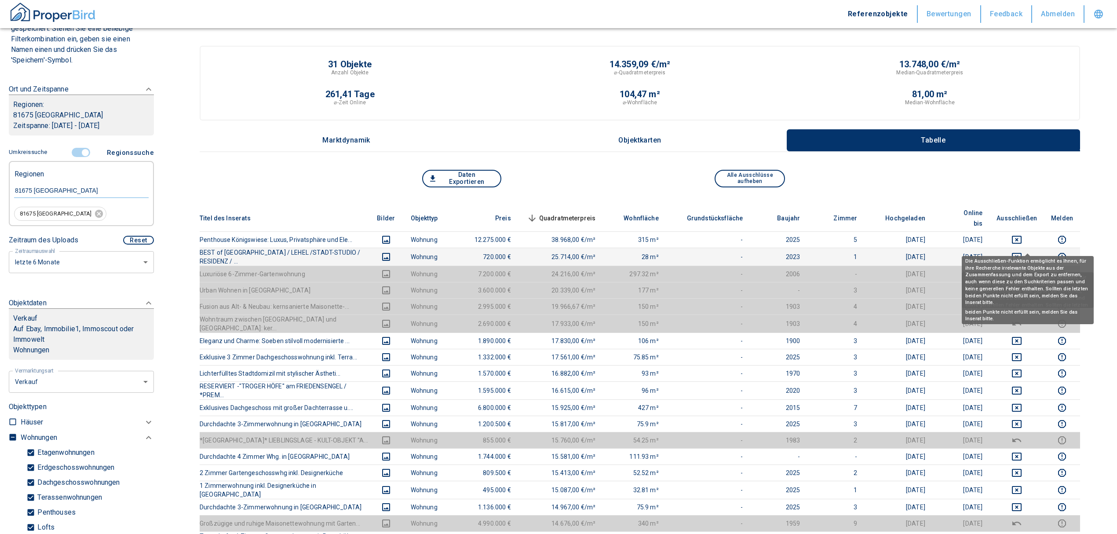
click at [1021, 253] on icon "deselect this listing" at bounding box center [1017, 257] width 10 height 8
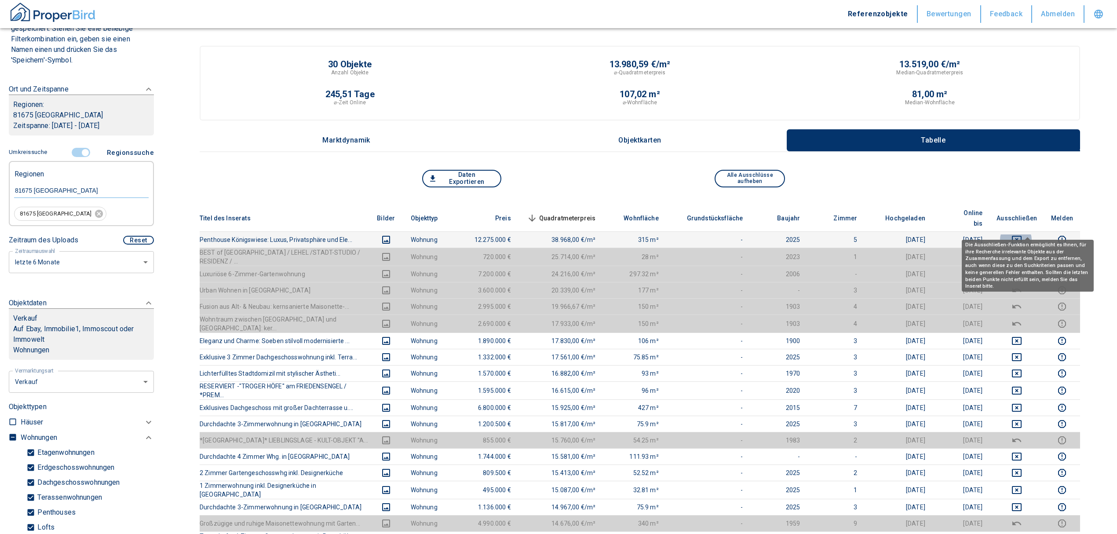
click at [1021, 236] on icon "deselect this listing" at bounding box center [1017, 240] width 10 height 8
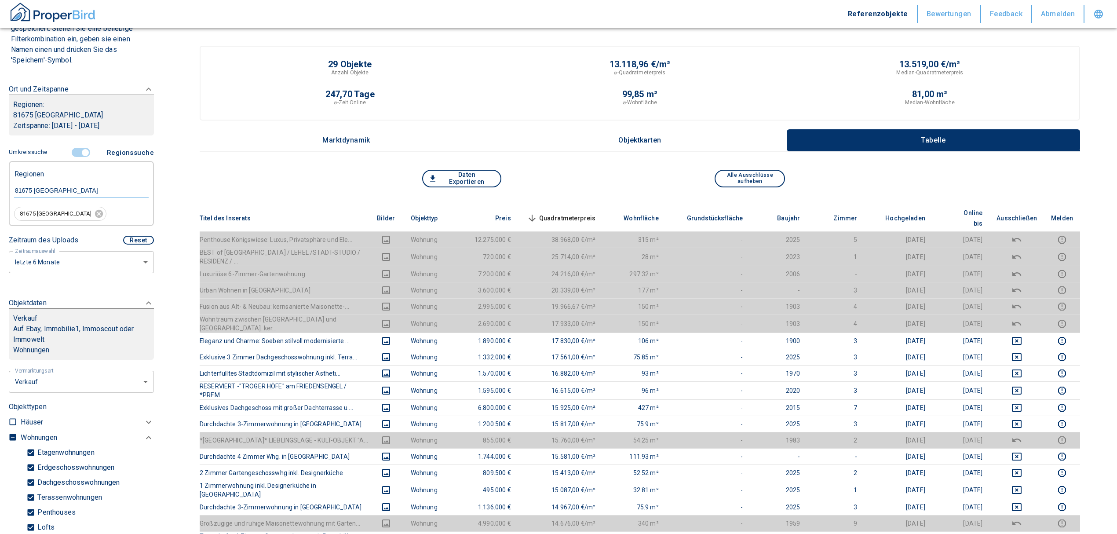
click at [590, 213] on span "Quadratmeterpreis sorted descending" at bounding box center [560, 218] width 71 height 11
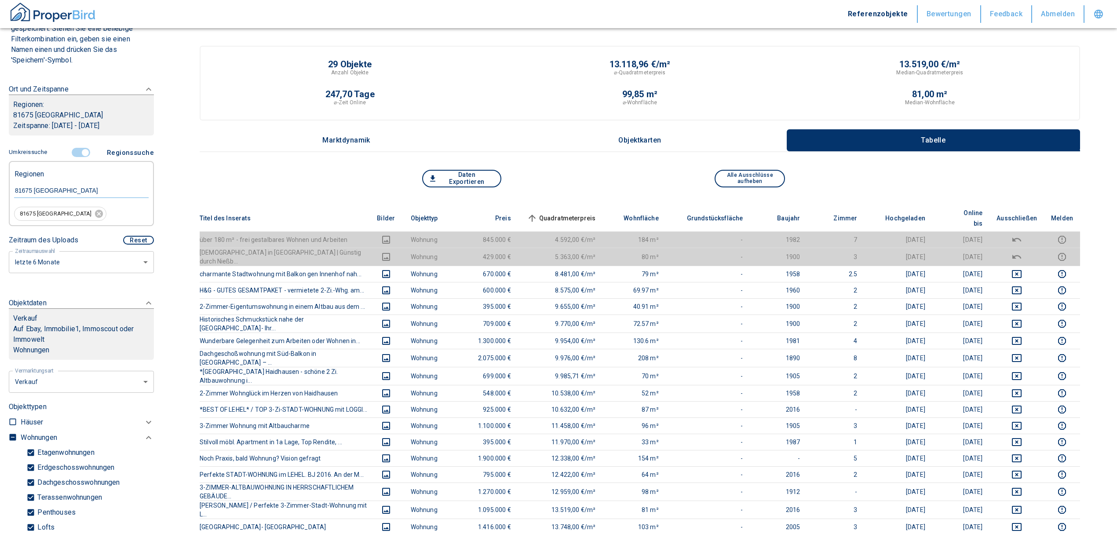
click at [596, 213] on span "Quadratmeterpreis sorted ascending" at bounding box center [560, 218] width 71 height 11
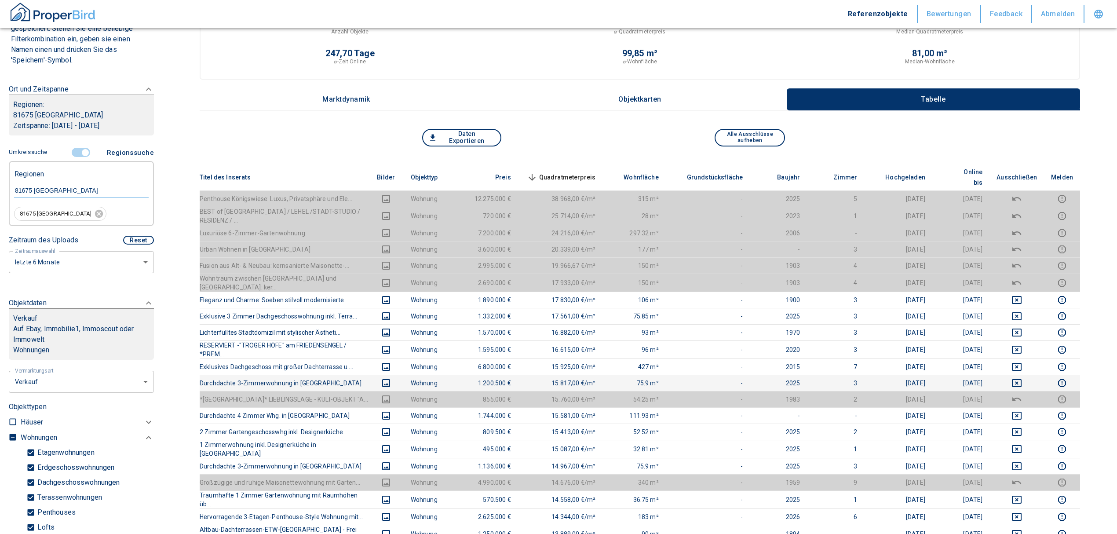
scroll to position [58, 0]
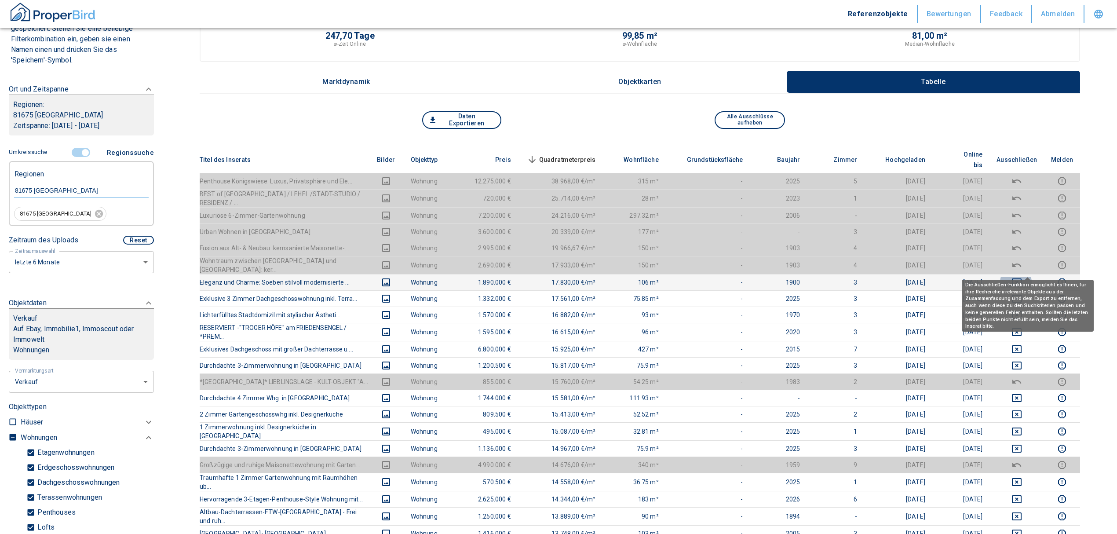
click at [1022, 277] on icon "deselect this listing" at bounding box center [1016, 282] width 11 height 11
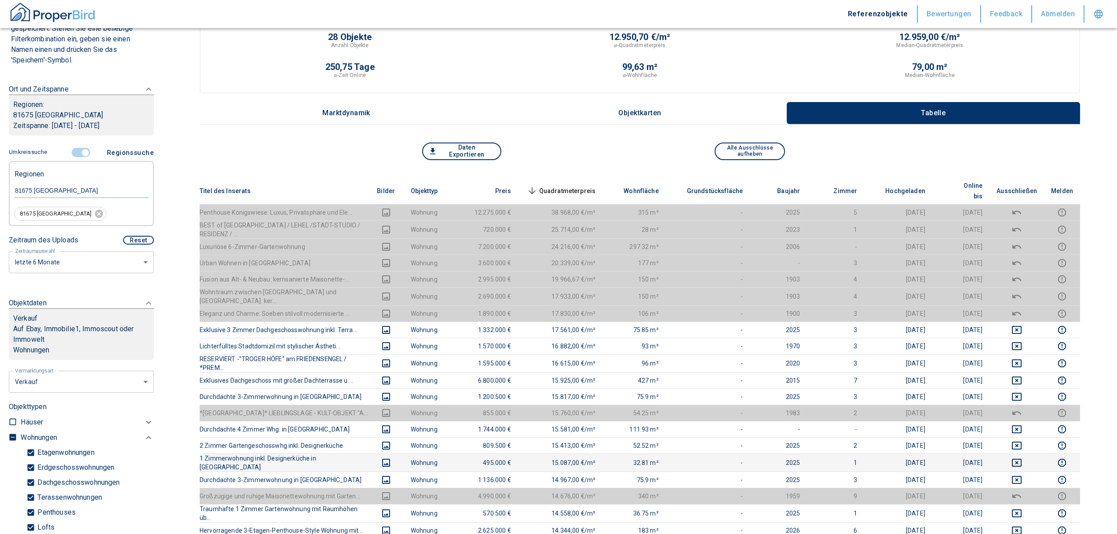
scroll to position [0, 0]
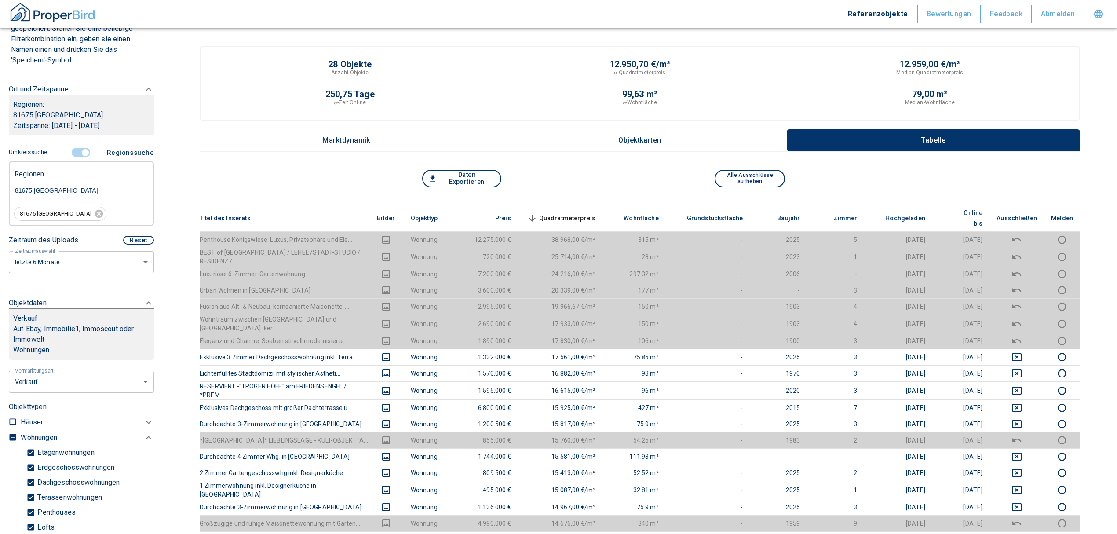
click at [596, 213] on span "Quadratmeterpreis sorted descending" at bounding box center [560, 218] width 71 height 11
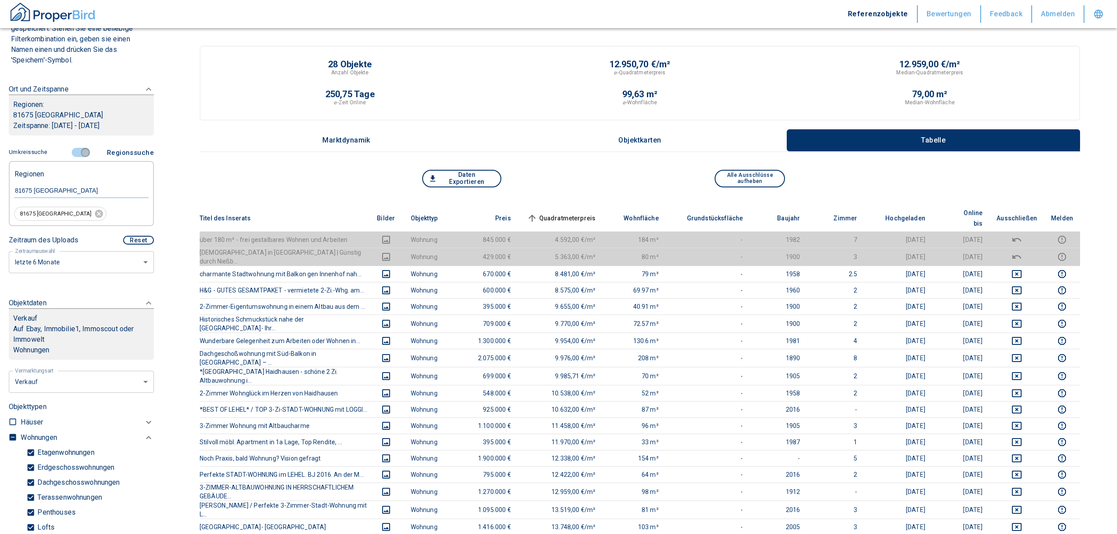
click at [78, 150] on input "controlled" at bounding box center [85, 153] width 26 height 10
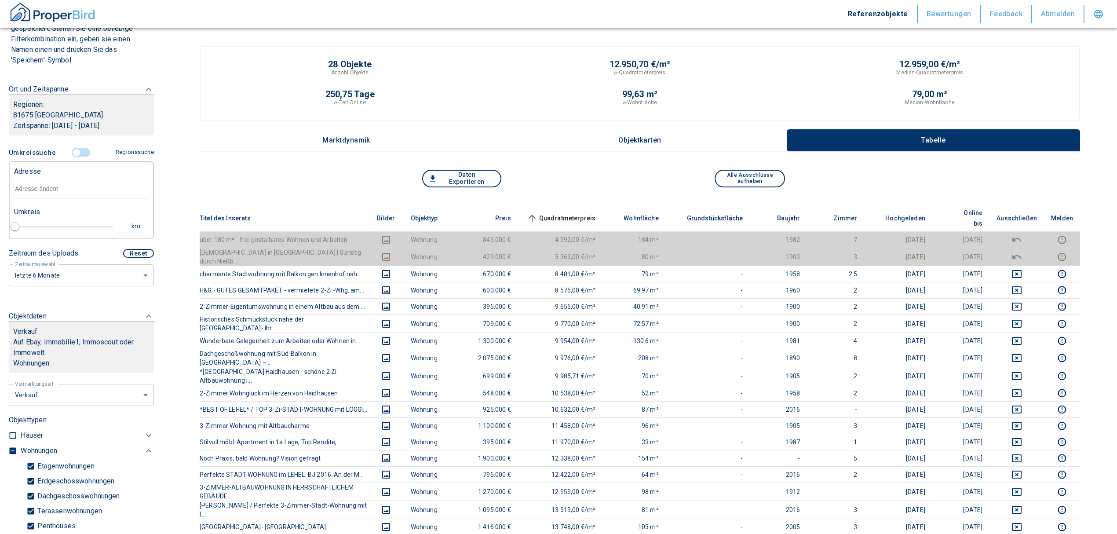
click at [30, 189] on input "text" at bounding box center [81, 189] width 135 height 20
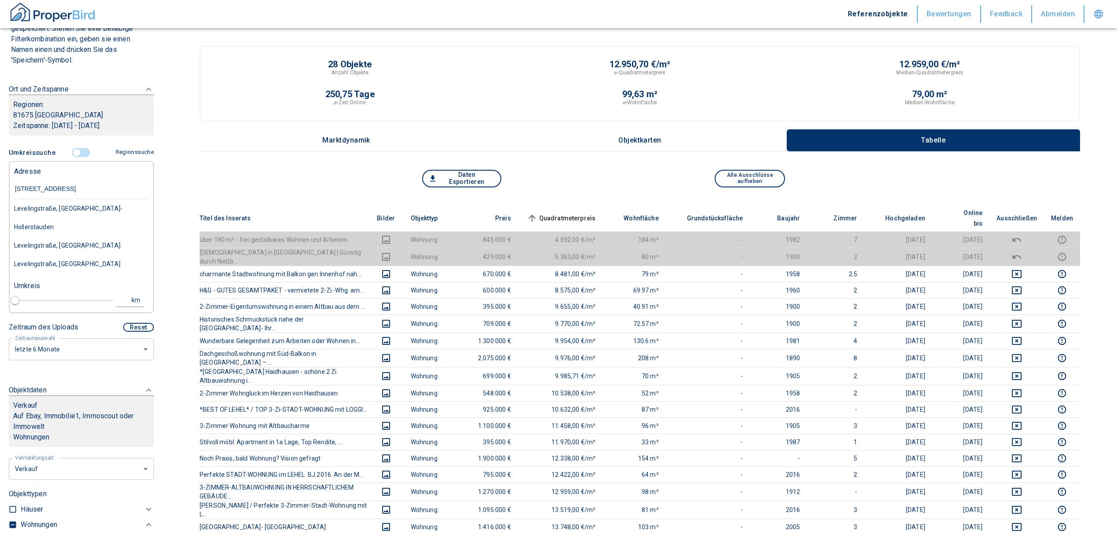
type input "levelingstraße 10"
click at [105, 210] on div "Levelingstraße 10, München-Berg am Laim" at bounding box center [81, 208] width 135 height 18
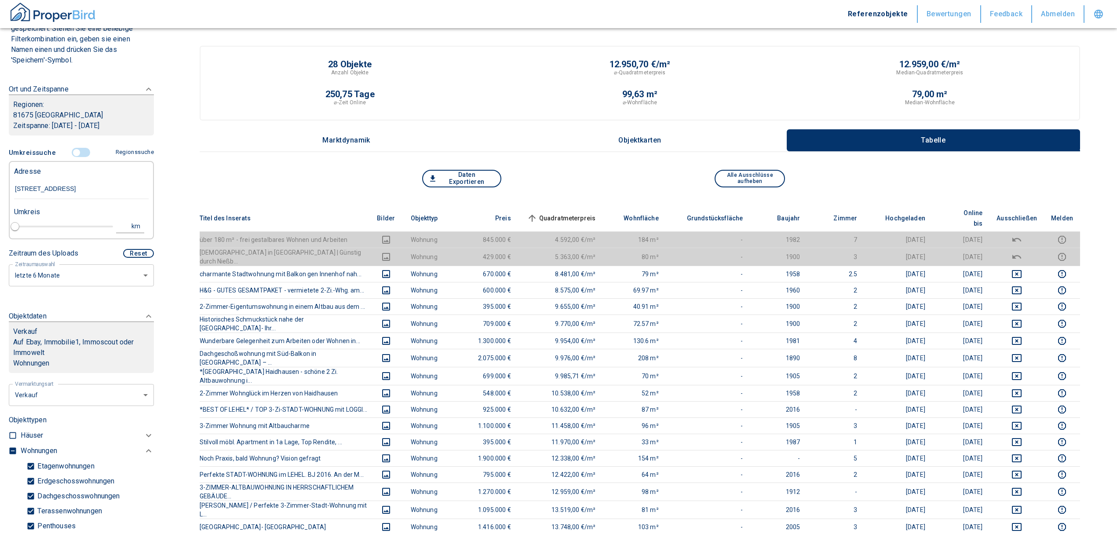
type input "2020"
type input "Levelingstraße 10, München-Berg am Laim"
type input "1"
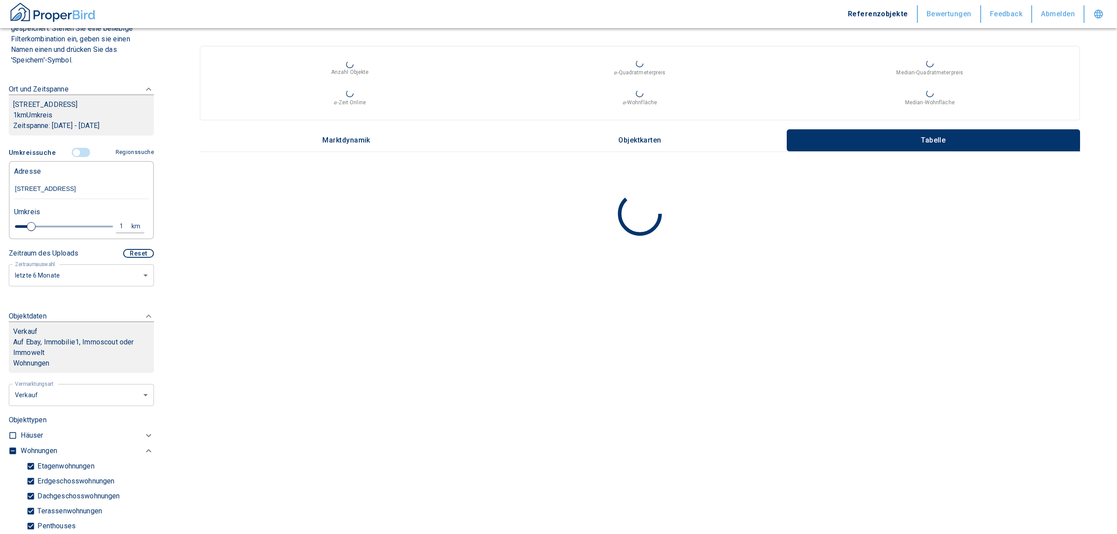
type input "Levelingstraße 10, München-Berg am Laim"
click at [118, 231] on div "1" at bounding box center [126, 226] width 16 height 11
drag, startPoint x: 46, startPoint y: 232, endPoint x: 14, endPoint y: 237, distance: 32.0
click at [14, 237] on div "1 km Neue Suchen" at bounding box center [74, 226] width 135 height 21
type input "0,5"
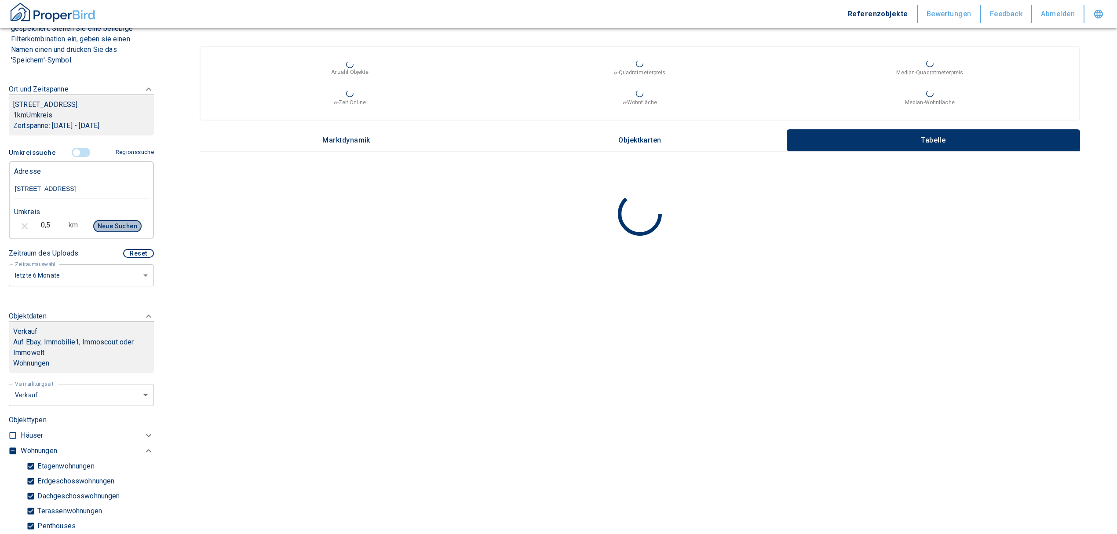
click at [102, 232] on button "Neue Suchen" at bounding box center [117, 226] width 48 height 12
type input "2020"
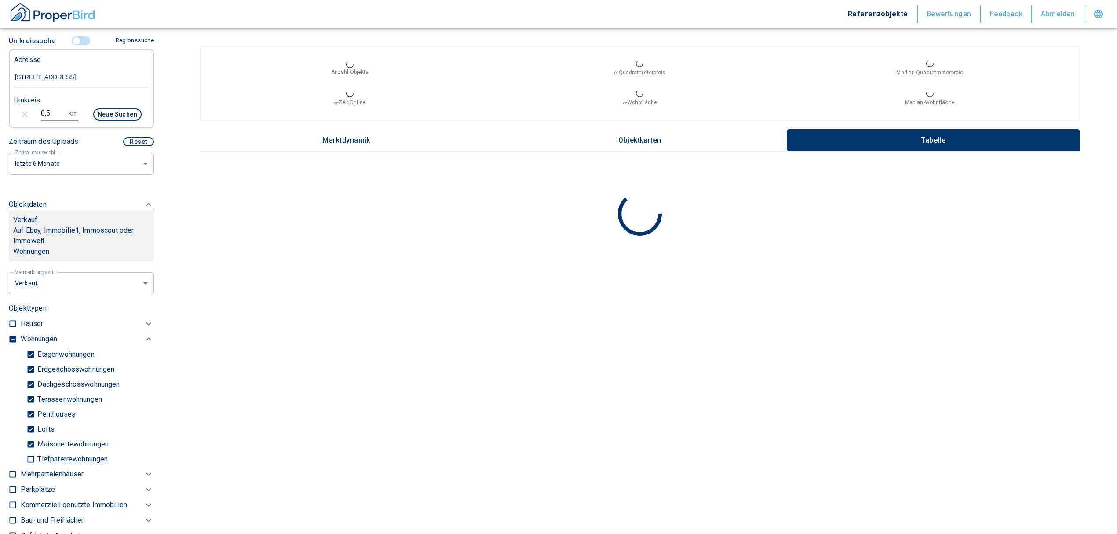
scroll to position [328, 0]
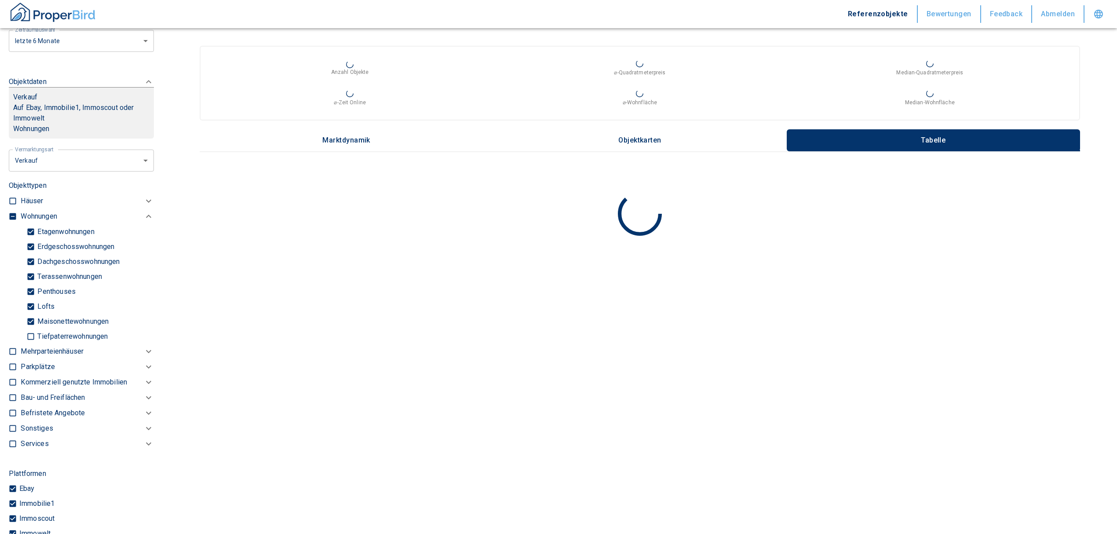
click at [12, 221] on input "checkbox" at bounding box center [12, 216] width 9 height 9
checkbox input "true"
type input "2020"
click at [13, 221] on input "checkbox" at bounding box center [12, 216] width 9 height 9
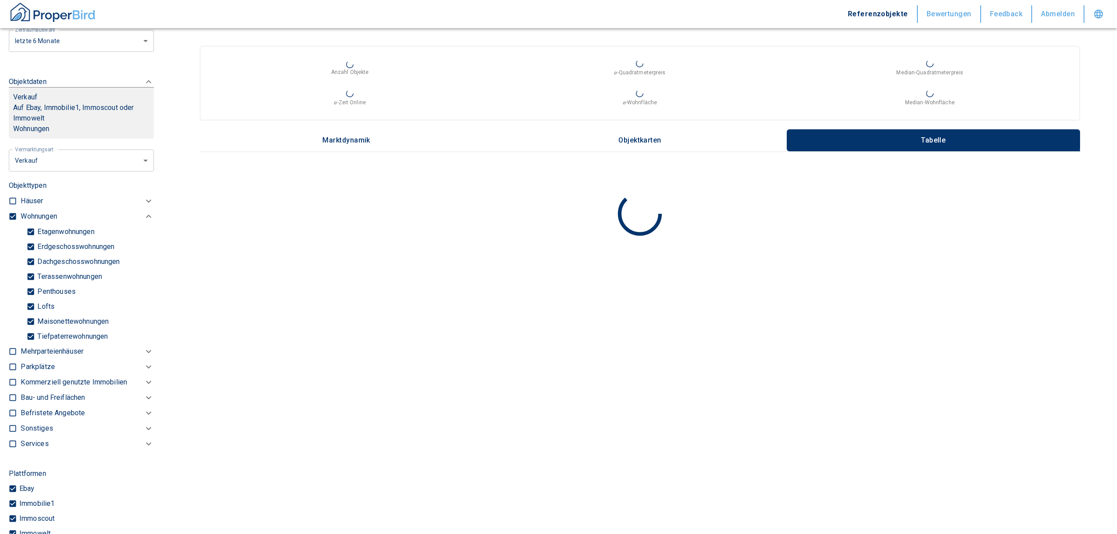
checkbox input "false"
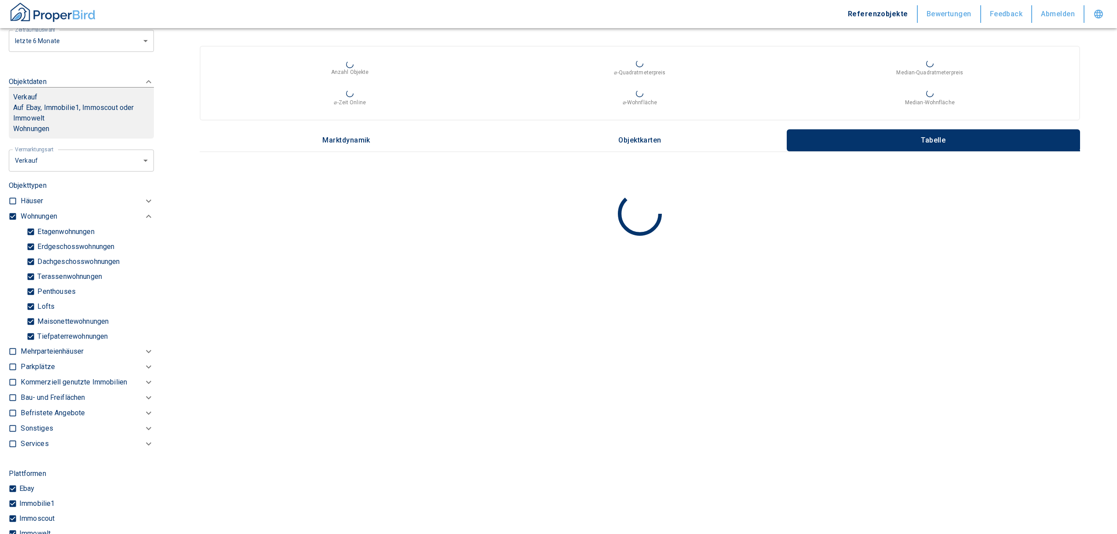
checkbox input "false"
type input "2020"
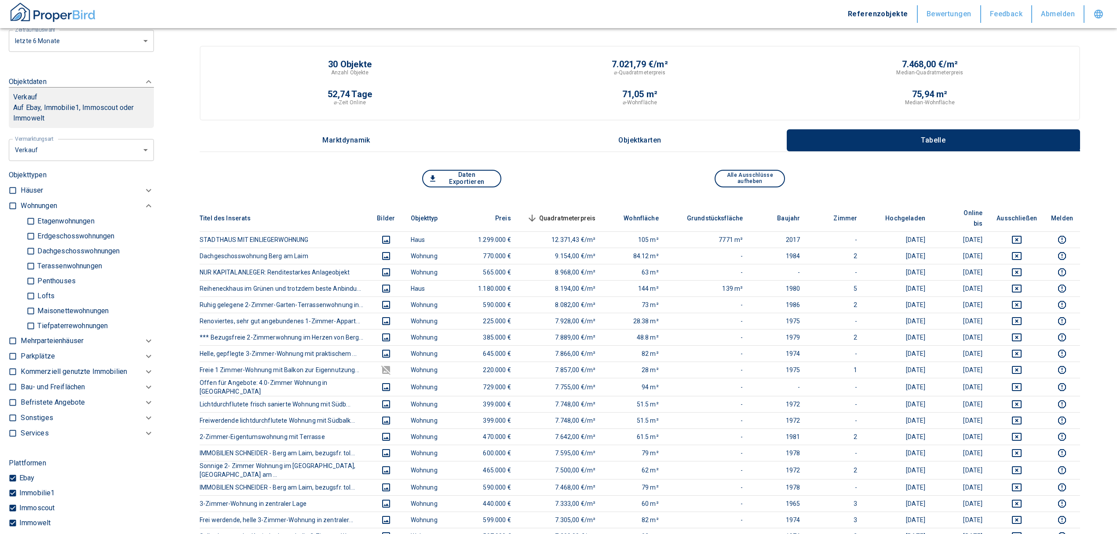
click at [47, 377] on p "Kommerziell genutzte Immobilien" at bounding box center [74, 371] width 106 height 11
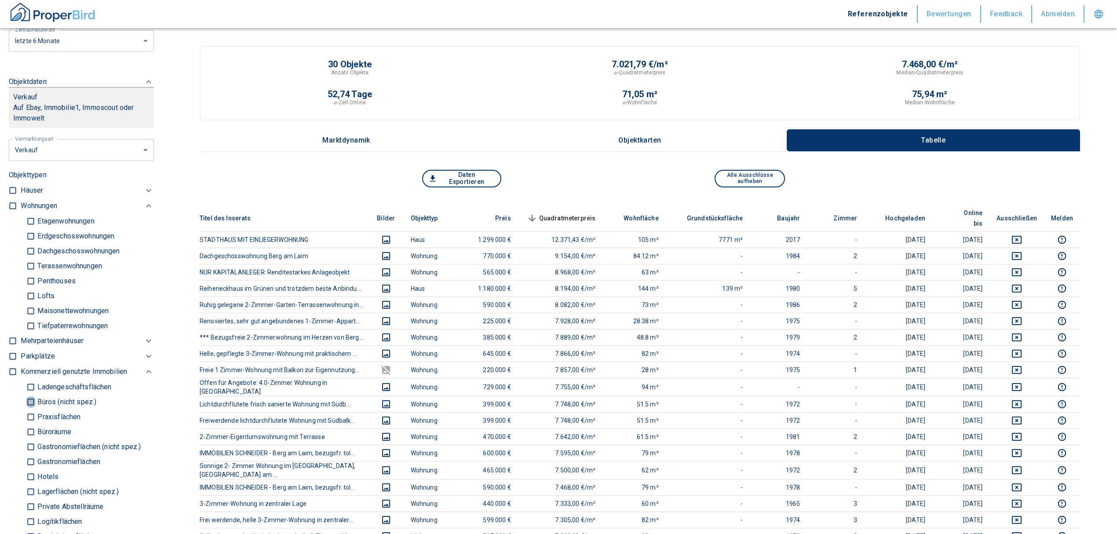
click at [29, 409] on input "Büros (nicht spez.)" at bounding box center [30, 401] width 9 height 15
checkbox input "true"
type input "2020"
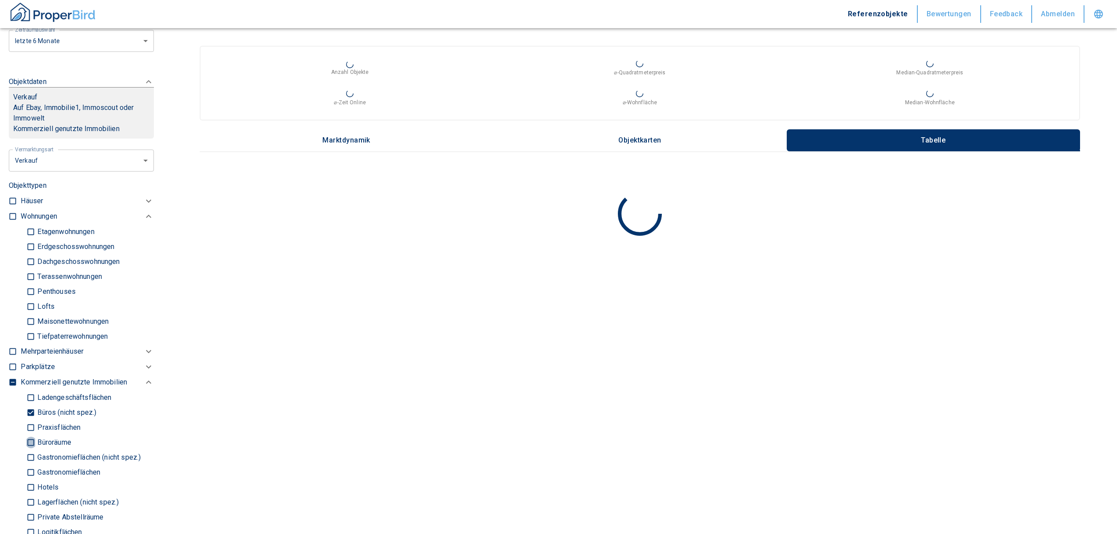
click at [30, 450] on input "Büroräume" at bounding box center [30, 441] width 9 height 15
checkbox input "true"
type input "2020"
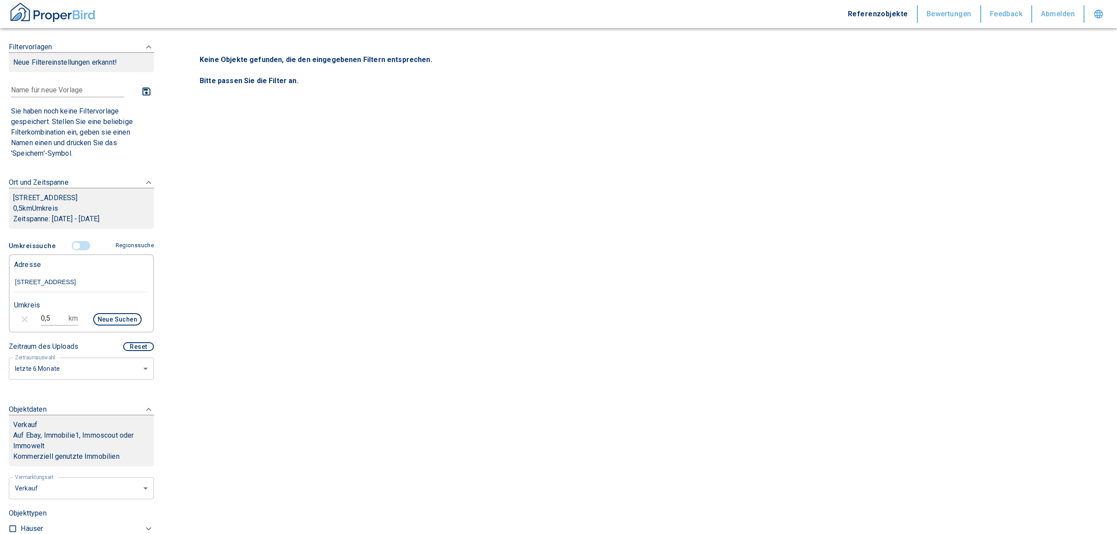
click at [98, 325] on button "Neue Suchen" at bounding box center [117, 319] width 48 height 12
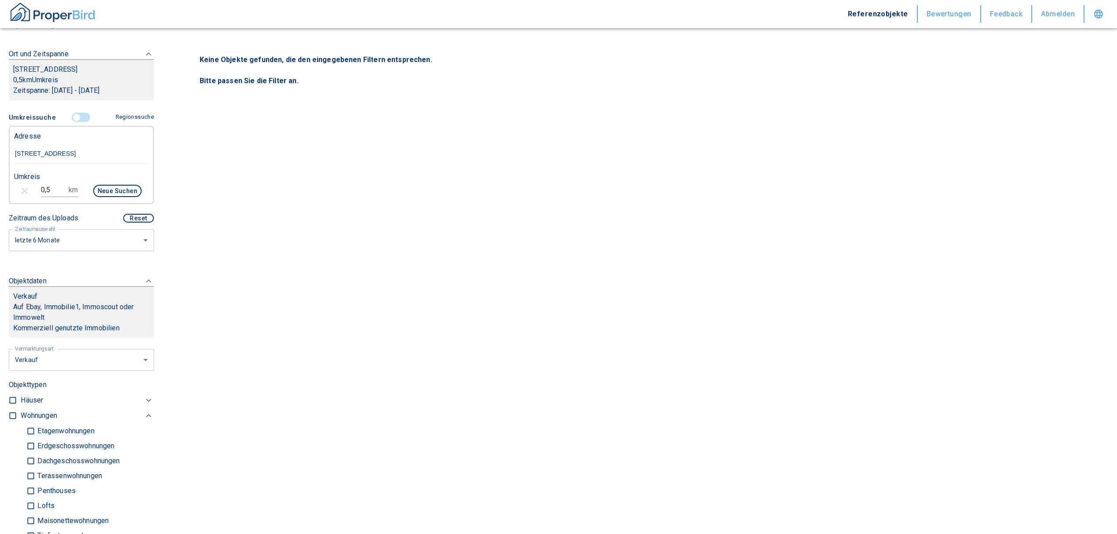
scroll to position [117, 0]
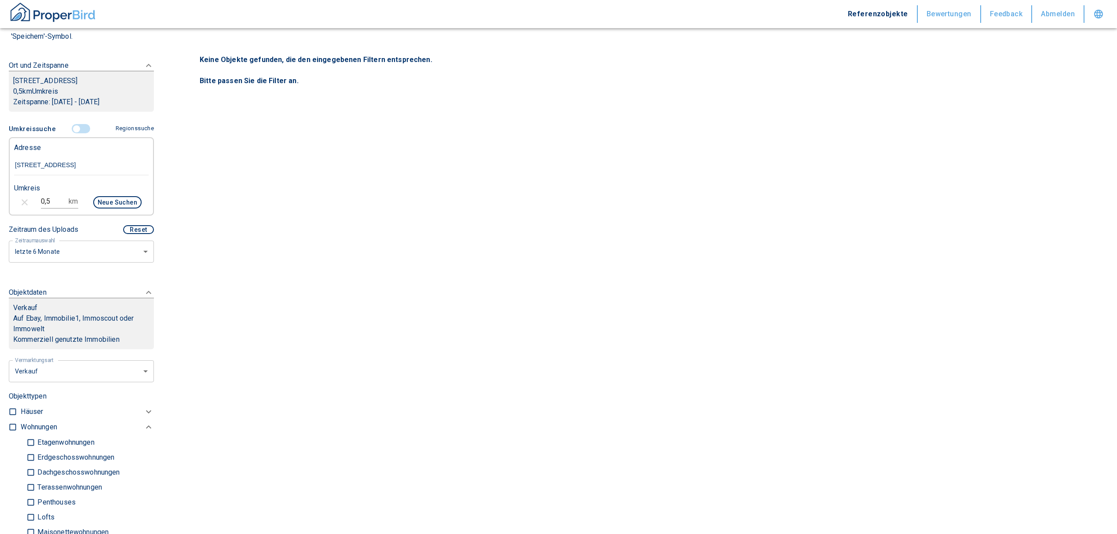
drag, startPoint x: 51, startPoint y: 215, endPoint x: -10, endPoint y: 210, distance: 61.3
click at [0, 210] on html "Referenzobjekte Bewertungen Feedback Abmelden Filtervorlagen Neue Filtereinstel…" at bounding box center [558, 267] width 1117 height 534
type input "1"
click at [108, 208] on button "Neue Suchen" at bounding box center [117, 202] width 48 height 12
type input "2020"
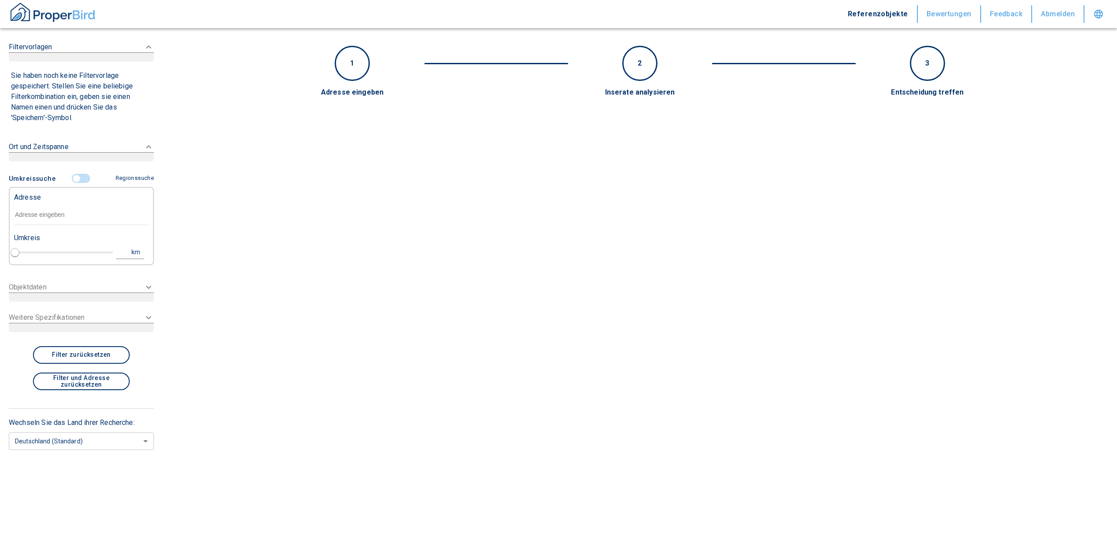
click at [44, 220] on input "text" at bounding box center [81, 215] width 135 height 20
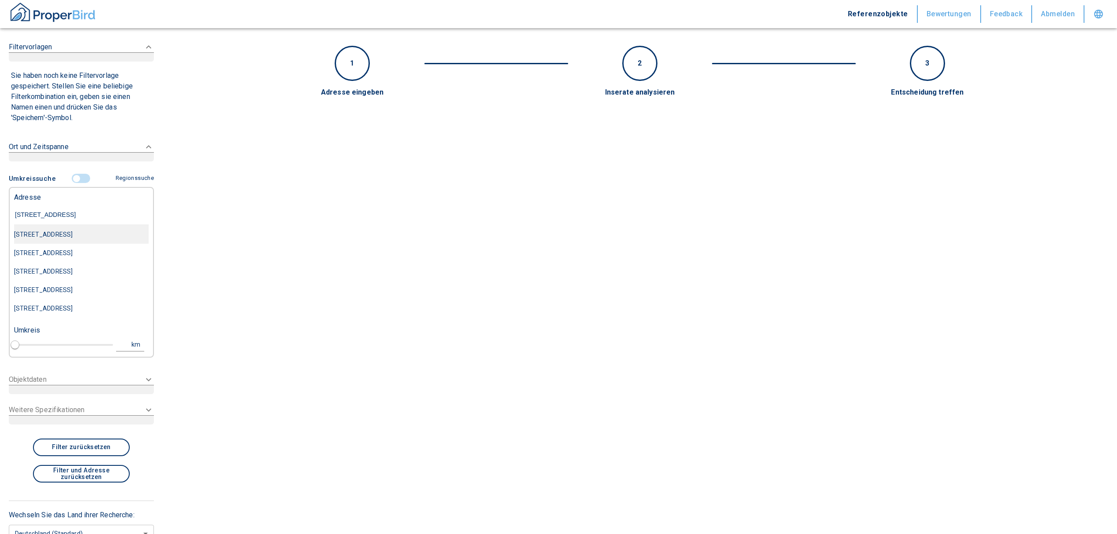
click at [76, 237] on div "[STREET_ADDRESS]" at bounding box center [81, 234] width 135 height 18
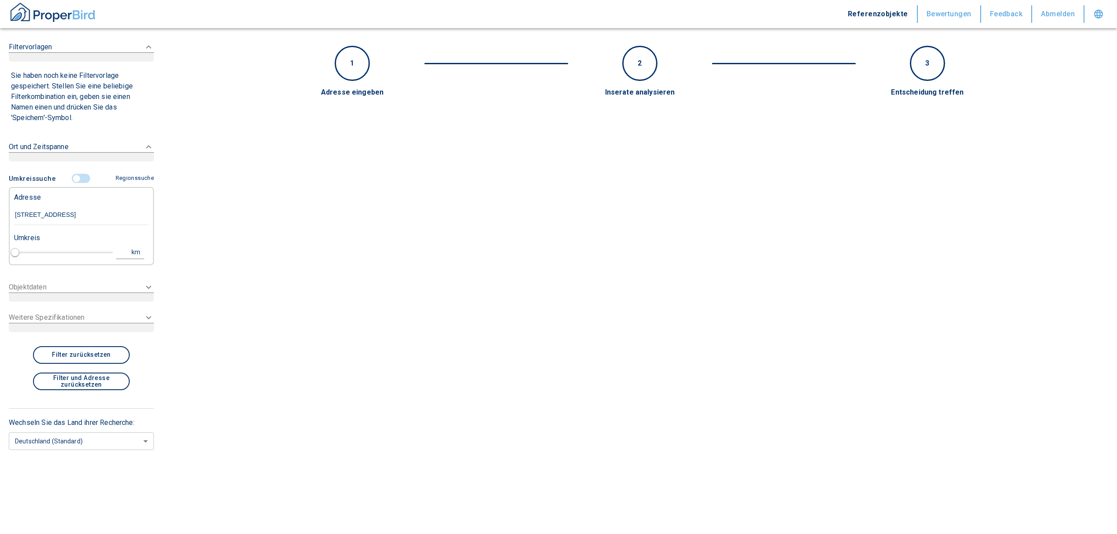
type input "[STREET_ADDRESS]"
type input "1"
type input "2020"
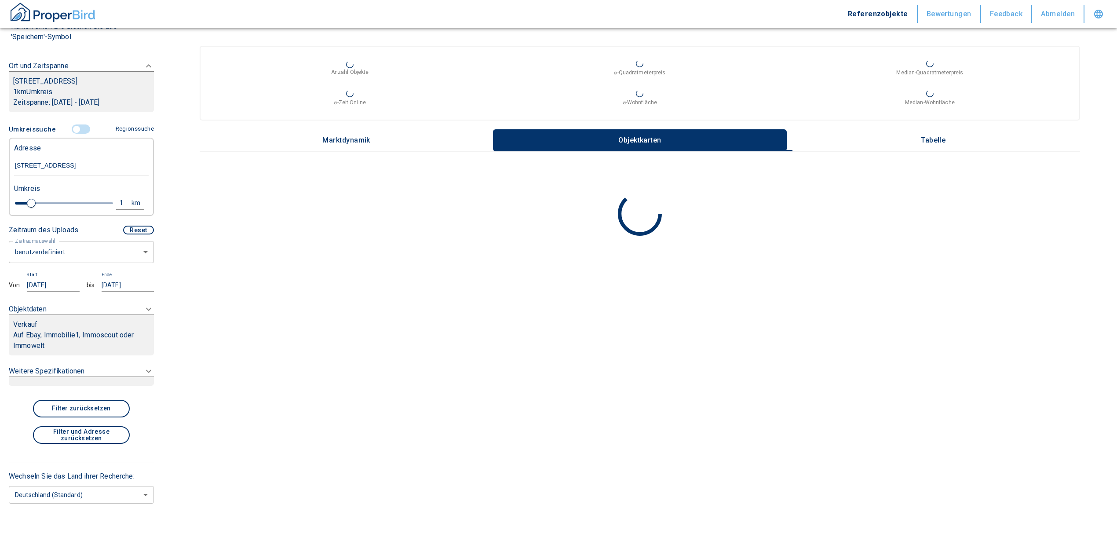
scroll to position [117, 0]
type input "[STREET_ADDRESS]"
click at [92, 255] on body "Referenzobjekte Bewertungen Feedback Abmelden Filtervorlagen Neue Filtereinstel…" at bounding box center [558, 267] width 1117 height 534
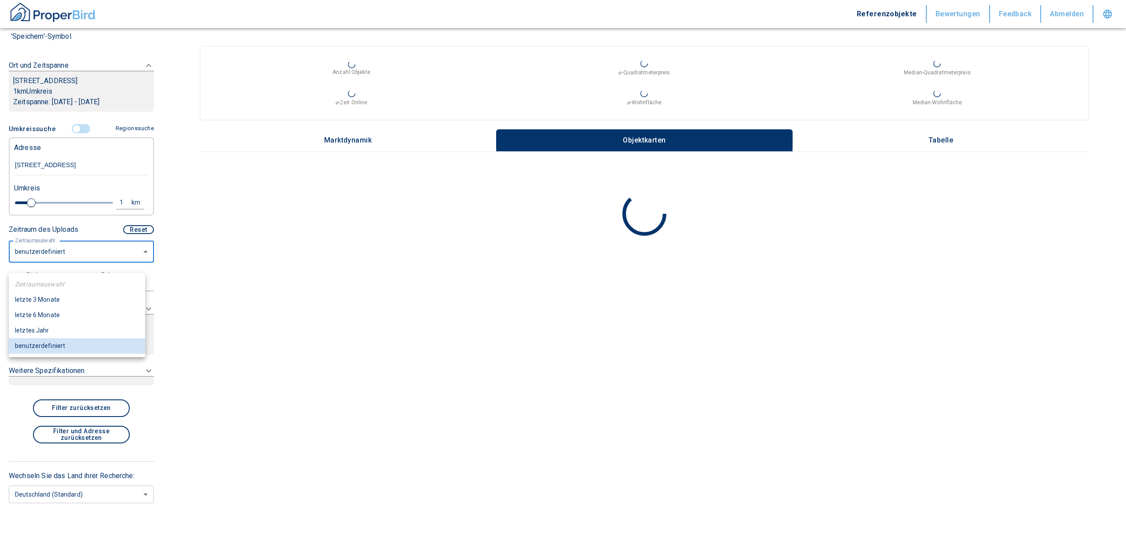
click at [67, 317] on li "letzte 6 Monate" at bounding box center [77, 314] width 136 height 15
type input "2020"
type input "6"
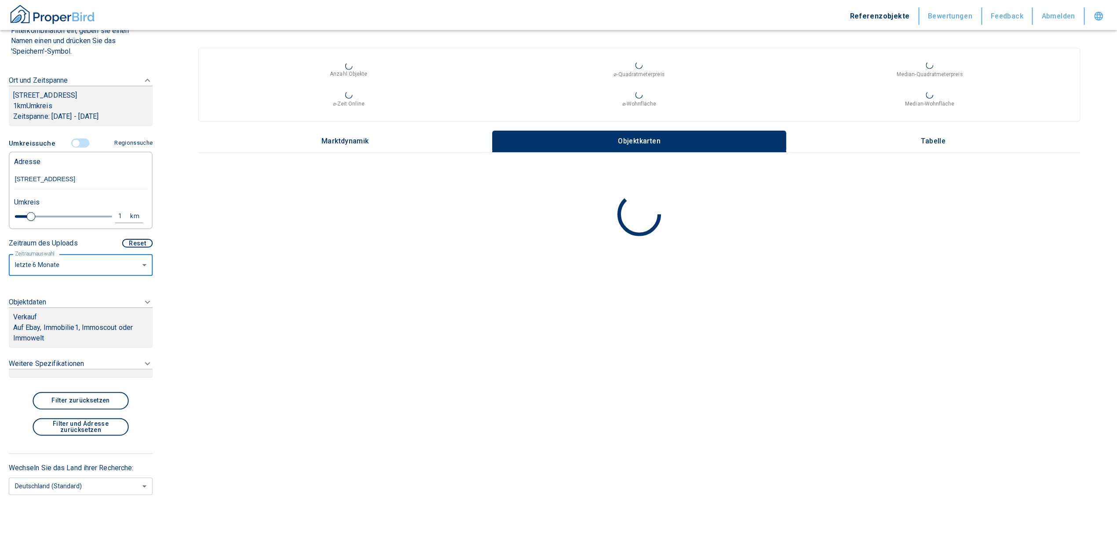
scroll to position [98, 0]
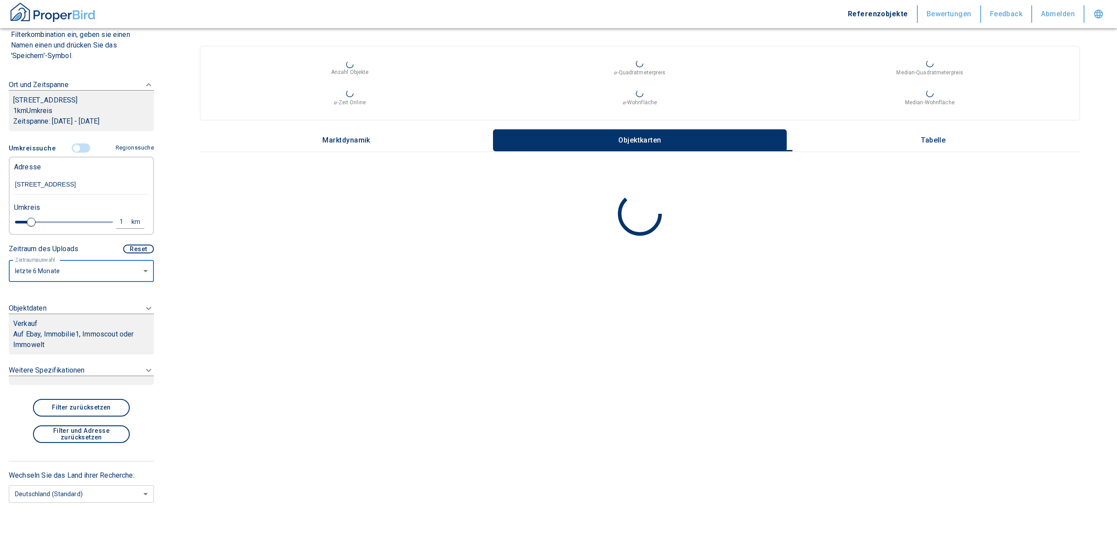
click at [66, 339] on p "Auf Ebay, Immobilie1, Immoscout oder Immowelt" at bounding box center [81, 339] width 136 height 21
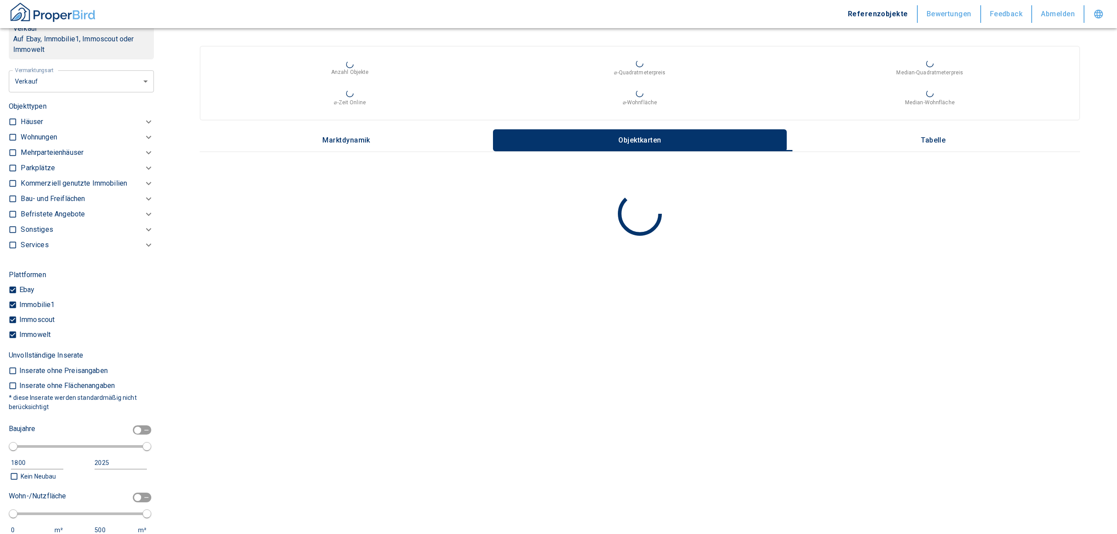
scroll to position [250, 0]
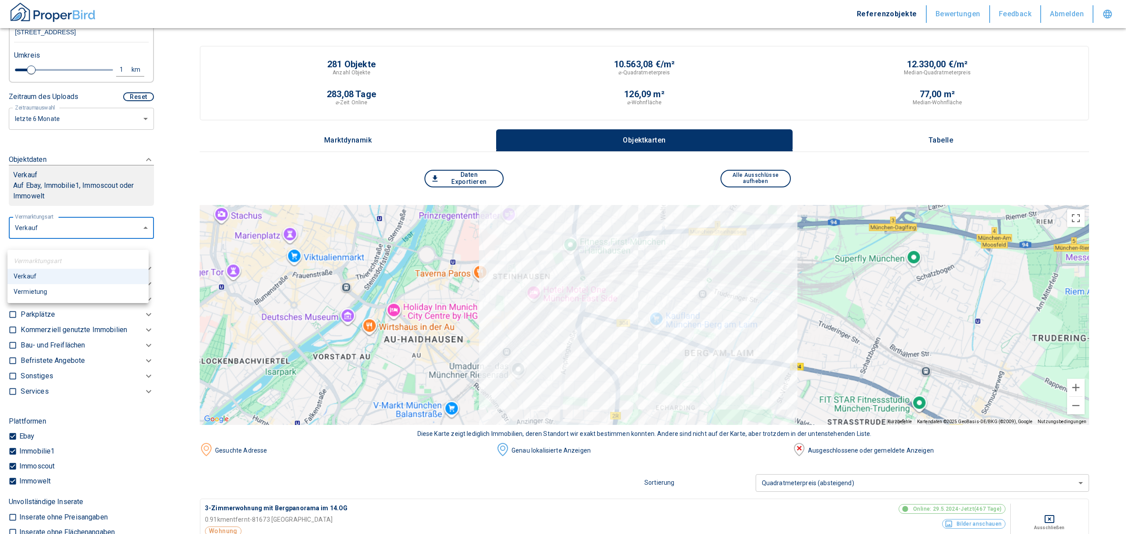
click at [64, 289] on li "Vermietung" at bounding box center [77, 291] width 141 height 15
type input "rent"
type input "2020"
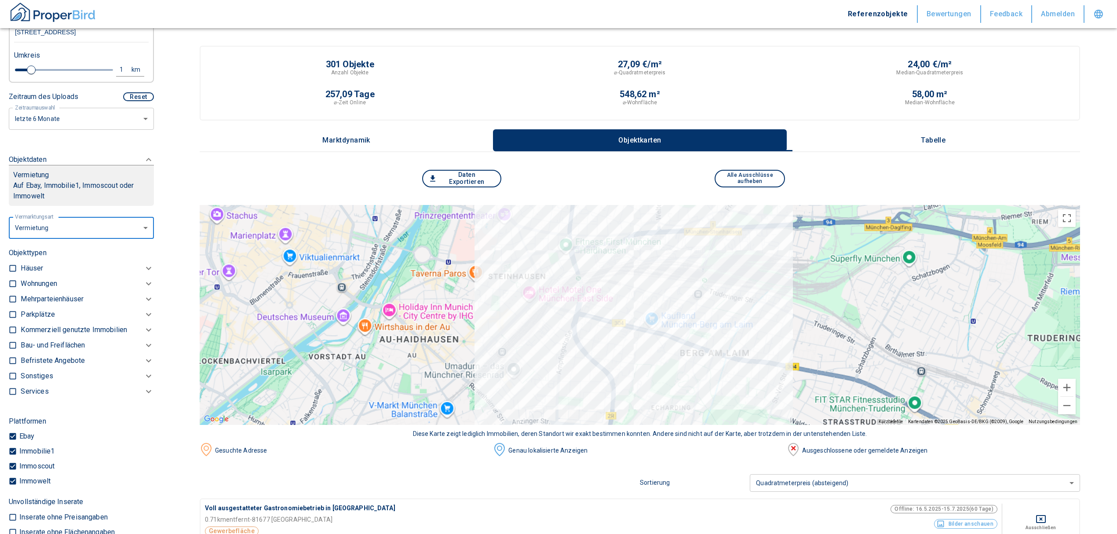
click at [49, 335] on p "Kommerziell genutzte Immobilien" at bounding box center [74, 329] width 106 height 11
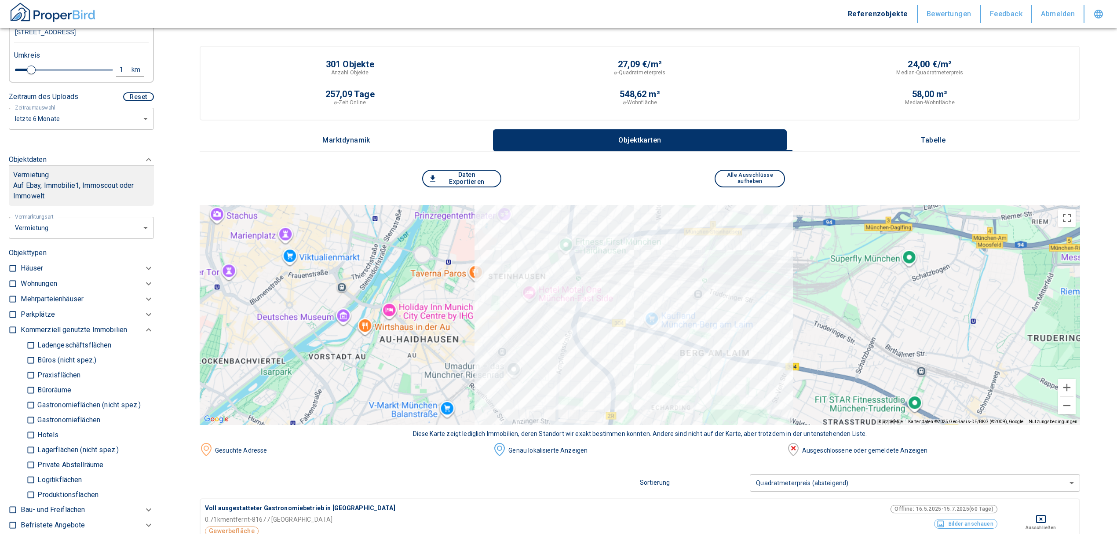
click at [30, 368] on input "Büros (nicht spez.)" at bounding box center [30, 359] width 9 height 15
checkbox input "true"
type input "2020"
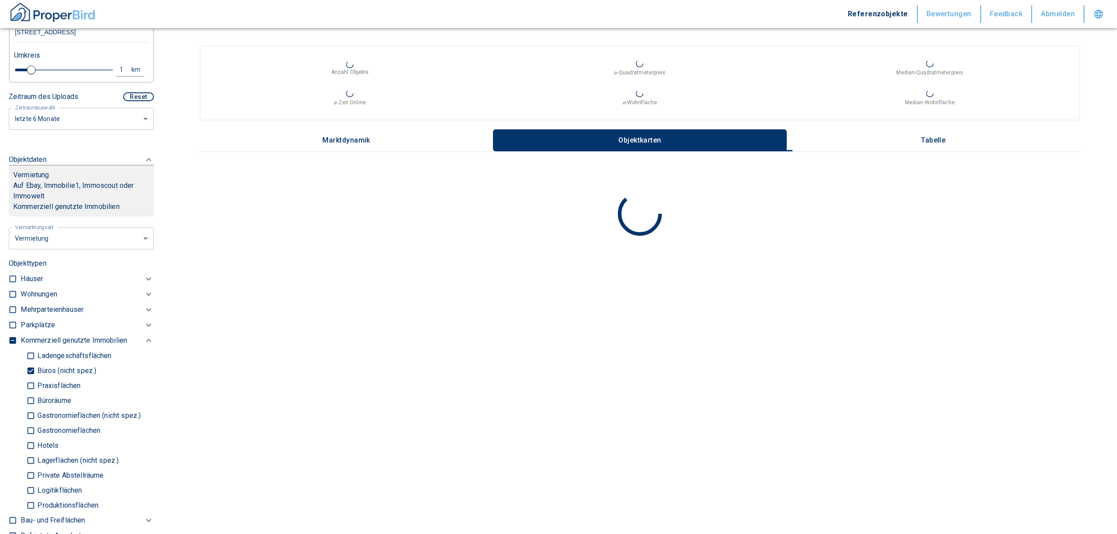
click at [33, 408] on input "Büroräume" at bounding box center [30, 400] width 9 height 15
checkbox input "true"
type input "2020"
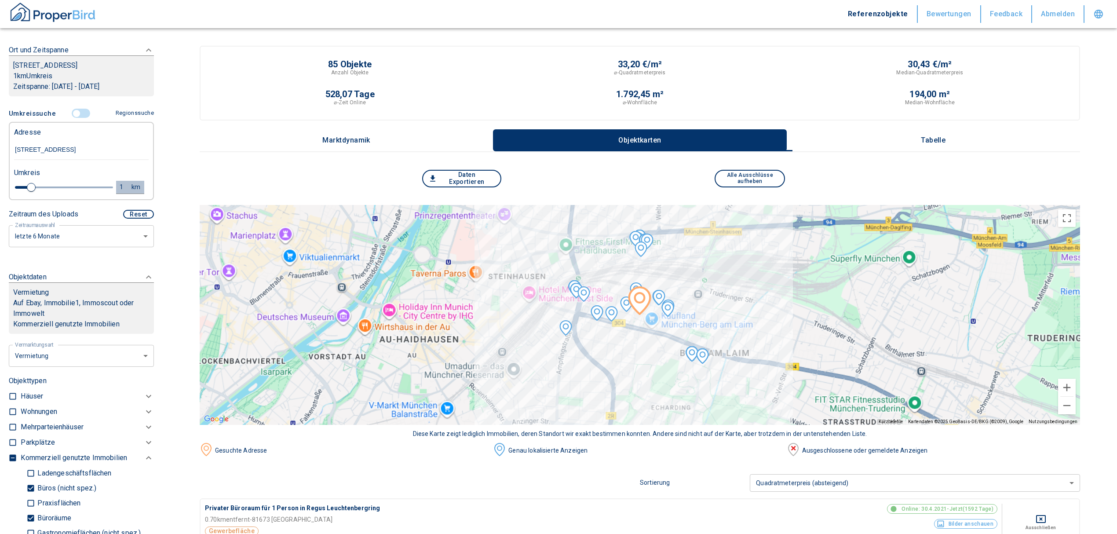
click at [118, 193] on div "1" at bounding box center [126, 187] width 16 height 11
drag, startPoint x: 36, startPoint y: 199, endPoint x: 1, endPoint y: 197, distance: 35.2
click at [2, 199] on div "Filtervorlagen Neue Filtereinstellungen erkannt! Name für neue Vorlage x Sie ha…" at bounding box center [81, 267] width 163 height 534
type input "0,5"
click at [122, 193] on button "Neue Suchen" at bounding box center [117, 187] width 48 height 12
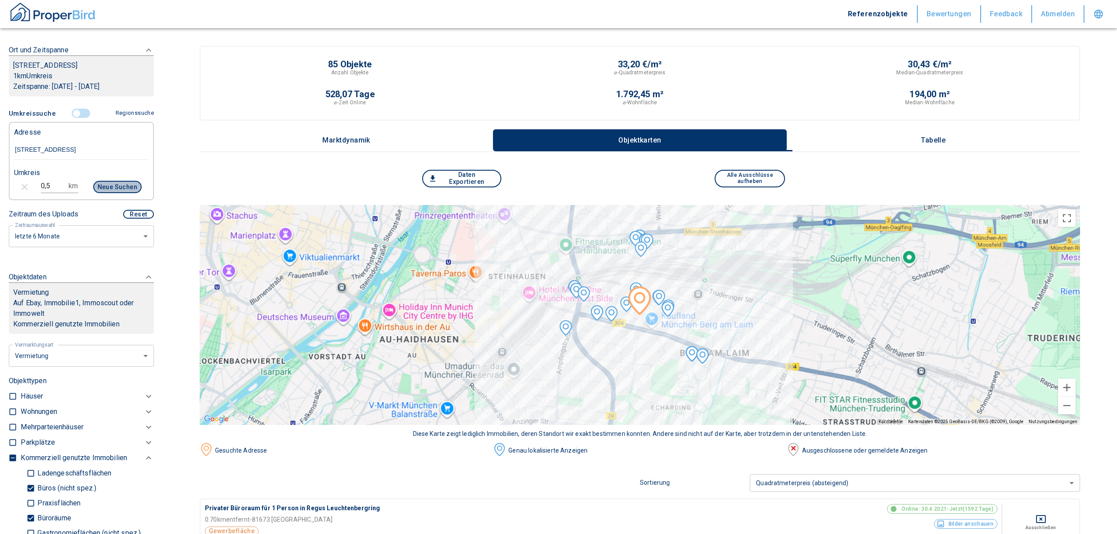
type input "2020"
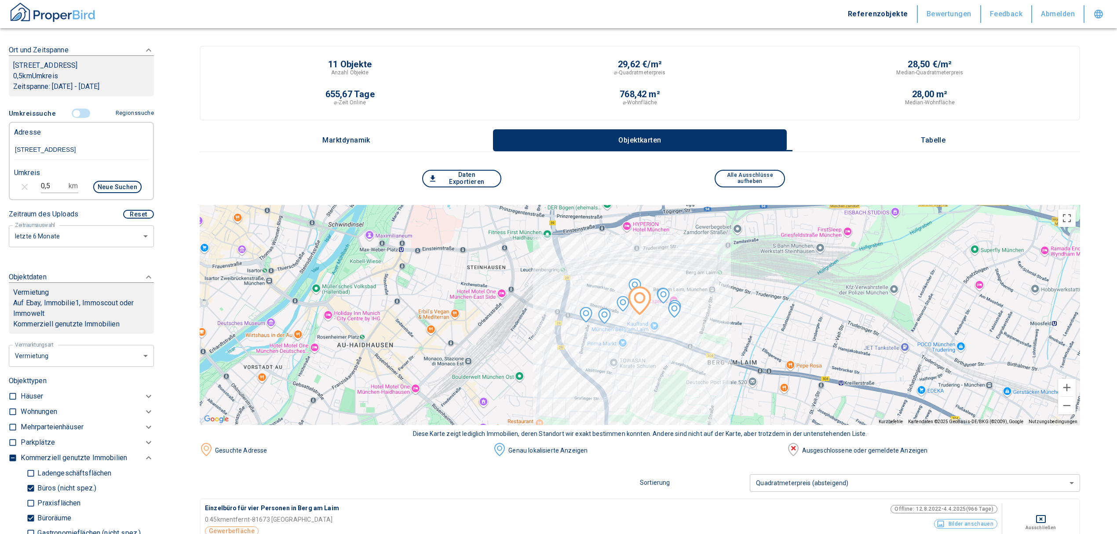
click at [927, 134] on button "Tabelle" at bounding box center [933, 140] width 293 height 22
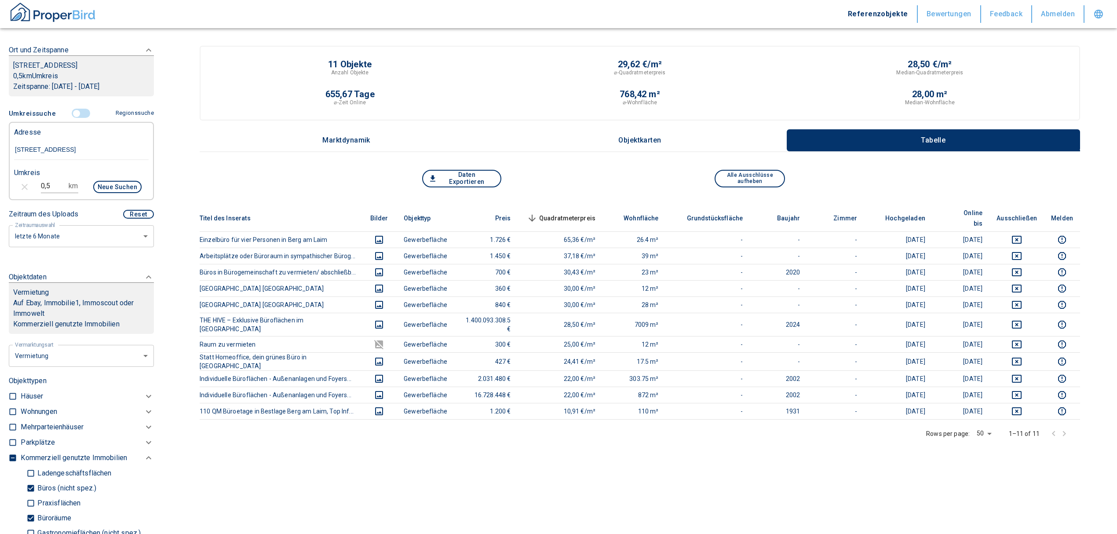
click at [454, 179] on button "Daten Exportieren" at bounding box center [461, 179] width 79 height 18
click at [465, 176] on button "Daten Exportieren" at bounding box center [461, 179] width 79 height 18
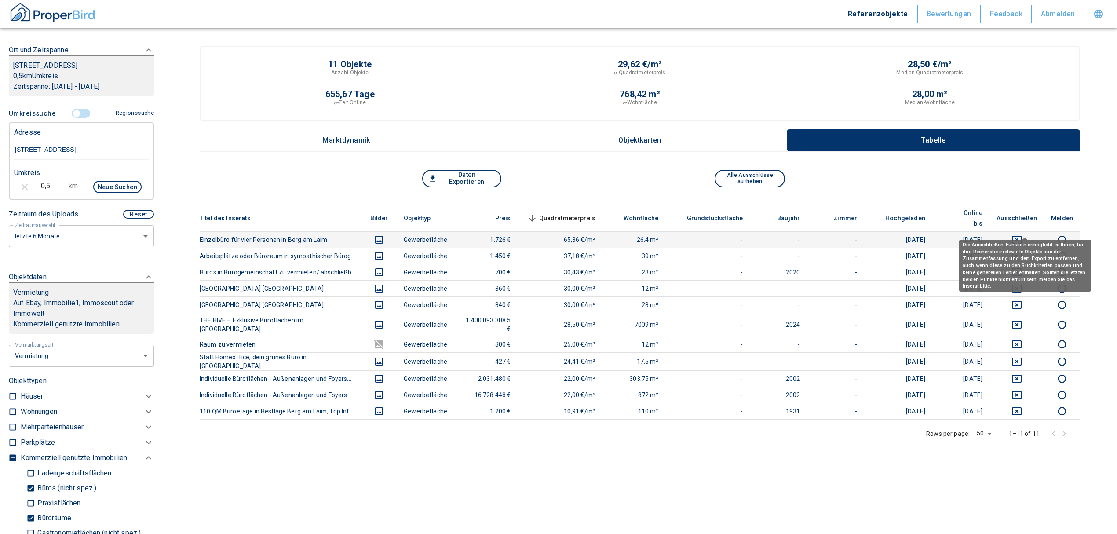
click at [1022, 234] on icon "deselect this listing" at bounding box center [1016, 239] width 11 height 11
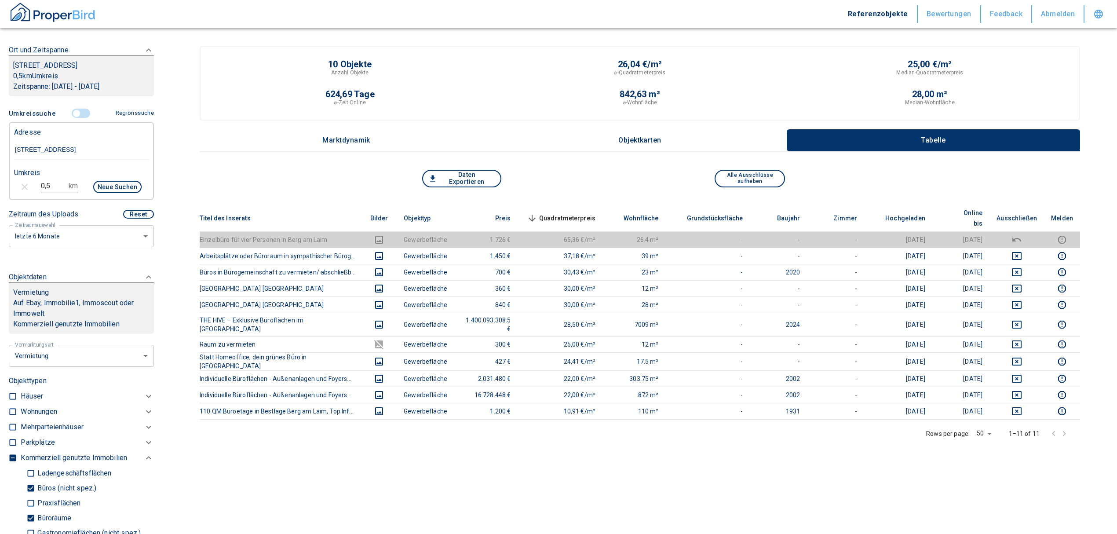
click at [696, 185] on div "Alle Ausschlüsse aufheben" at bounding box center [750, 179] width 220 height 18
click at [992, 165] on div "10 Objekte Anzahl Objekte 26,04 €/m² ⌀-Quadratmeterpreis 25,00 €/m² Median-Quad…" at bounding box center [640, 291] width 880 height 490
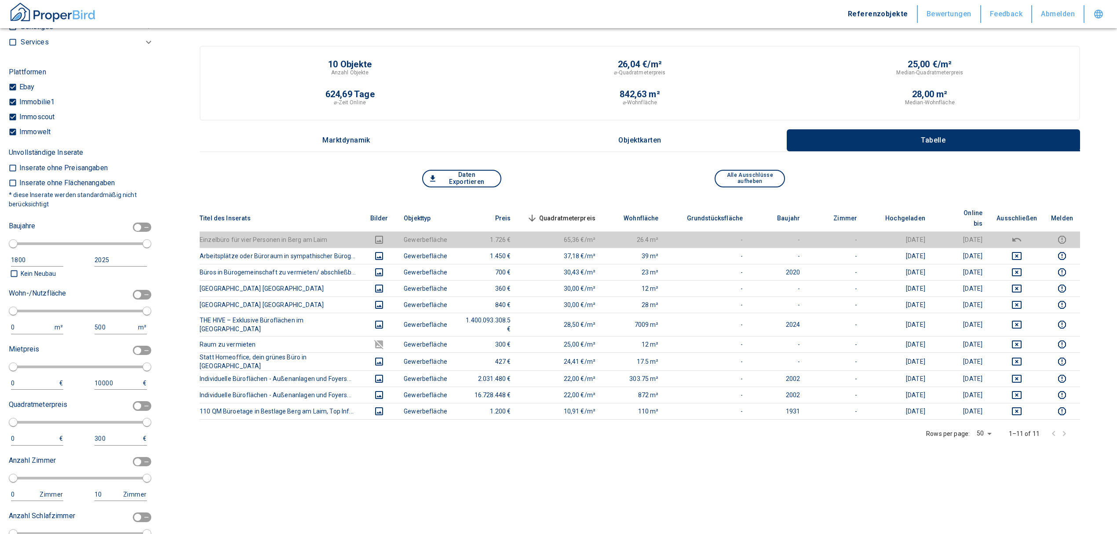
scroll to position [777, 0]
click at [31, 263] on div "1800" at bounding box center [39, 256] width 57 height 13
click at [25, 263] on div "1800" at bounding box center [39, 256] width 57 height 13
click at [130, 229] on input "checkbox" at bounding box center [137, 224] width 26 height 10
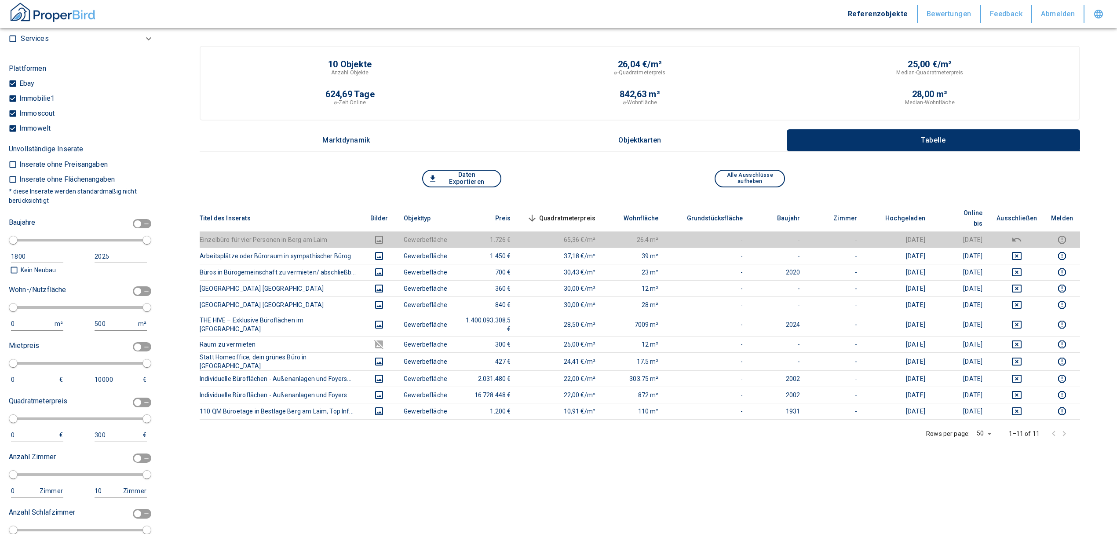
checkbox input "true"
type input "1970"
type input "2010"
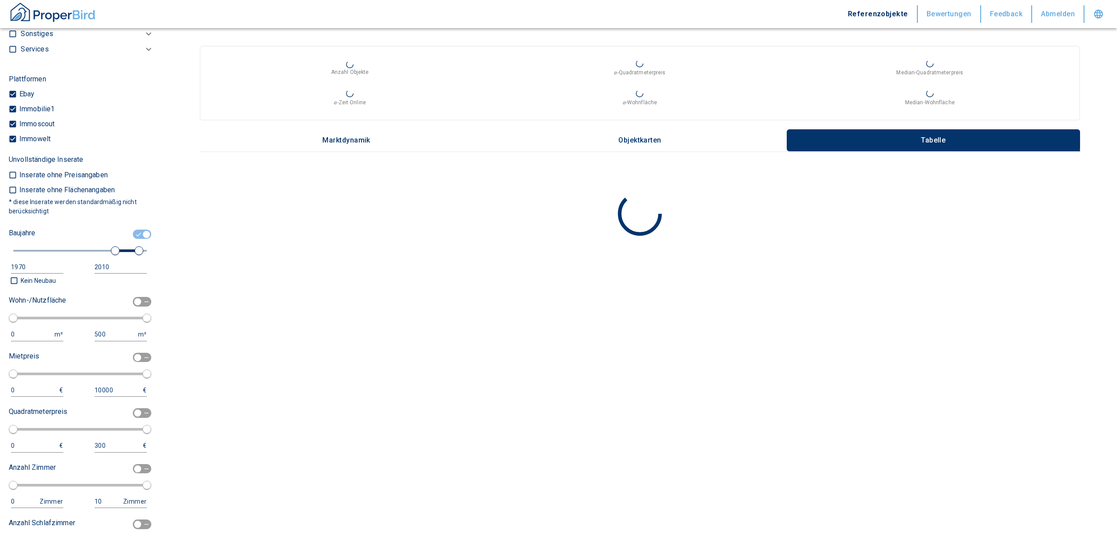
click at [28, 273] on div "1970" at bounding box center [28, 267] width 35 height 11
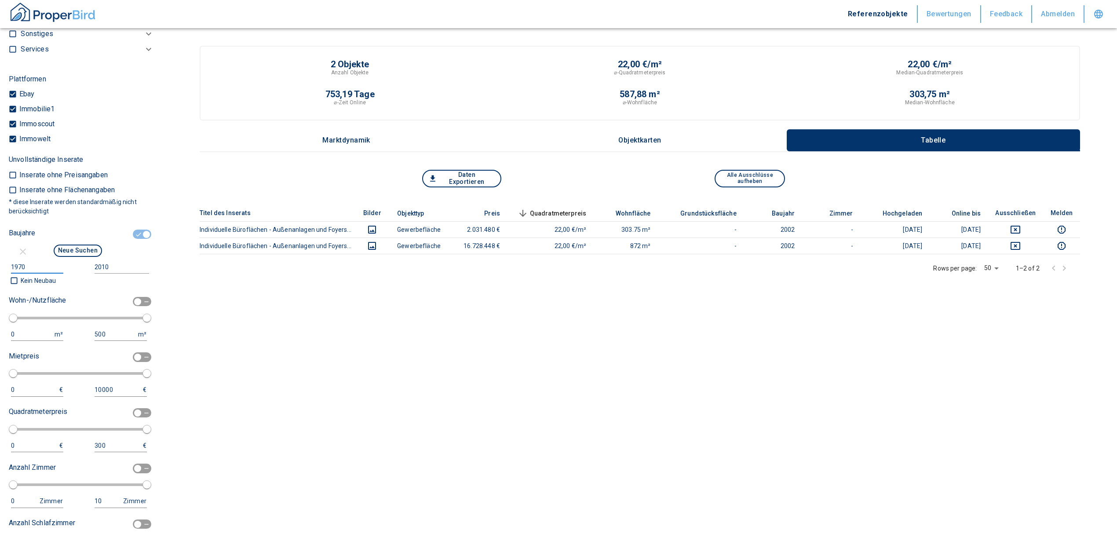
drag, startPoint x: 24, startPoint y: 275, endPoint x: -10, endPoint y: 280, distance: 33.7
click at [0, 280] on html "Referenzobjekte Bewertungen Feedback Abmelden Filtervorlagen Neue Filtereinstel…" at bounding box center [558, 278] width 1117 height 557
click at [84, 257] on button "Neue Suchen" at bounding box center [78, 250] width 48 height 12
type input "2010"
type input "2020"
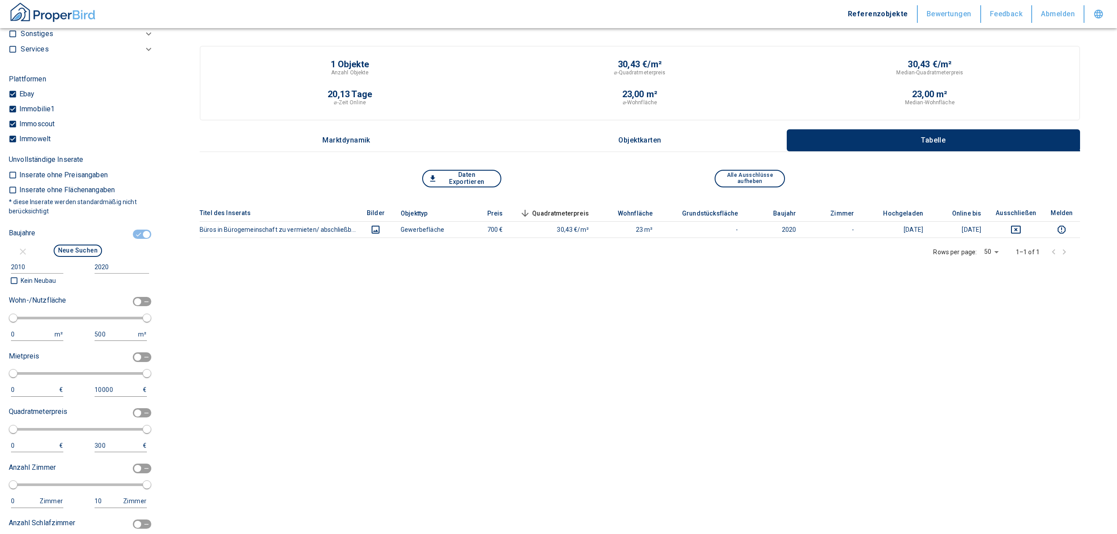
click at [115, 273] on input "2020" at bounding box center [120, 267] width 51 height 13
click at [31, 273] on input "2010" at bounding box center [35, 267] width 49 height 13
type input "2020"
click at [99, 273] on input "2020" at bounding box center [120, 267] width 51 height 13
click at [104, 273] on input "2020" at bounding box center [120, 267] width 51 height 13
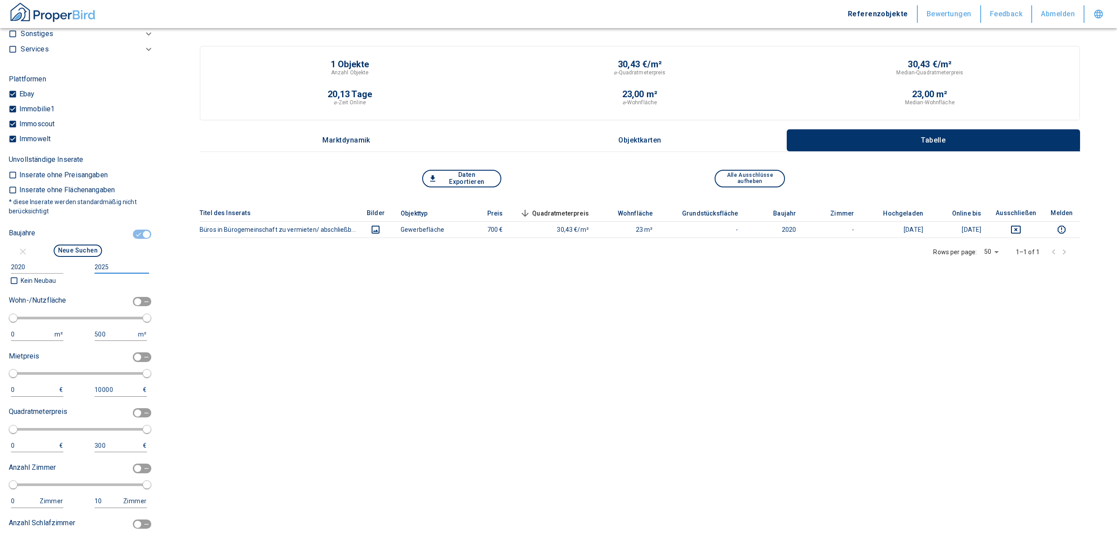
type input "2025"
click at [80, 257] on button "Neue Suchen" at bounding box center [78, 250] width 48 height 12
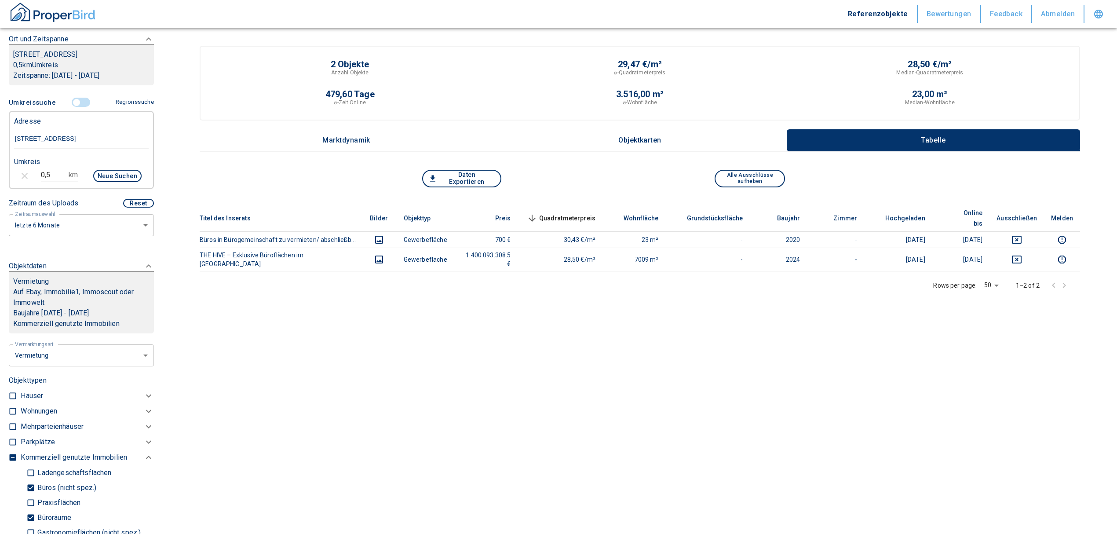
scroll to position [132, 0]
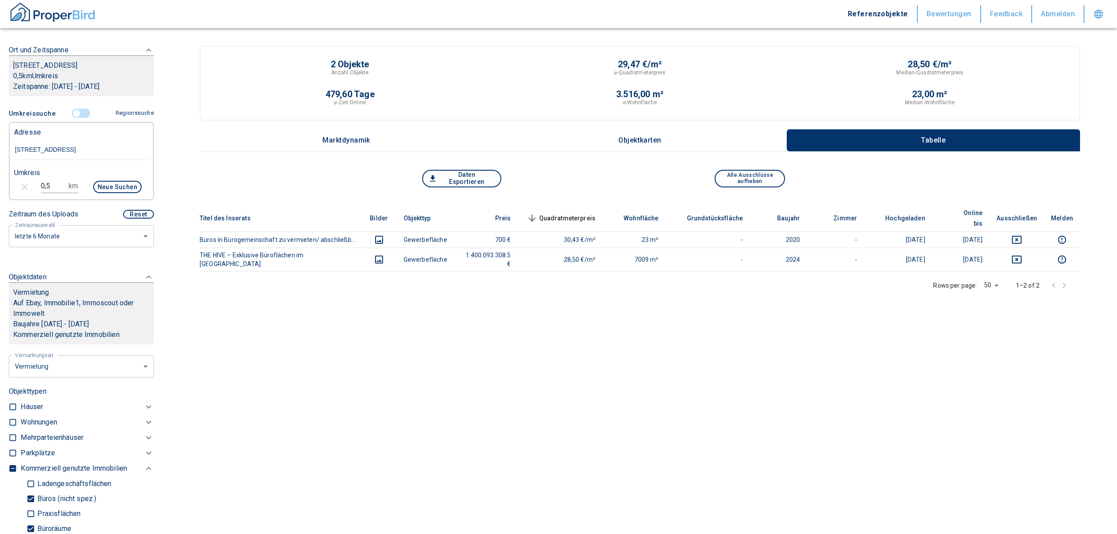
click at [84, 251] on body "Referenzobjekte Bewertungen Feedback Abmelden Filtervorlagen Neue Filtereinstel…" at bounding box center [558, 287] width 1117 height 574
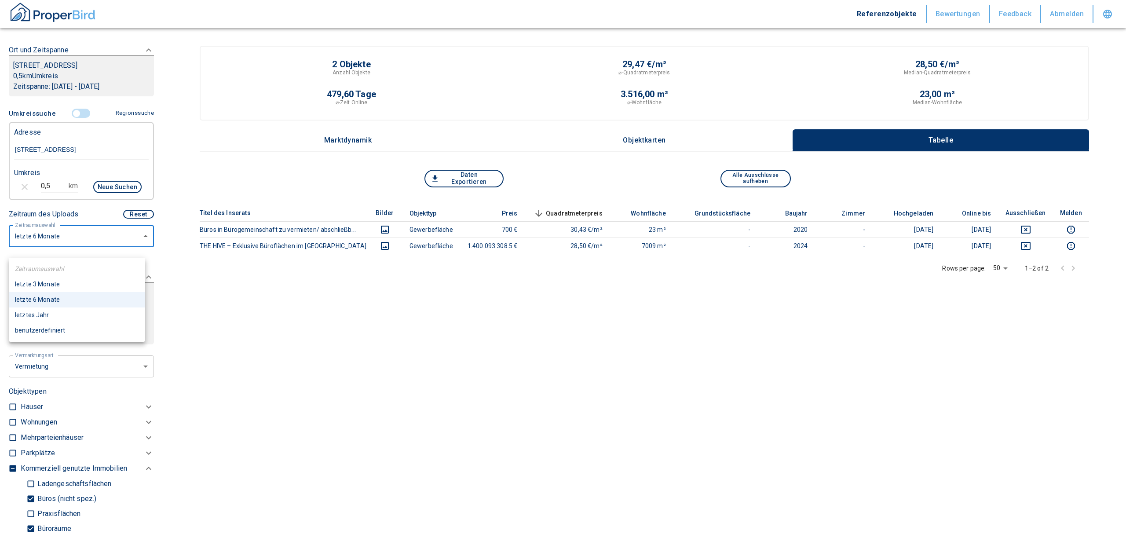
click at [53, 310] on li "letztes Jahr" at bounding box center [77, 314] width 136 height 15
type input "12"
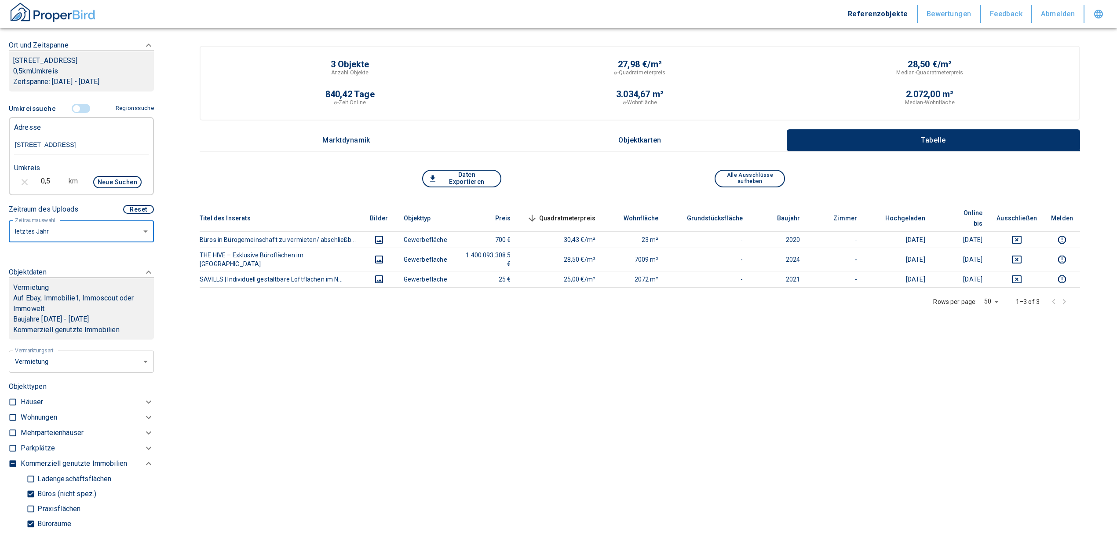
scroll to position [132, 0]
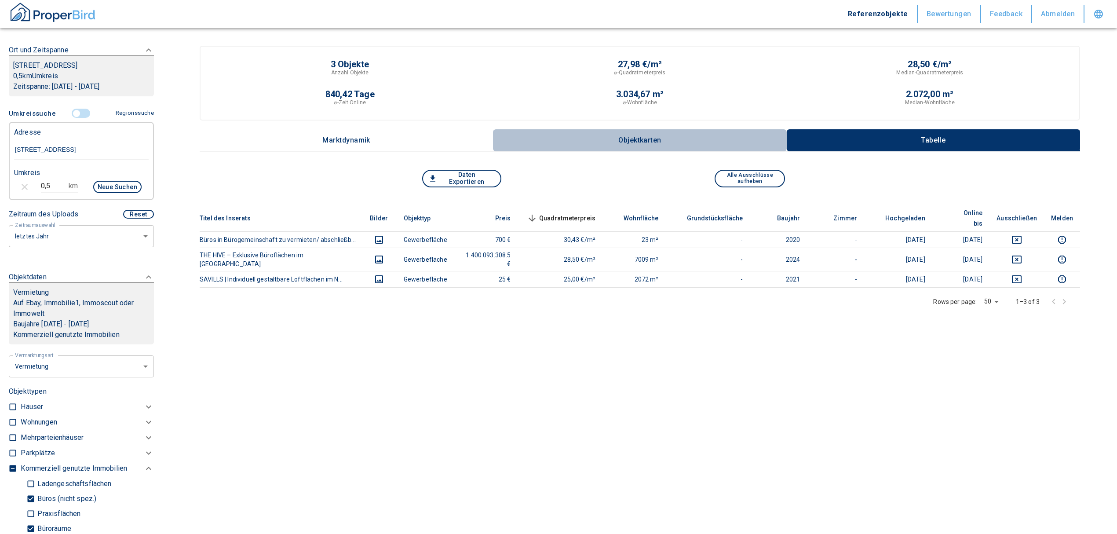
click at [659, 136] on p "Objektkarten" at bounding box center [640, 140] width 44 height 8
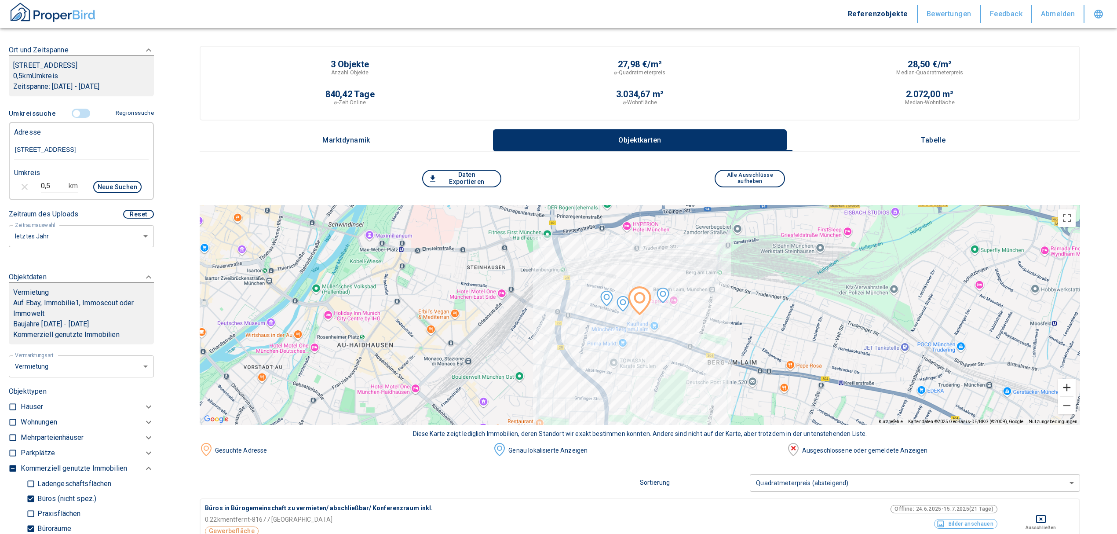
click at [1075, 387] on button "Vergrößern" at bounding box center [1067, 388] width 18 height 18
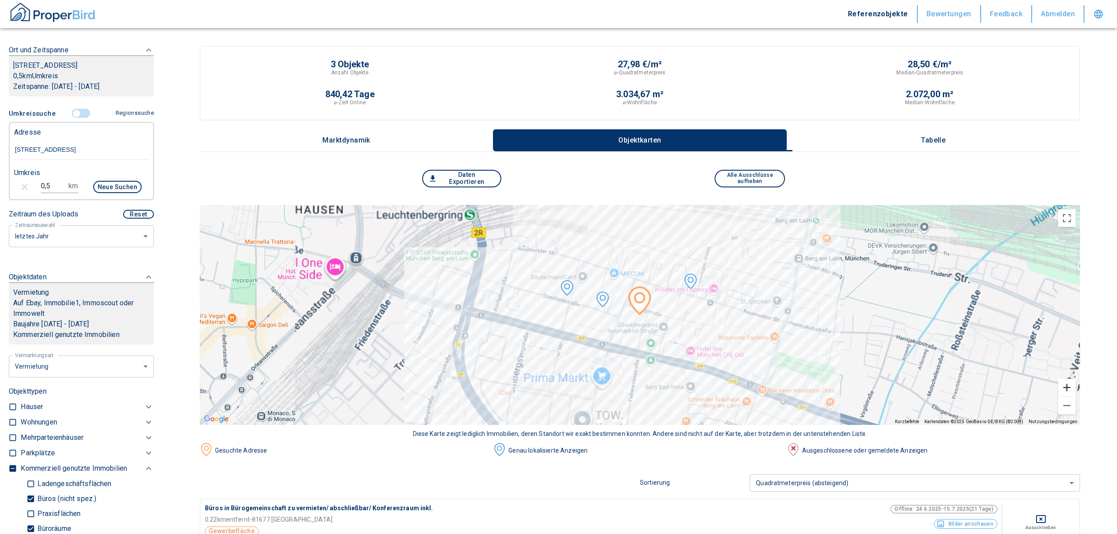
click at [1075, 387] on button "Vergrößern" at bounding box center [1067, 388] width 18 height 18
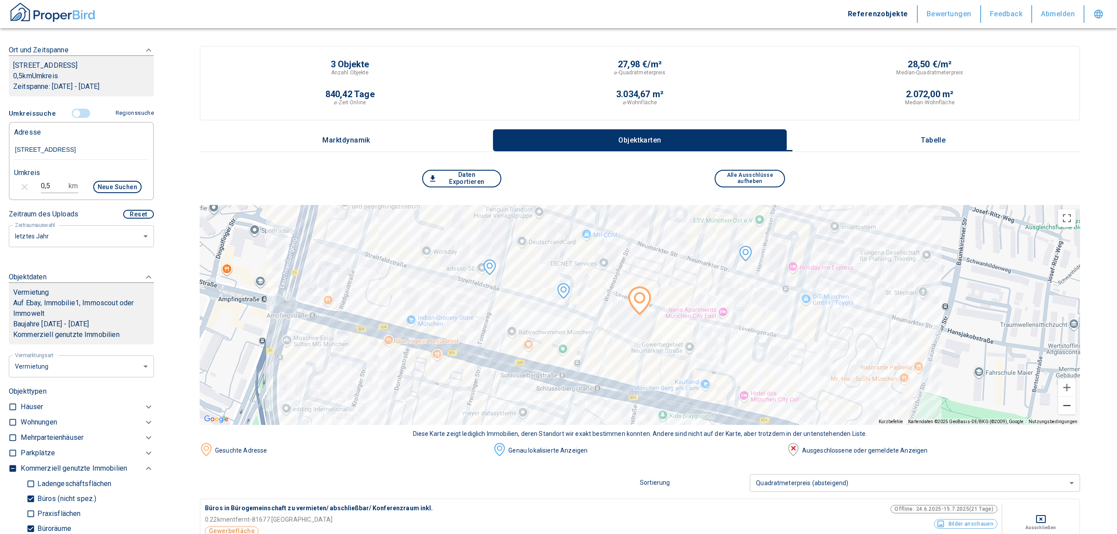
click at [1075, 401] on button "Verkleinern" at bounding box center [1067, 406] width 18 height 18
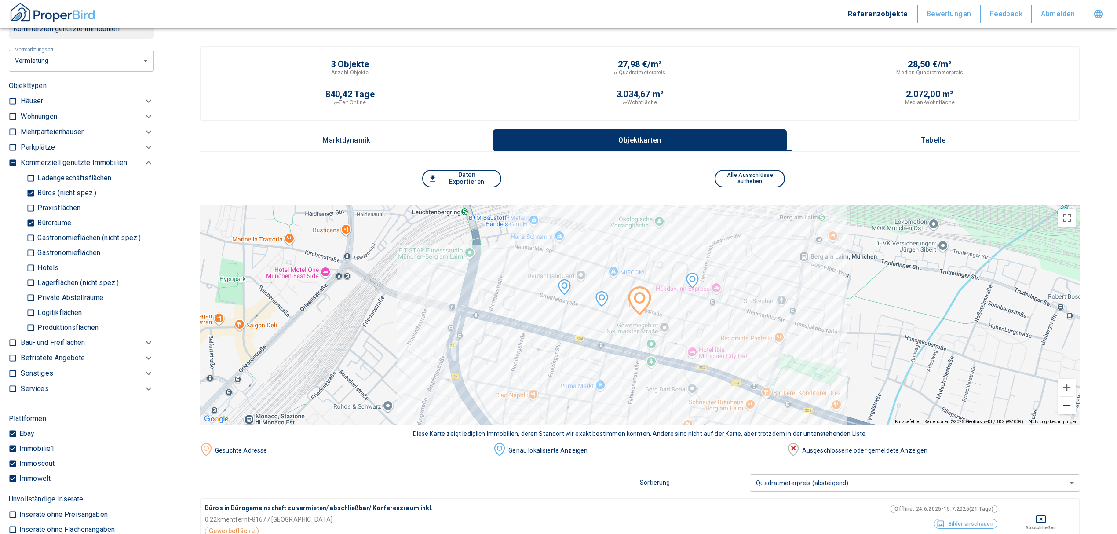
scroll to position [367, 0]
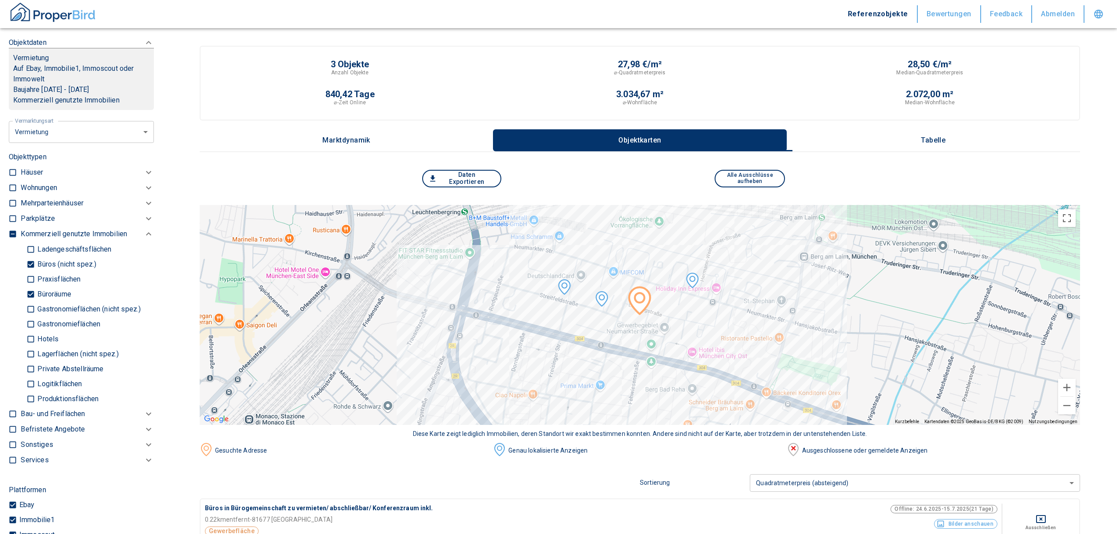
click at [143, 193] on icon at bounding box center [148, 187] width 11 height 11
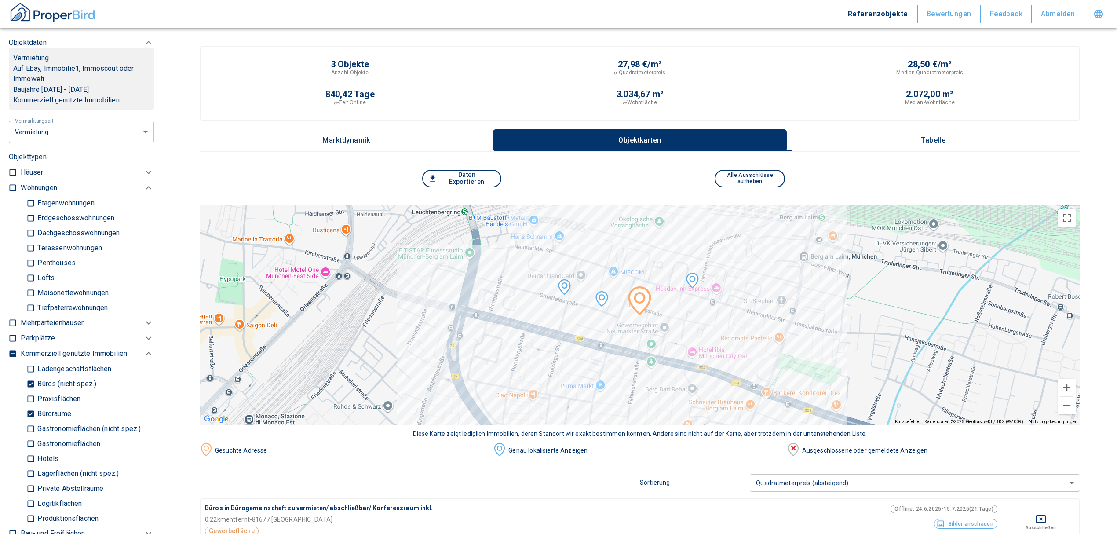
click at [139, 192] on div "Wohnungen" at bounding box center [87, 187] width 133 height 15
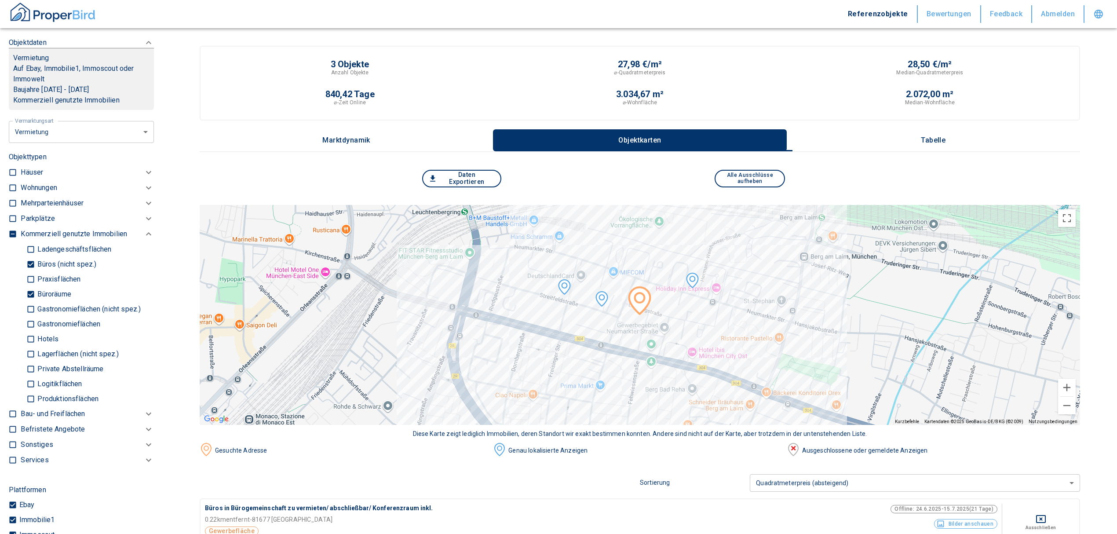
click at [941, 143] on p "Tabelle" at bounding box center [933, 140] width 44 height 8
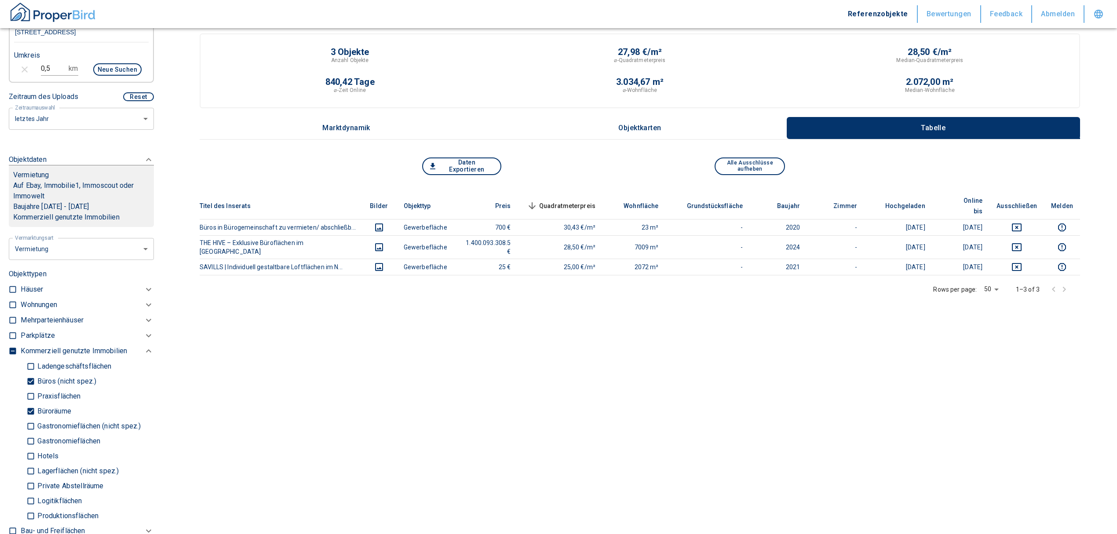
scroll to position [0, 0]
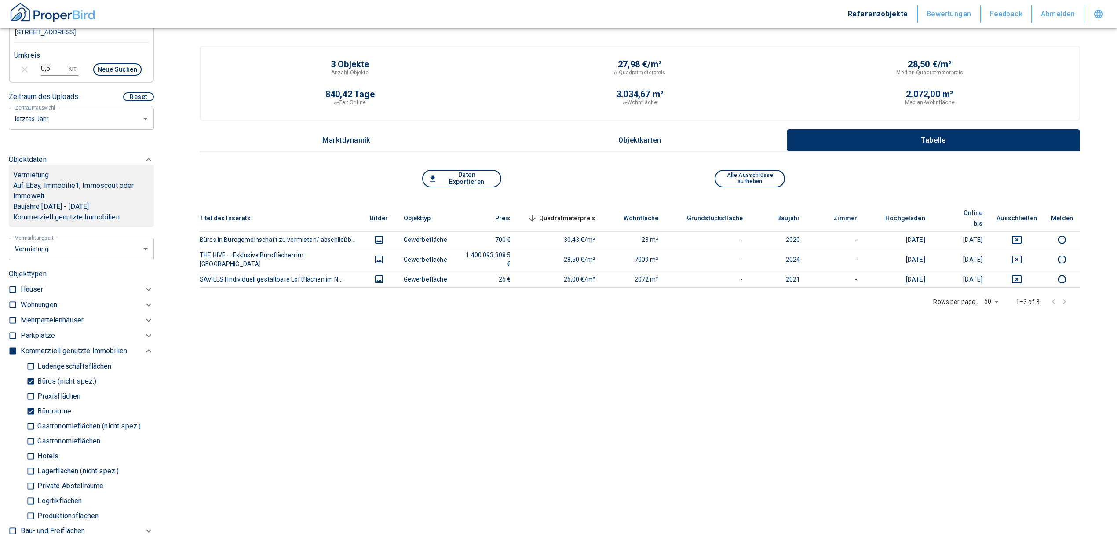
click at [616, 145] on button "Objektkarten" at bounding box center [639, 140] width 293 height 22
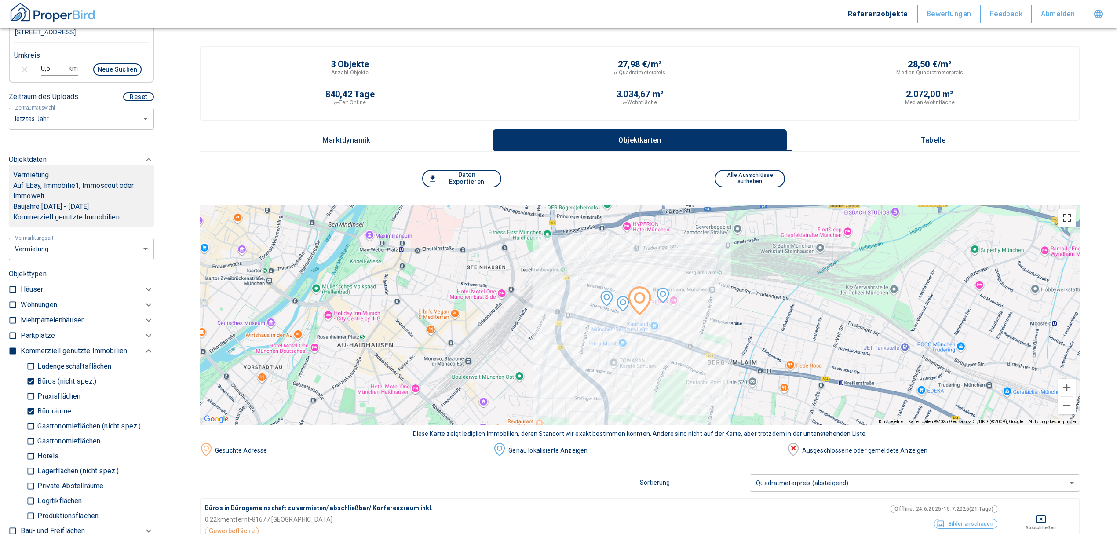
click at [1071, 212] on button "Vollbildansicht ein/aus" at bounding box center [1067, 218] width 18 height 18
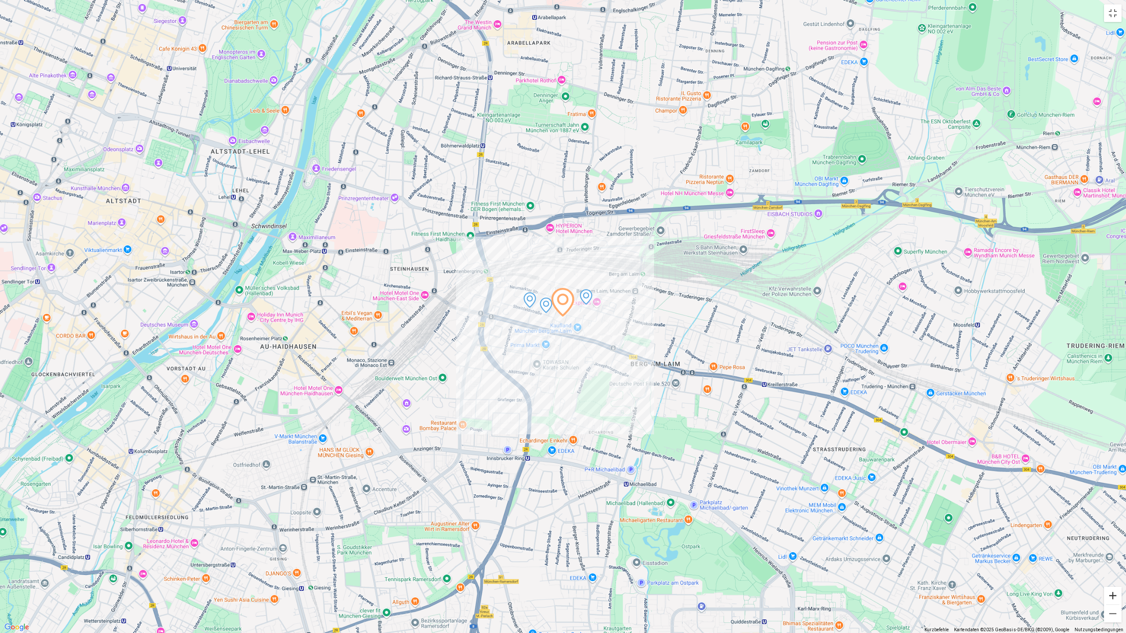
click at [1111, 533] on button "Vergrößern" at bounding box center [1113, 596] width 18 height 18
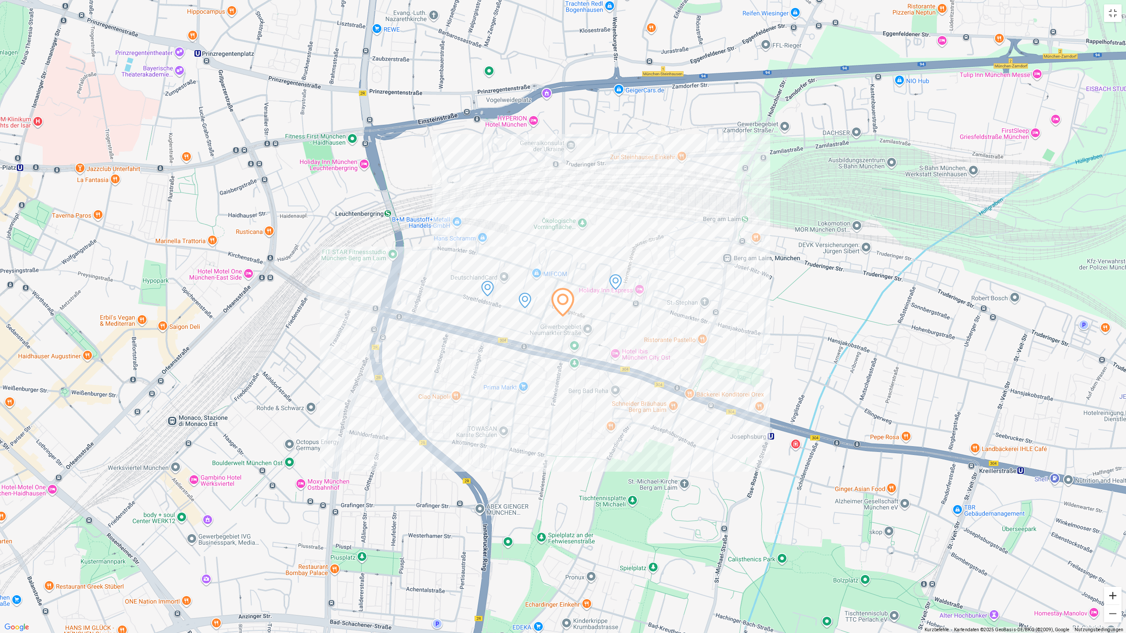
click at [1111, 533] on button "Vergrößern" at bounding box center [1113, 596] width 18 height 18
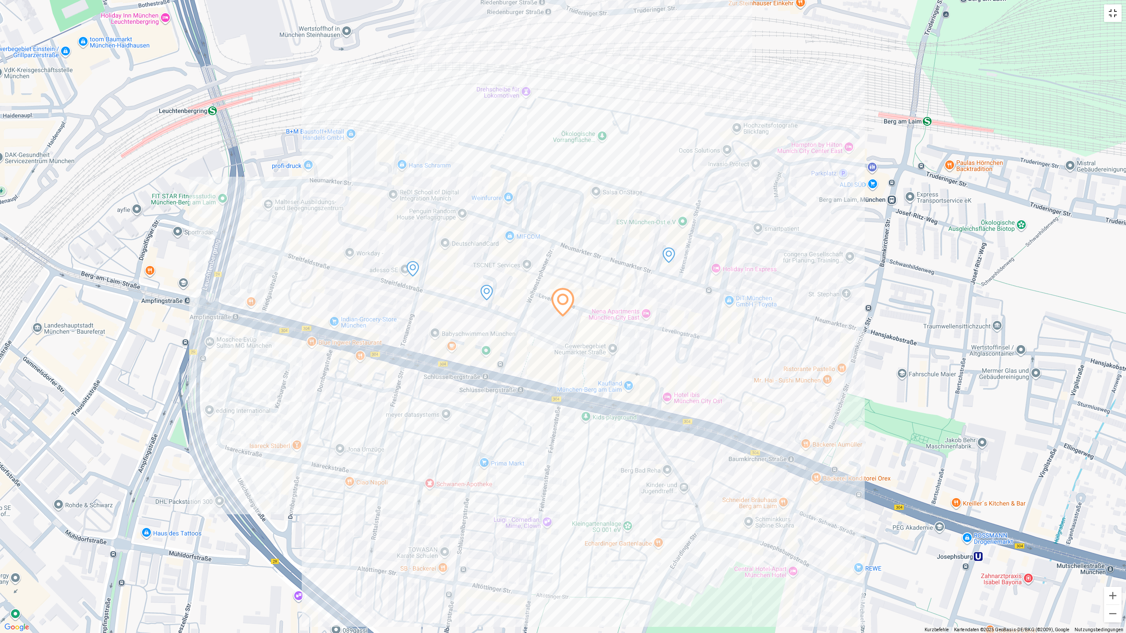
click at [1111, 14] on button "Vollbildansicht ein/aus" at bounding box center [1113, 13] width 18 height 18
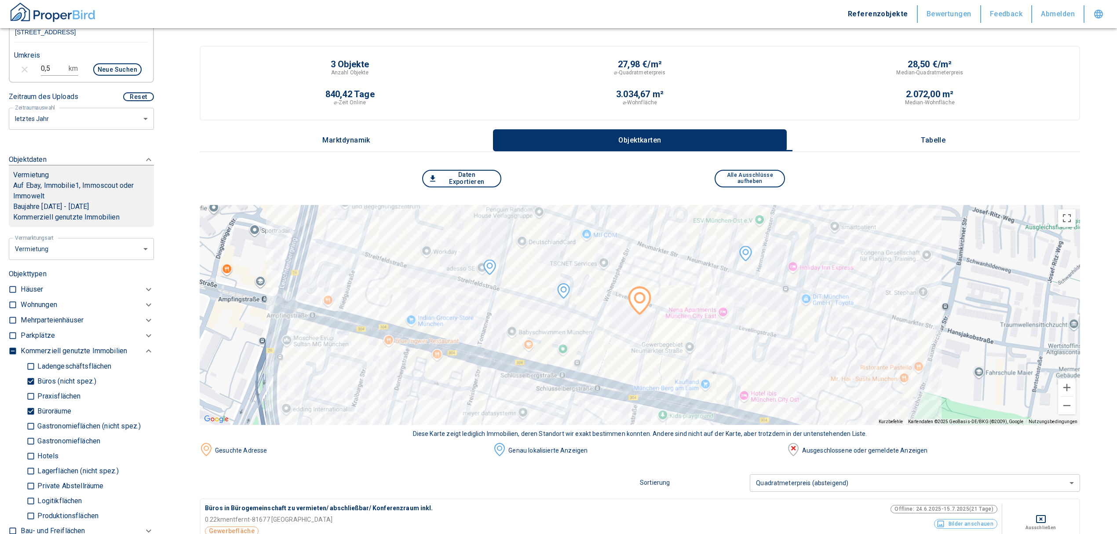
click at [941, 133] on button "Tabelle" at bounding box center [933, 140] width 293 height 22
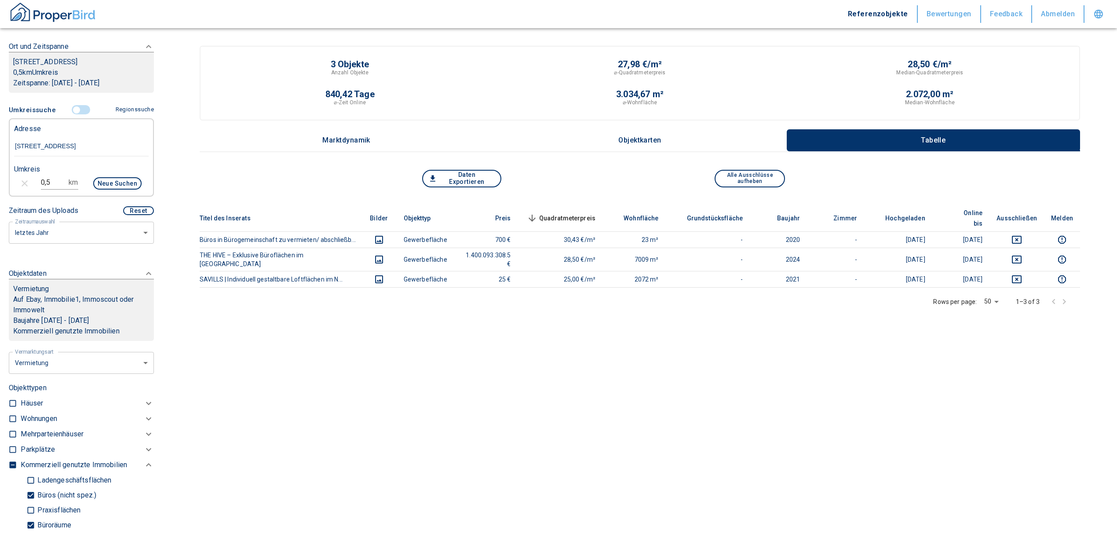
scroll to position [132, 0]
click at [70, 118] on input "controlled" at bounding box center [76, 114] width 26 height 10
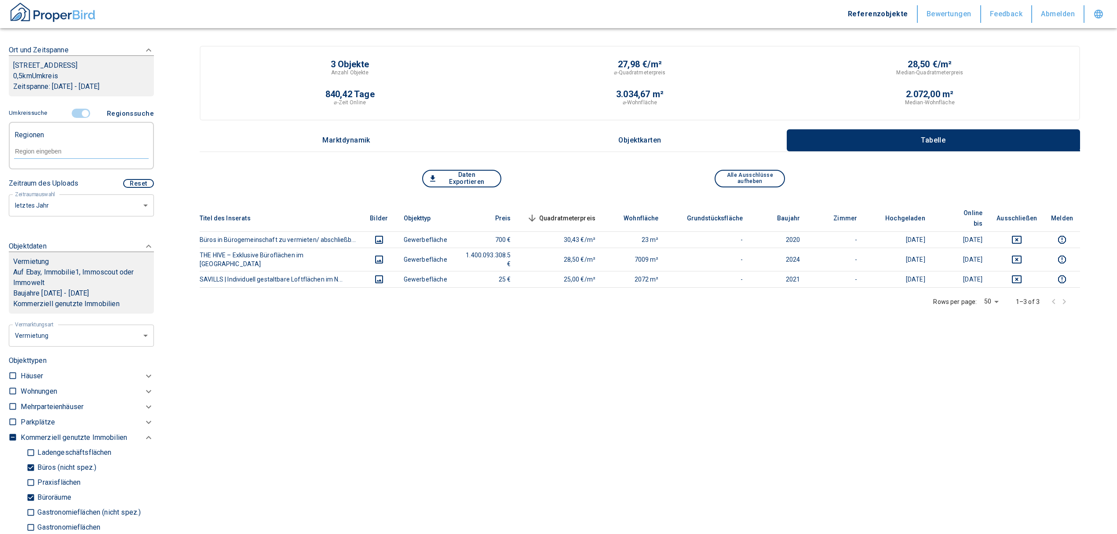
click at [46, 155] on input "text" at bounding box center [81, 151] width 135 height 8
click at [79, 180] on li "81673 [GEOGRAPHIC_DATA]" at bounding box center [77, 182] width 126 height 16
type input "81673 [GEOGRAPHIC_DATA]"
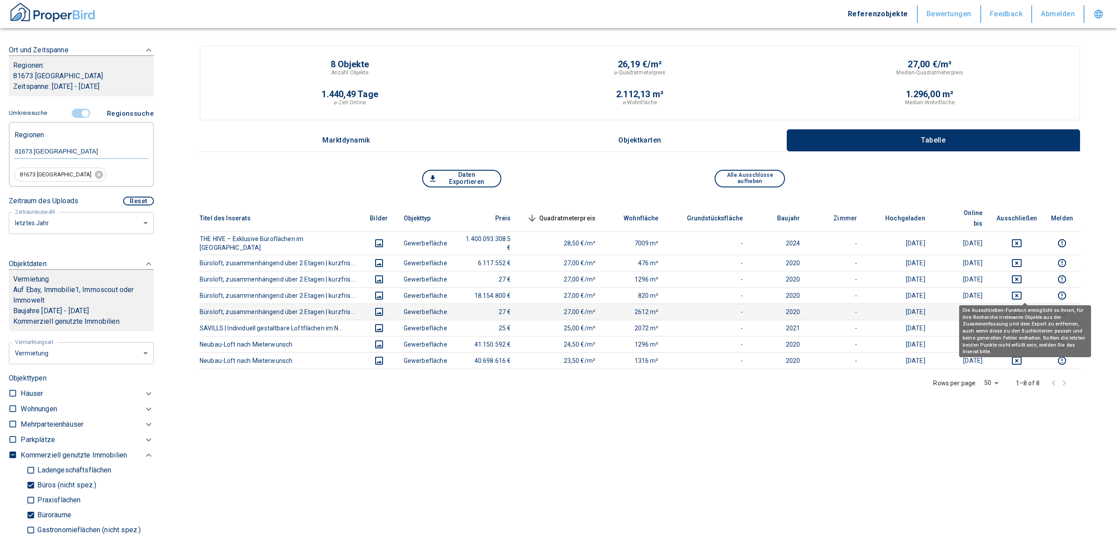
click at [1022, 306] on icon "deselect this listing" at bounding box center [1016, 311] width 11 height 11
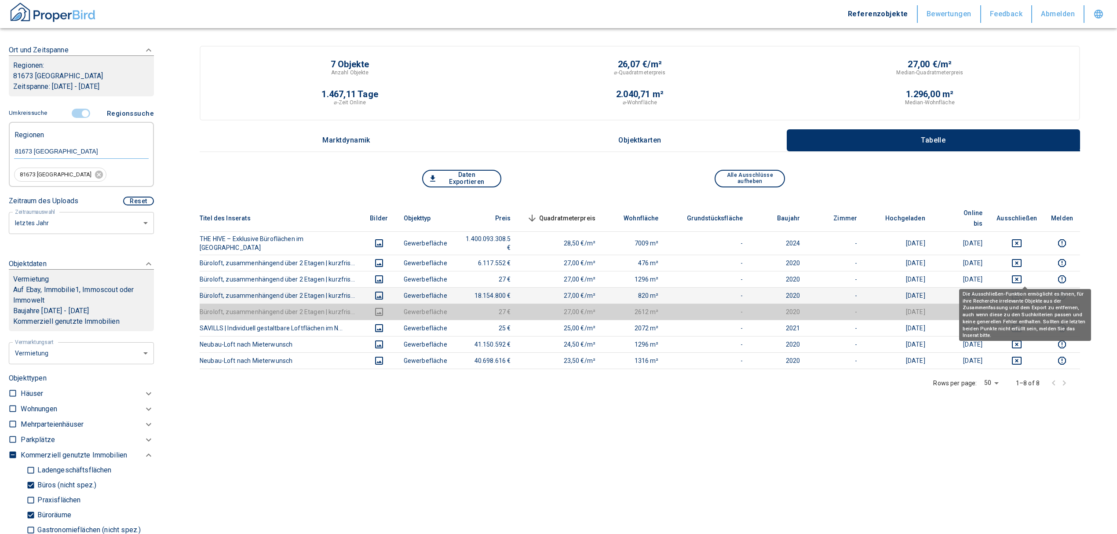
click at [1021, 291] on icon "deselect this listing" at bounding box center [1017, 295] width 10 height 8
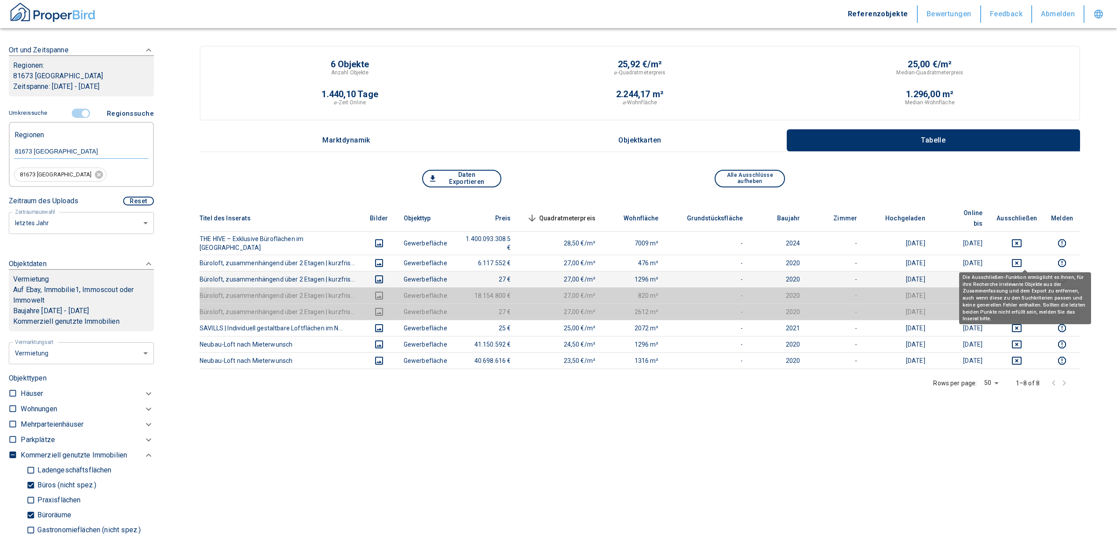
click at [1022, 274] on icon "deselect this listing" at bounding box center [1016, 279] width 11 height 11
